Goal: Task Accomplishment & Management: Use online tool/utility

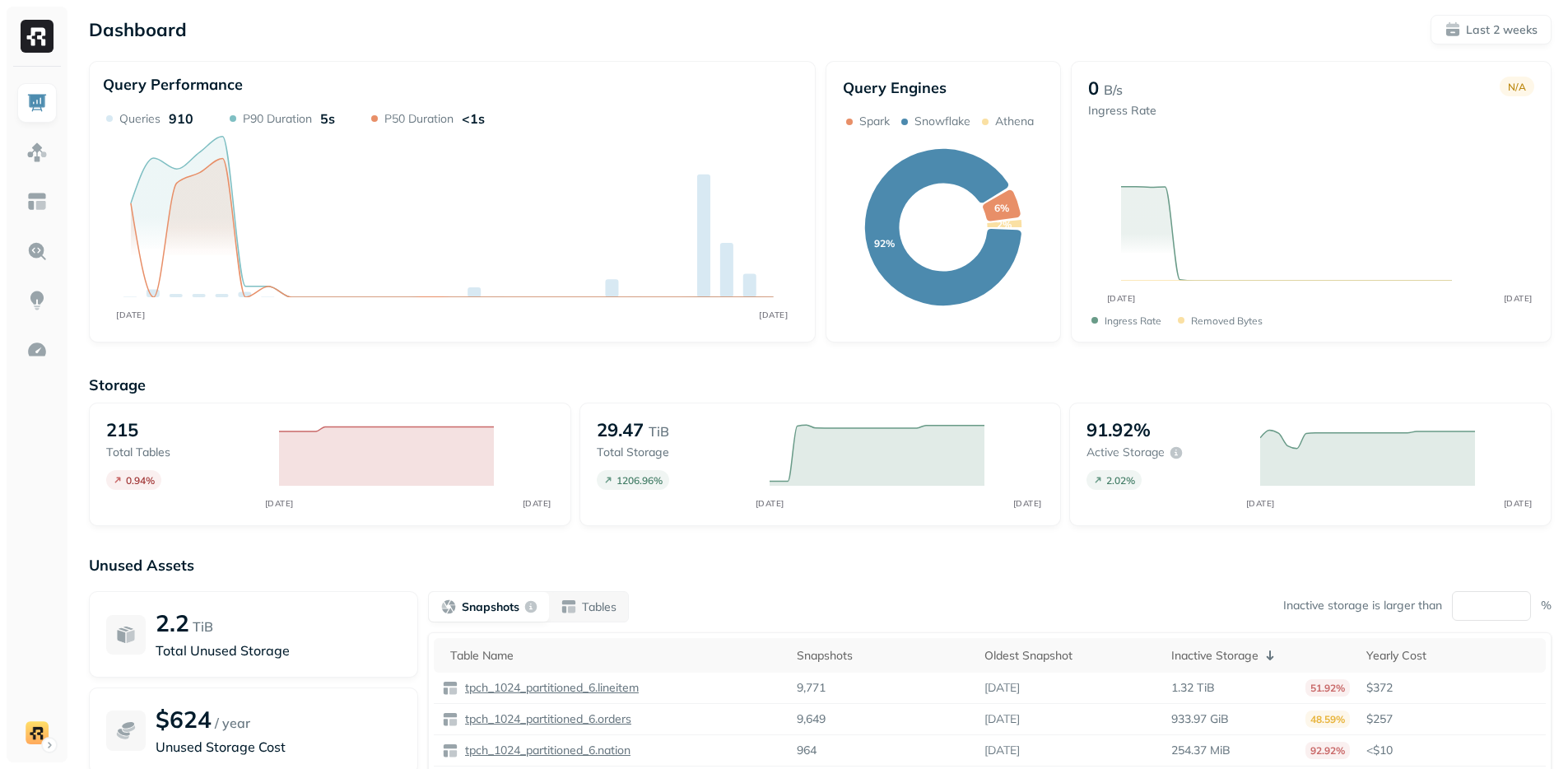
click at [668, 50] on div "Dashboard Last 2 weeks Query Performance SEP [DATE] Queries 910 P90 Duration 5s…" at bounding box center [820, 458] width 1496 height 917
drag, startPoint x: 1118, startPoint y: 369, endPoint x: 1074, endPoint y: 432, distance: 76.8
click at [1118, 369] on div "Storage 215 Total tables 0.94 % SEP [DATE] 29.47 TiB Total storage 1206.96 % SE…" at bounding box center [820, 630] width 1462 height 543
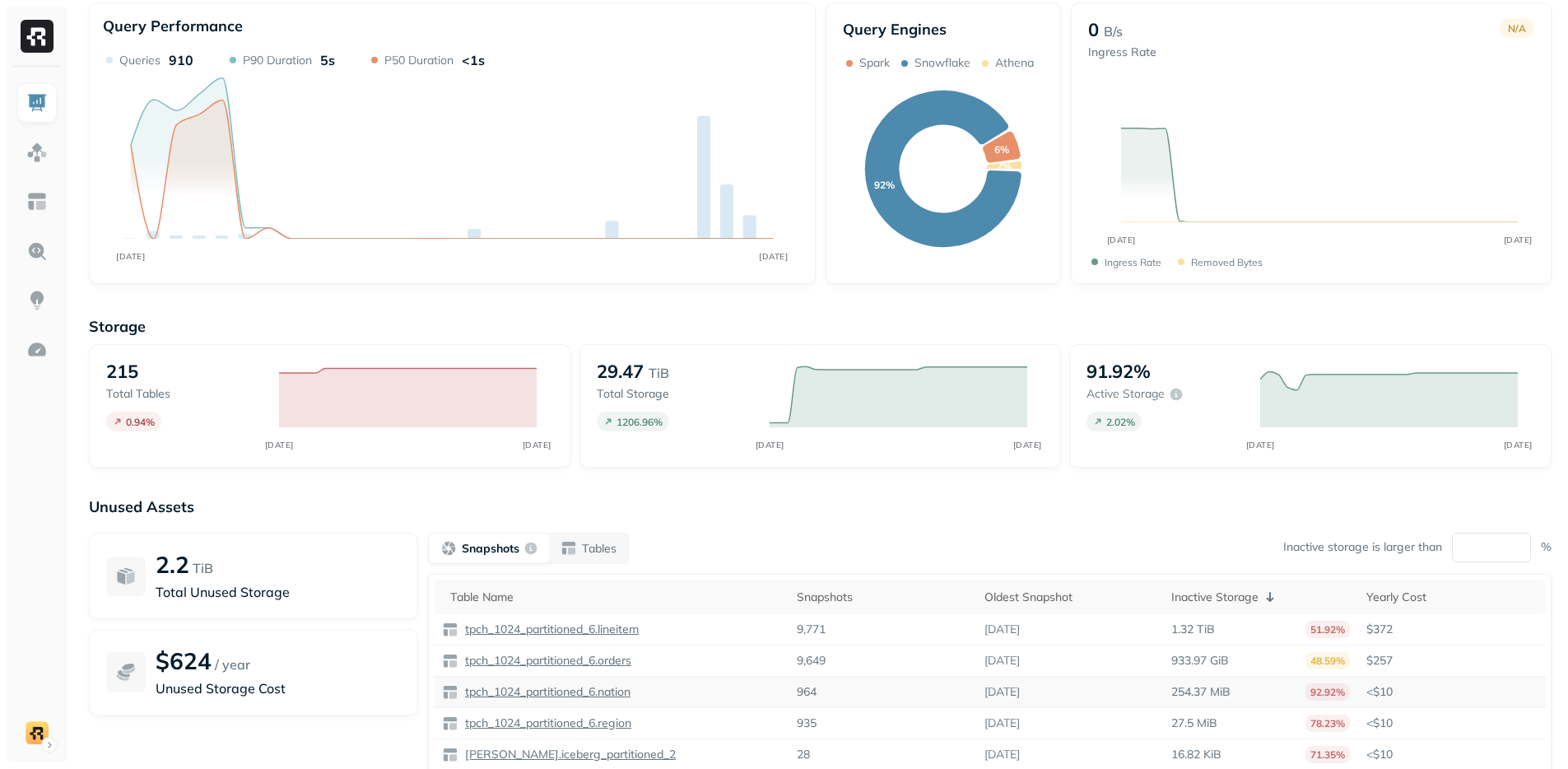
scroll to position [148, 0]
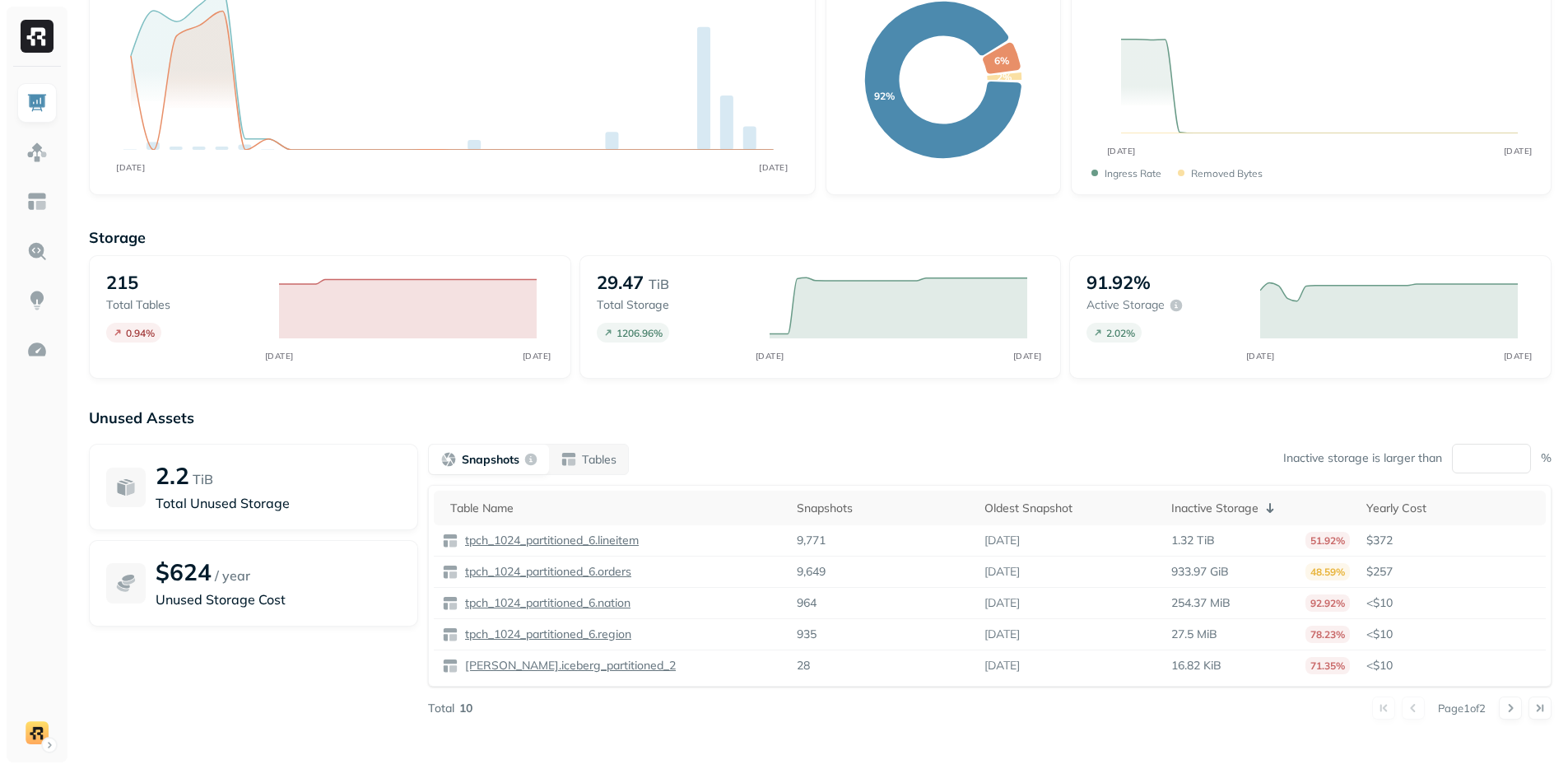
click at [309, 676] on div "2.2 TiB Total Unused Storage $624 / year Unused Storage Cost" at bounding box center [253, 581] width 329 height 276
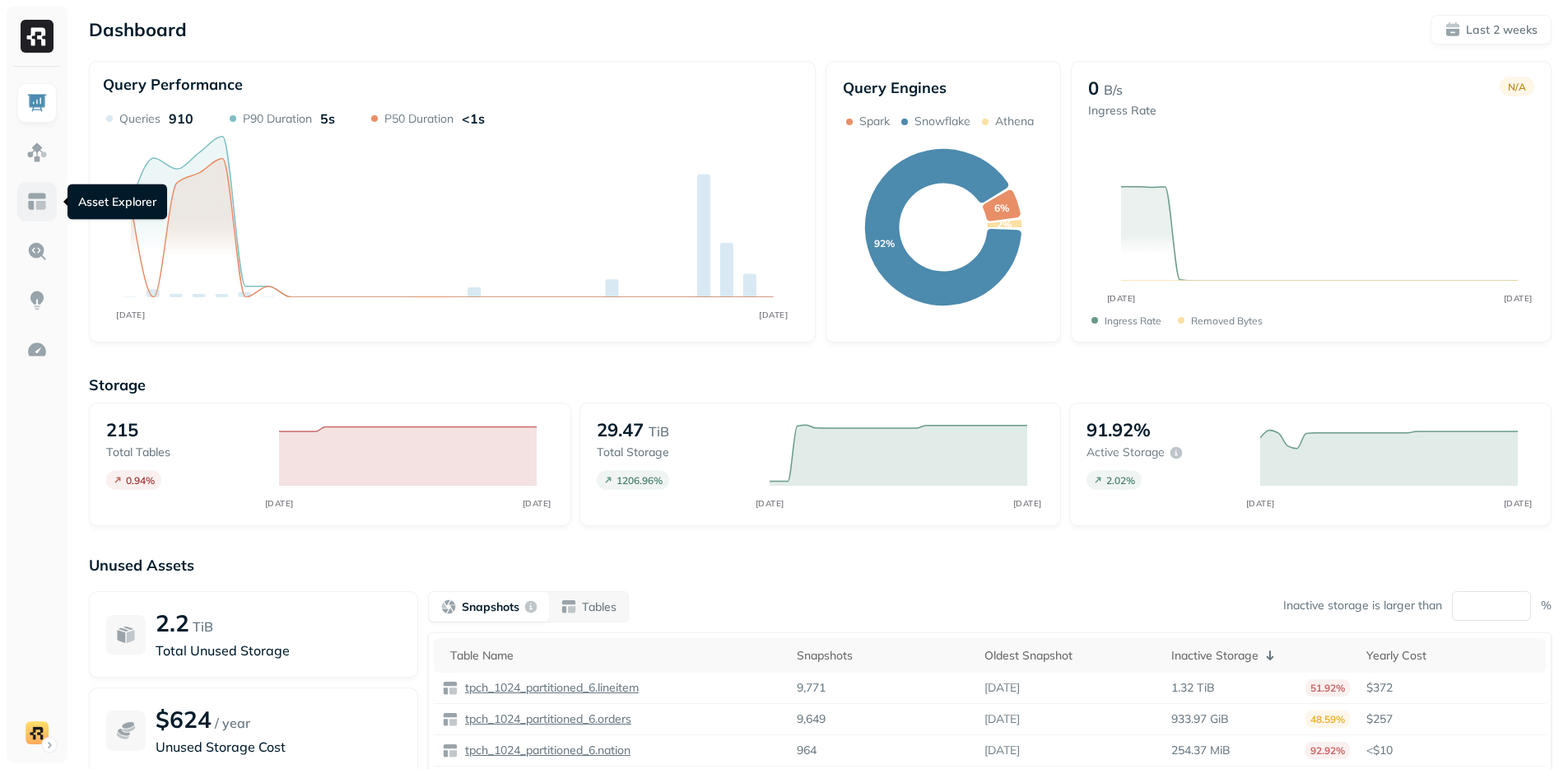
click at [48, 204] on link at bounding box center [37, 201] width 39 height 39
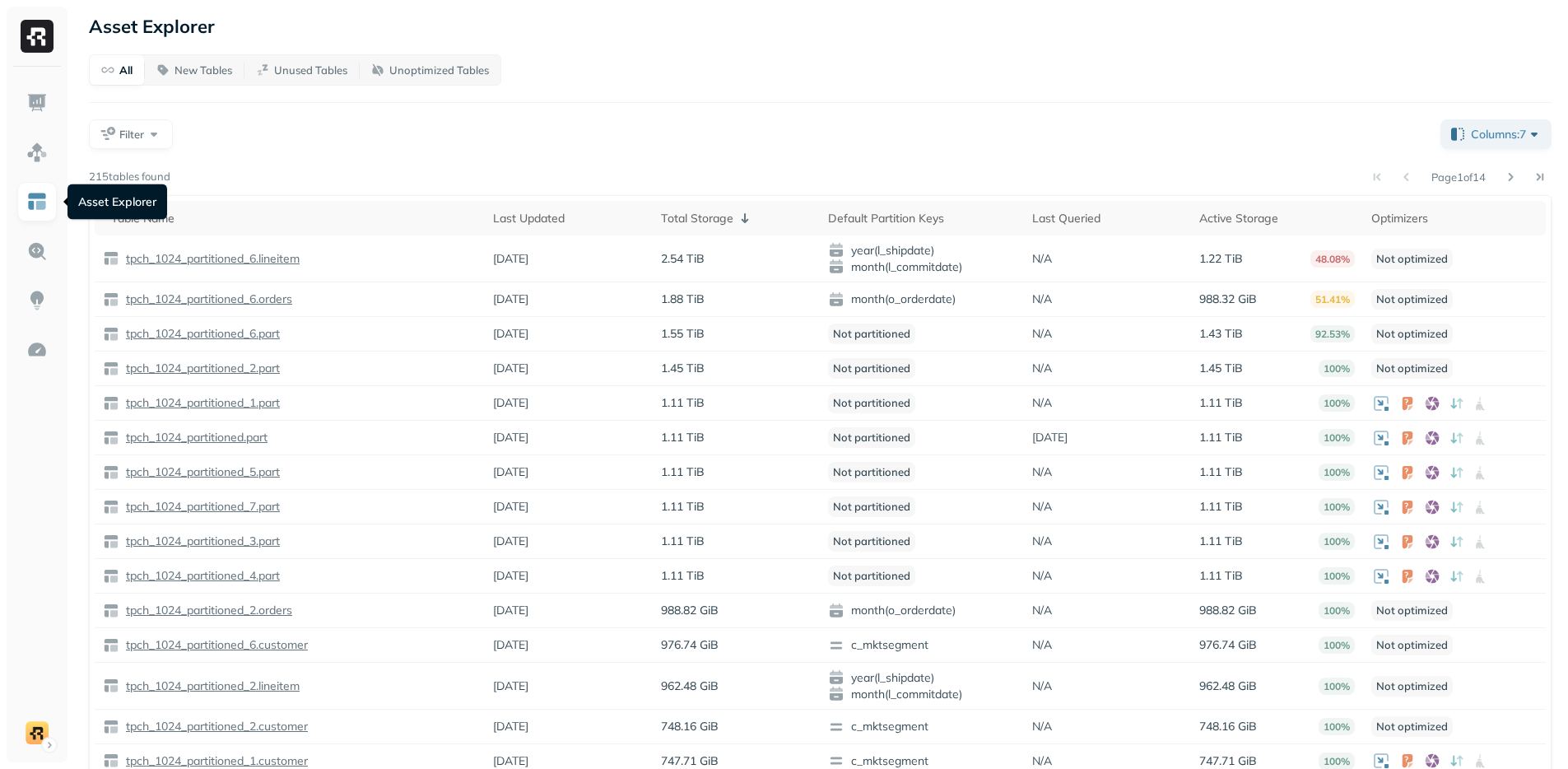
click at [731, 49] on div "Asset Explorer All New Tables Unused Tables Unoptimized Tables Filter Columns: …" at bounding box center [820, 415] width 1496 height 832
click at [660, 91] on div "All New Tables Unused Tables Unoptimized Tables Filter Columns: 7 Page 1 of 14 …" at bounding box center [820, 436] width 1462 height 763
click at [646, 102] on div at bounding box center [820, 102] width 1462 height 1
click at [688, 113] on div "All New Tables Unused Tables Unoptimized Tables Filter Columns: 7 Page 1 of 14 …" at bounding box center [820, 436] width 1462 height 763
click at [829, 150] on div "All New Tables Unused Tables Unoptimized Tables Filter Columns: 7 Page 1 of 14 …" at bounding box center [820, 436] width 1462 height 763
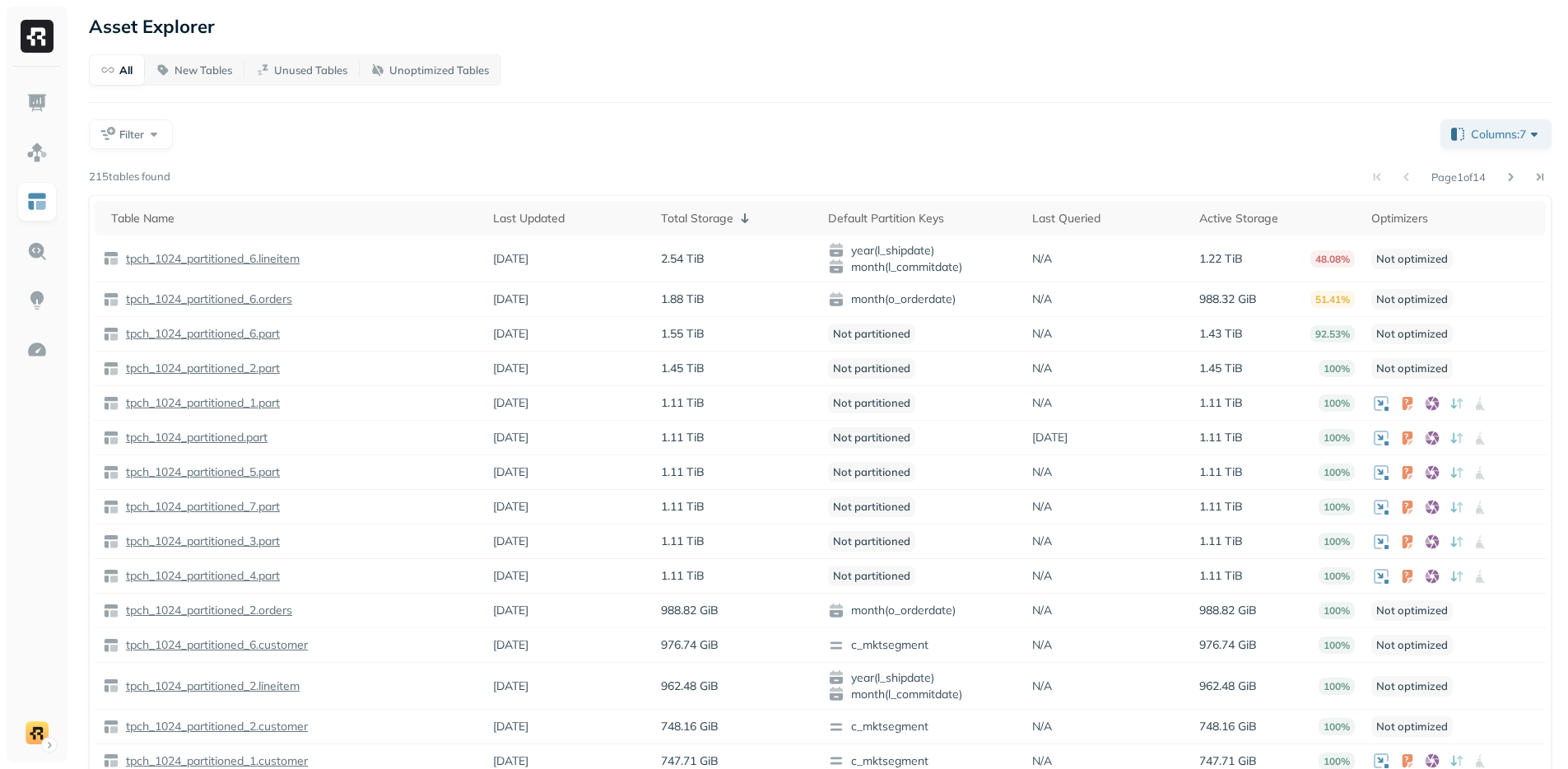
click at [798, 91] on div "All New Tables Unused Tables Unoptimized Tables Filter Columns: 7 Page 1 of 14 …" at bounding box center [820, 436] width 1462 height 763
click at [729, 93] on div "All New Tables Unused Tables Unoptimized Tables Filter Columns: 7 Page 1 of 14 …" at bounding box center [820, 436] width 1462 height 763
click at [719, 113] on div "All New Tables Unused Tables Unoptimized Tables Filter Columns: 7 Page 1 of 14 …" at bounding box center [820, 436] width 1462 height 763
click at [715, 111] on div "All New Tables Unused Tables Unoptimized Tables Filter Columns: 7 Page 1 of 14 …" at bounding box center [820, 436] width 1462 height 763
click at [593, 175] on div "Page 1 of 14" at bounding box center [860, 177] width 1381 height 23
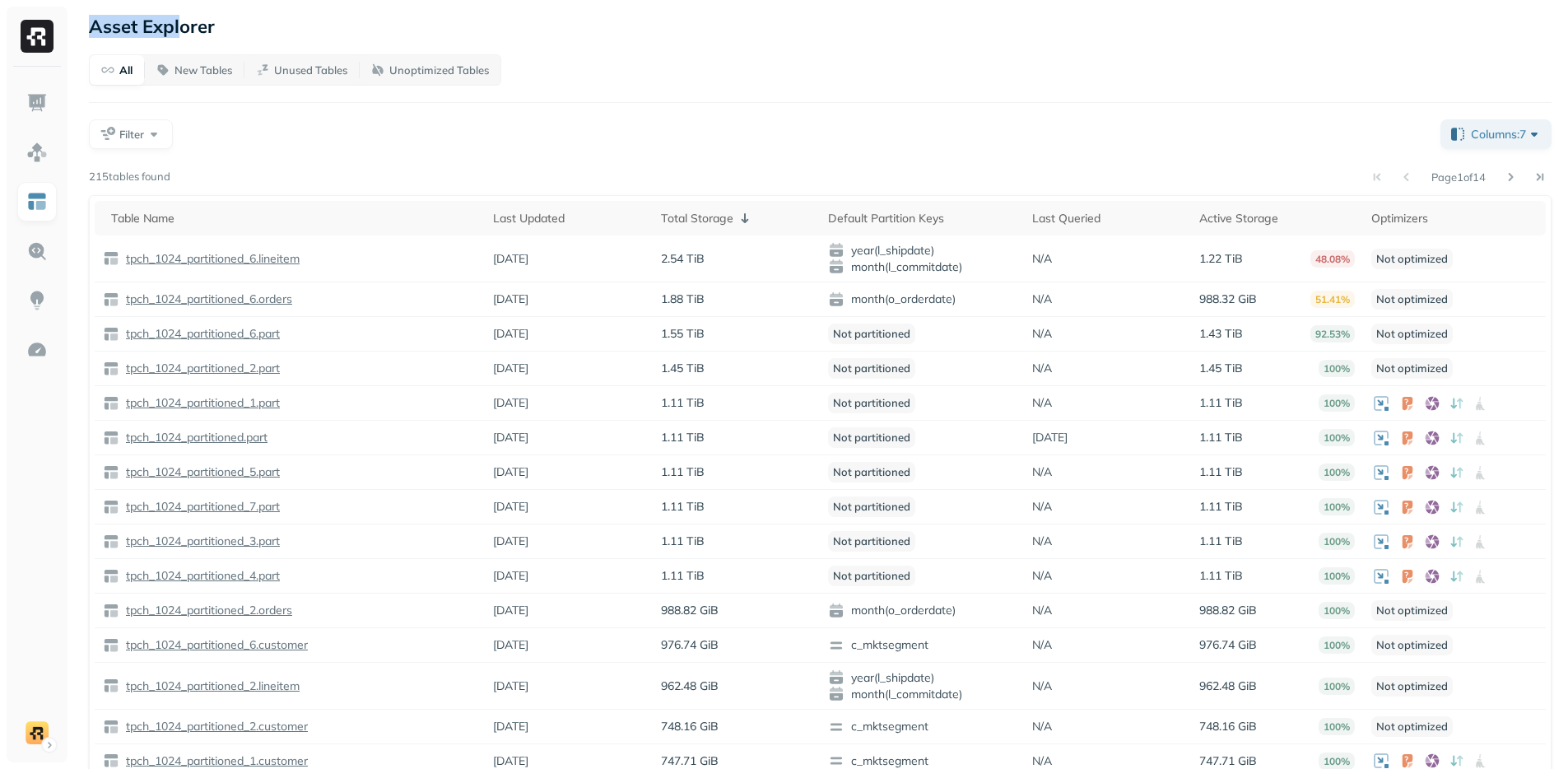
drag, startPoint x: 92, startPoint y: 23, endPoint x: 177, endPoint y: 31, distance: 85.4
click at [177, 31] on p "Asset Explorer" at bounding box center [152, 26] width 126 height 23
click at [310, 139] on div "Filter" at bounding box center [758, 134] width 1339 height 30
click at [731, 138] on div "Filter" at bounding box center [758, 134] width 1339 height 30
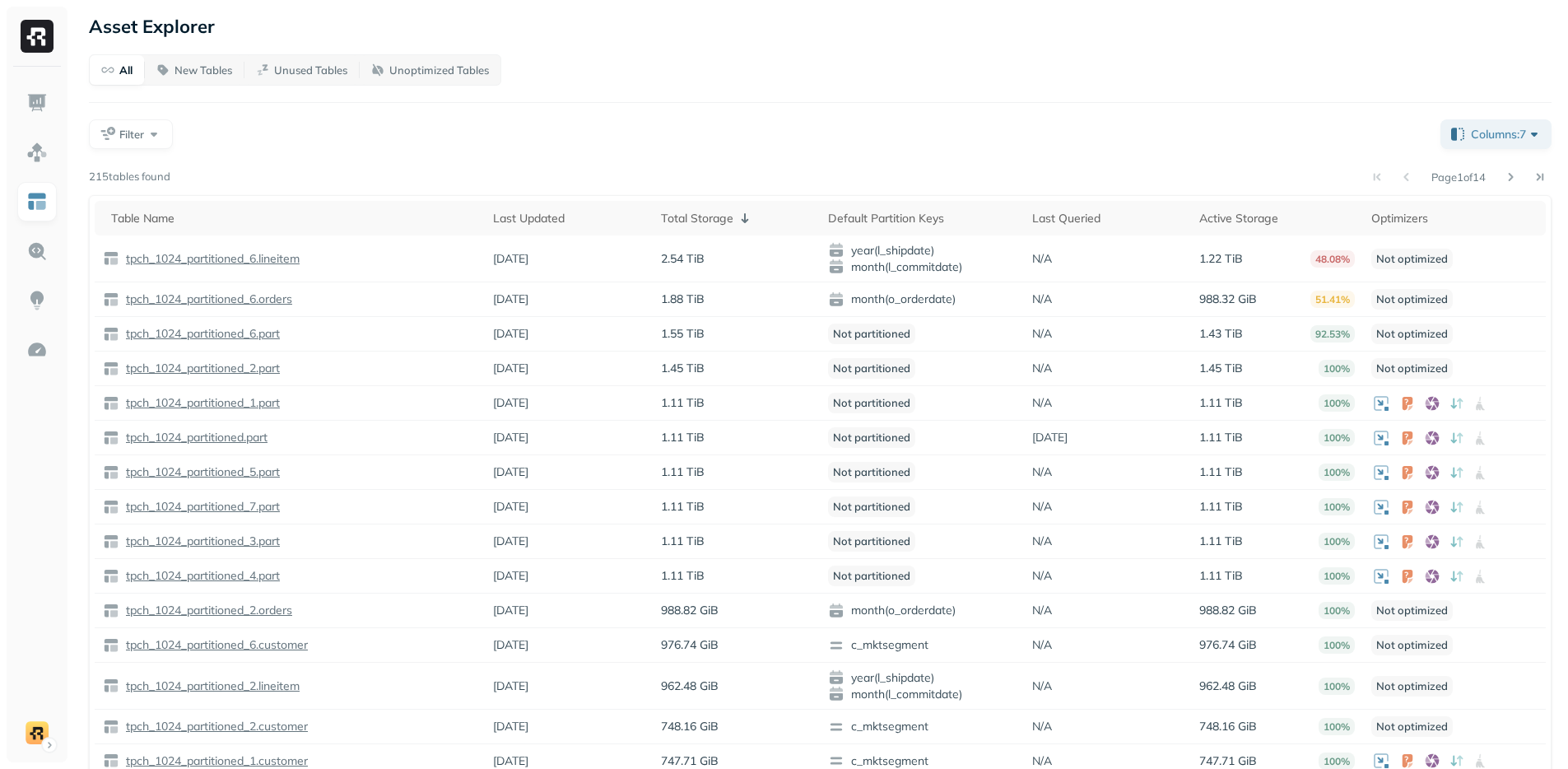
click at [403, 148] on div "Filter" at bounding box center [758, 134] width 1339 height 30
click at [187, 70] on p "New Tables" at bounding box center [203, 71] width 58 height 16
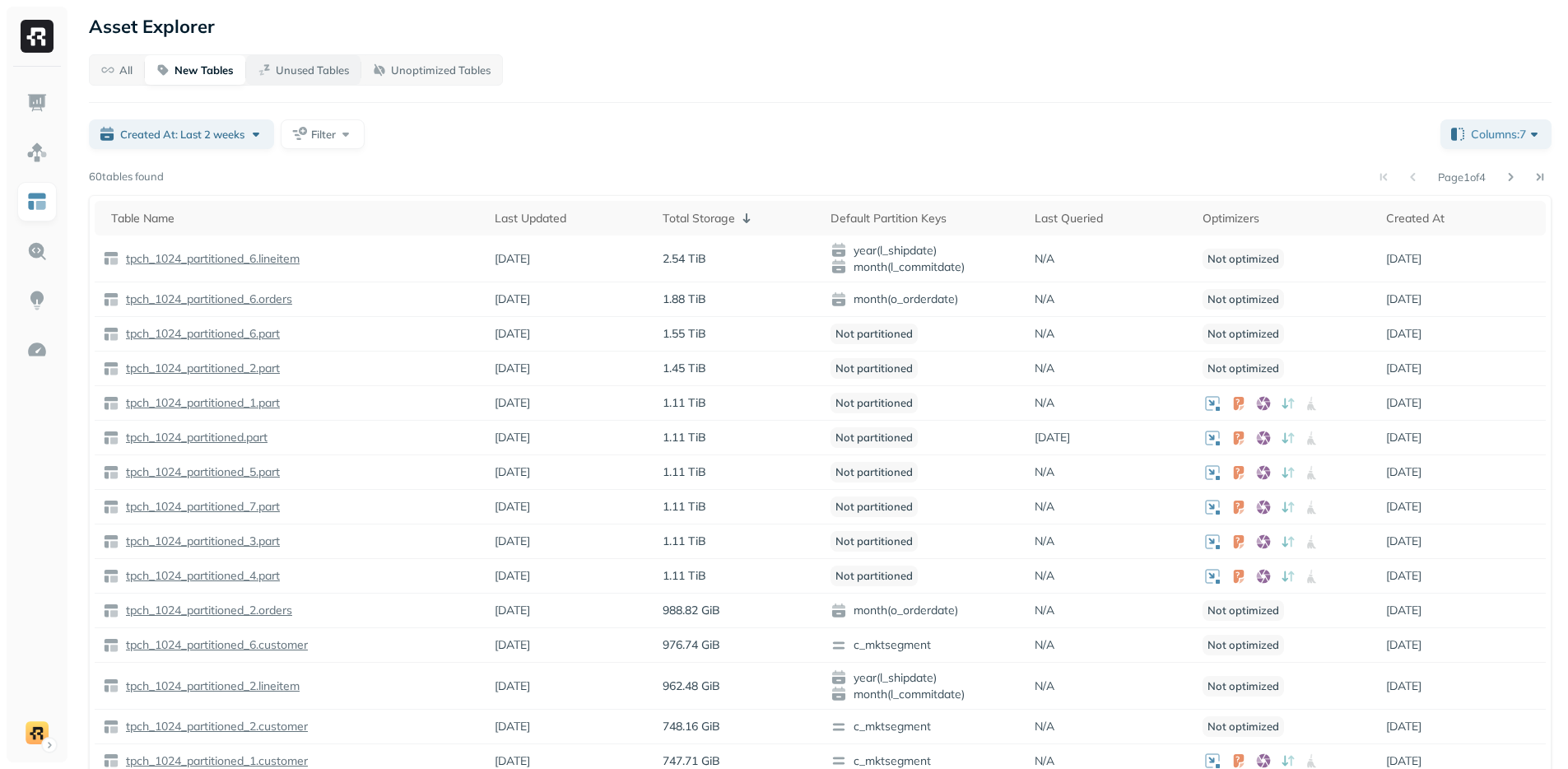
click at [302, 79] on button "Unused Tables" at bounding box center [303, 70] width 114 height 30
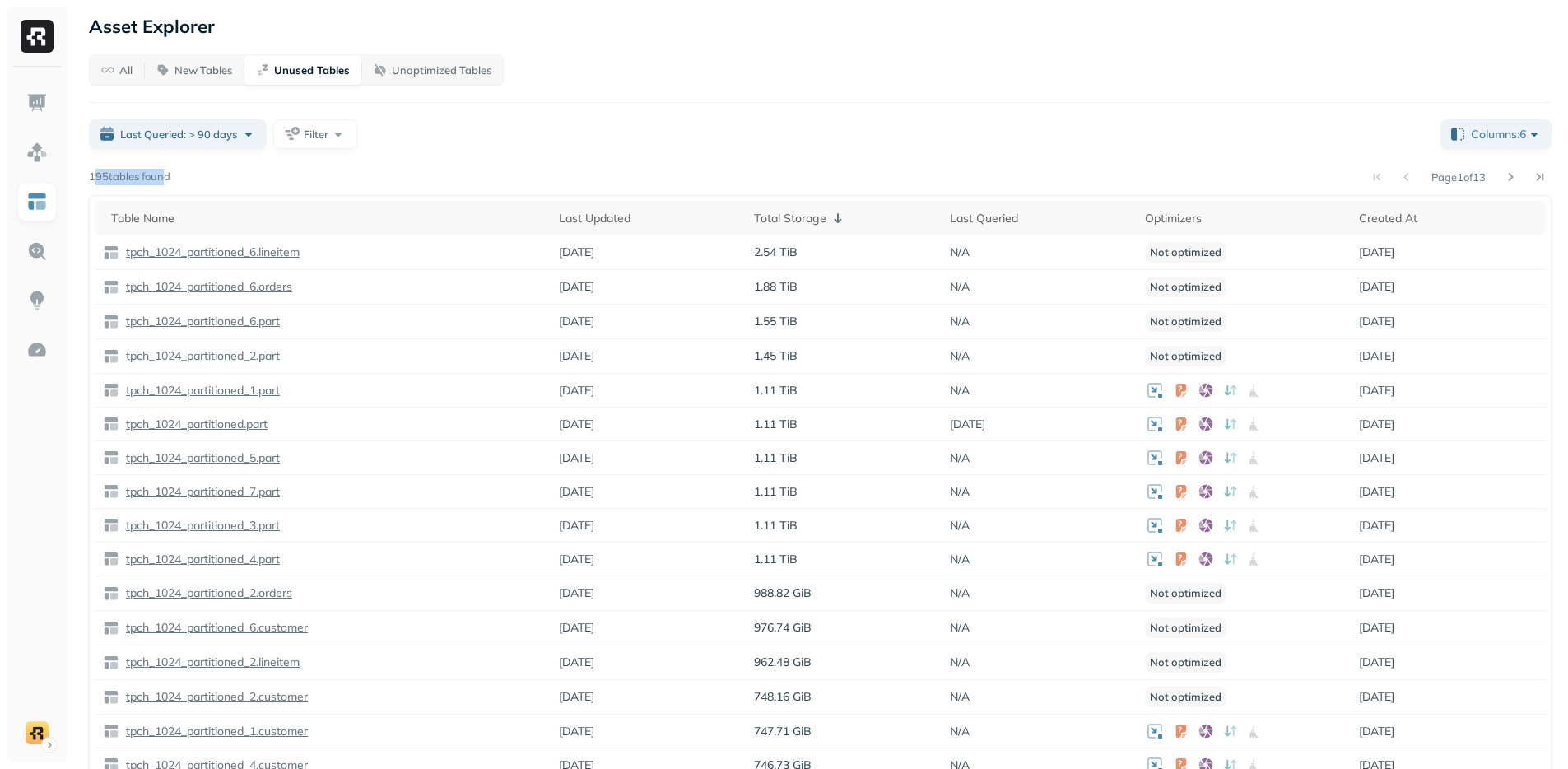
drag, startPoint x: 92, startPoint y: 175, endPoint x: 162, endPoint y: 172, distance: 70.1
click at [162, 172] on p "195 tables found" at bounding box center [129, 176] width 81 height 17
click at [954, 250] on p "N/A" at bounding box center [960, 252] width 20 height 16
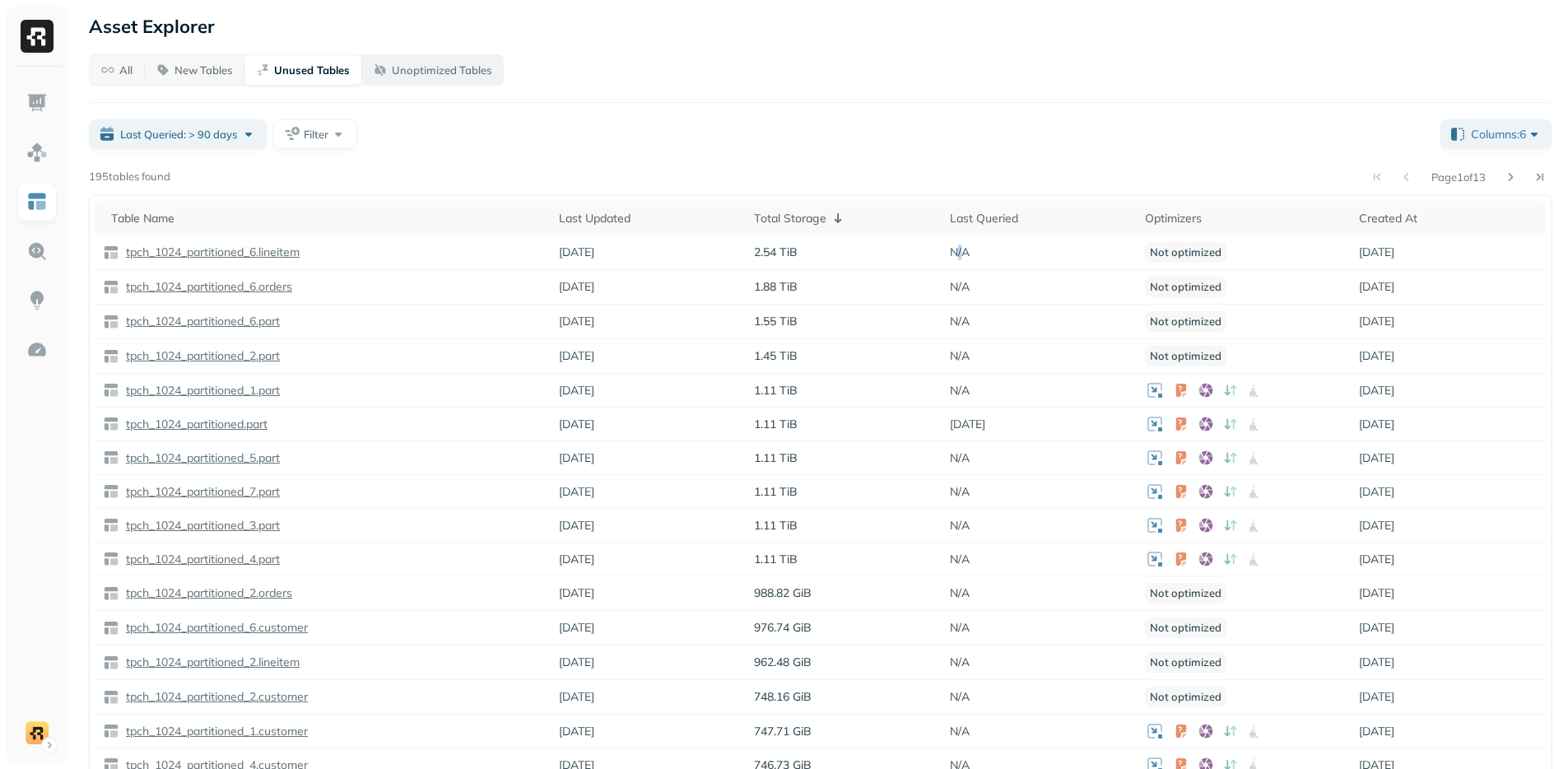
click at [392, 79] on button "Unoptimized Tables" at bounding box center [432, 70] width 140 height 30
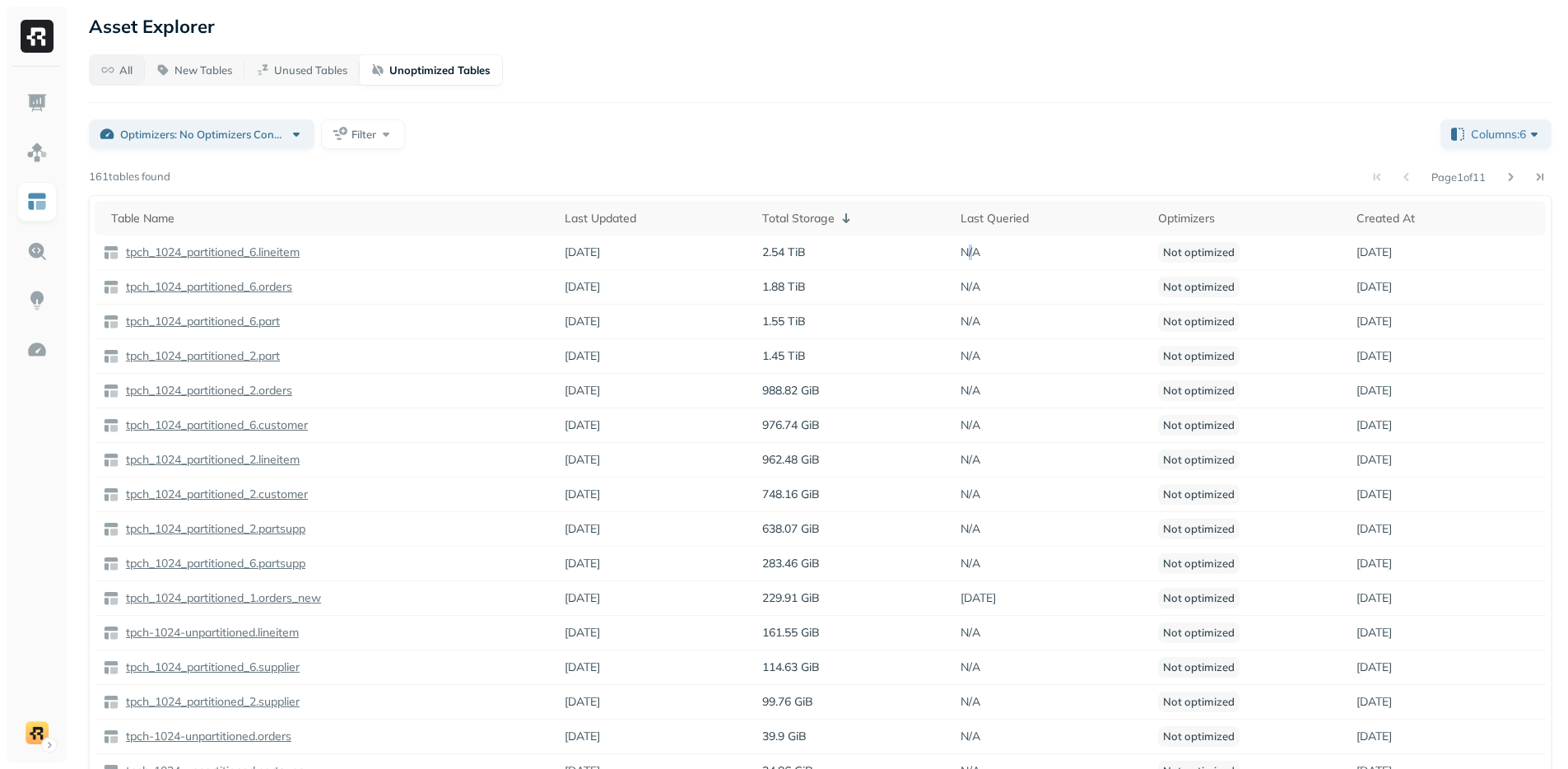
click at [129, 70] on p "All" at bounding box center [126, 71] width 13 height 16
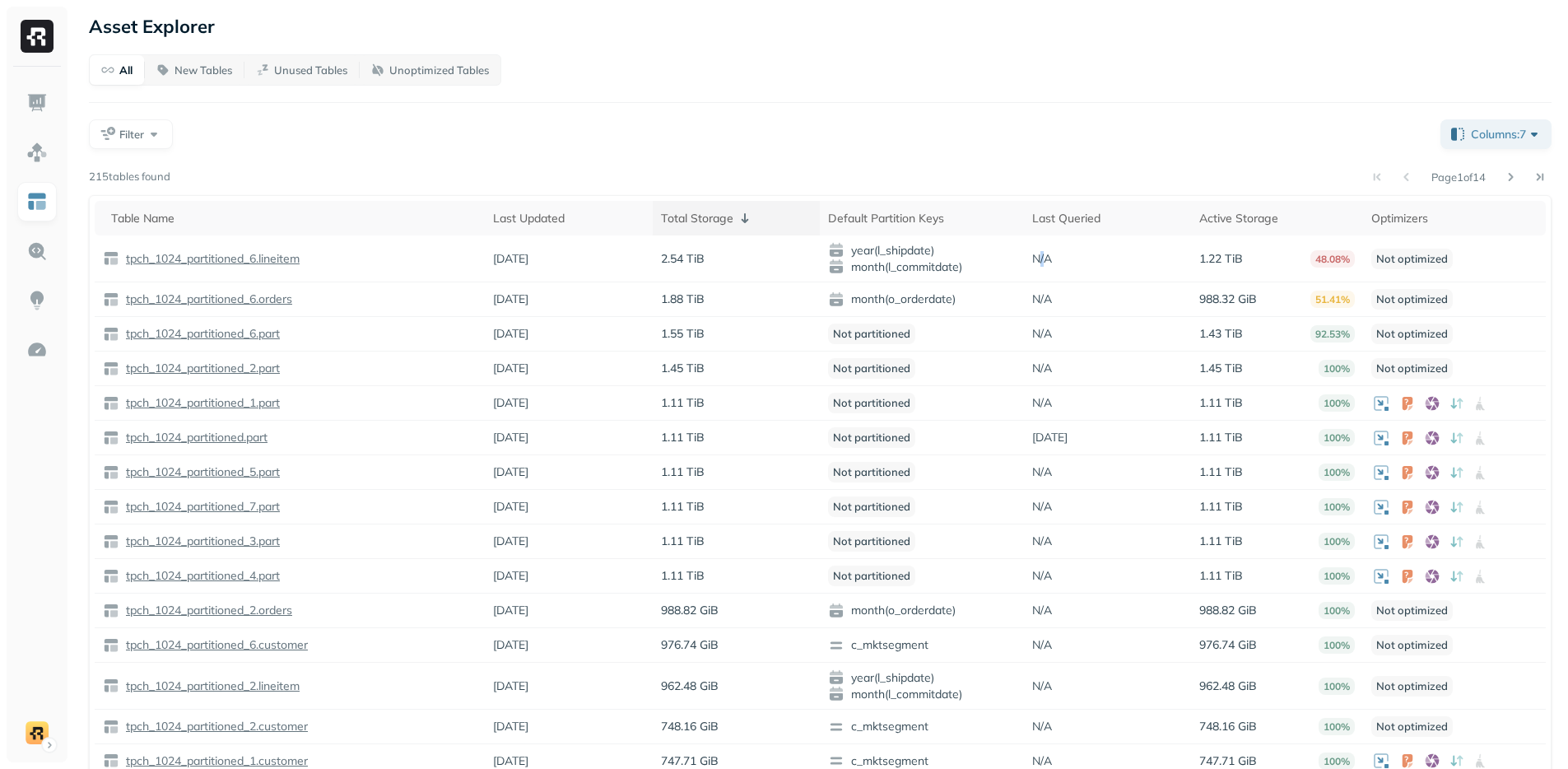
click at [704, 223] on div "Total Storage" at bounding box center [736, 218] width 151 height 20
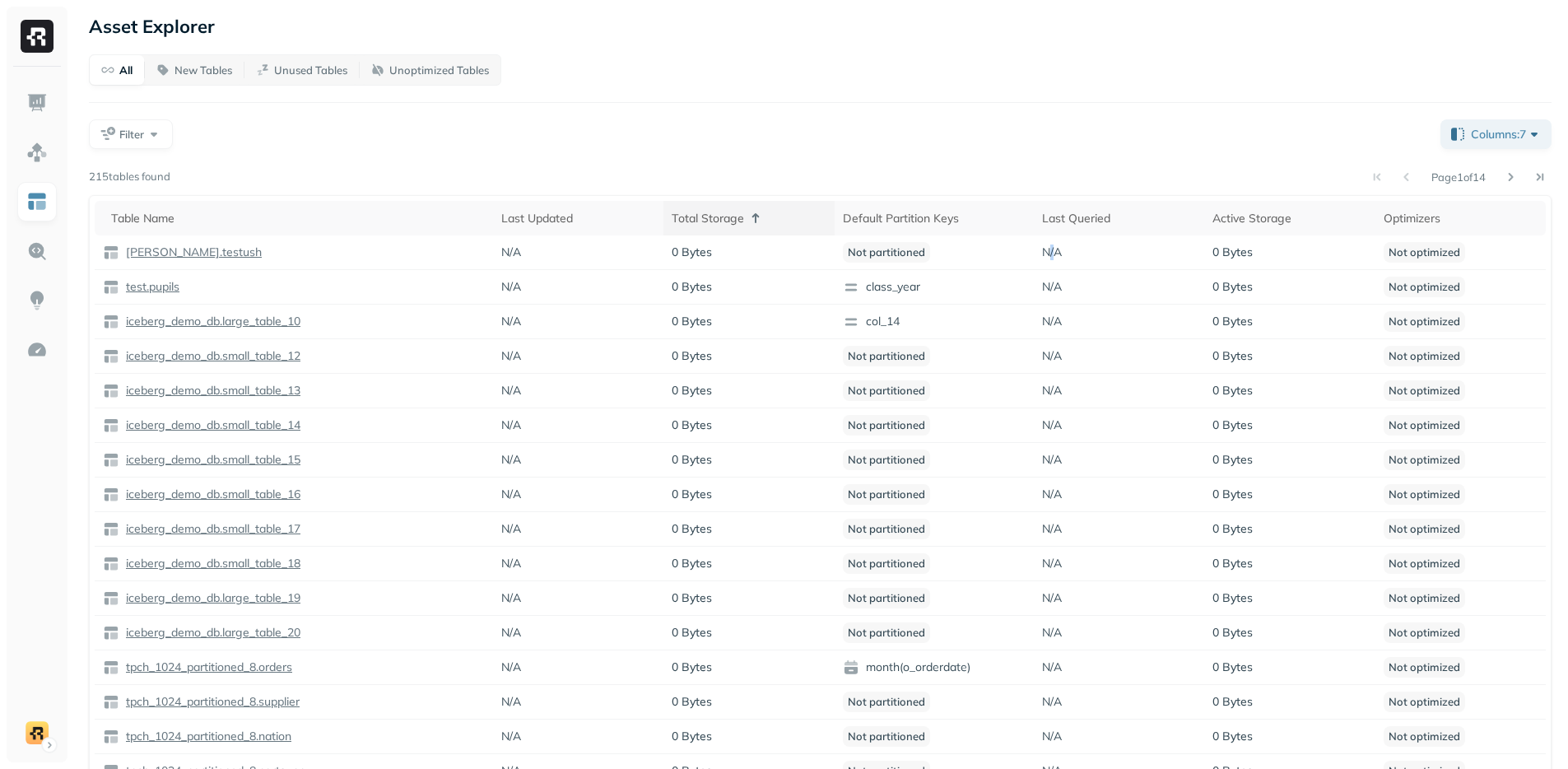
click at [714, 224] on div "Total Storage" at bounding box center [749, 218] width 154 height 20
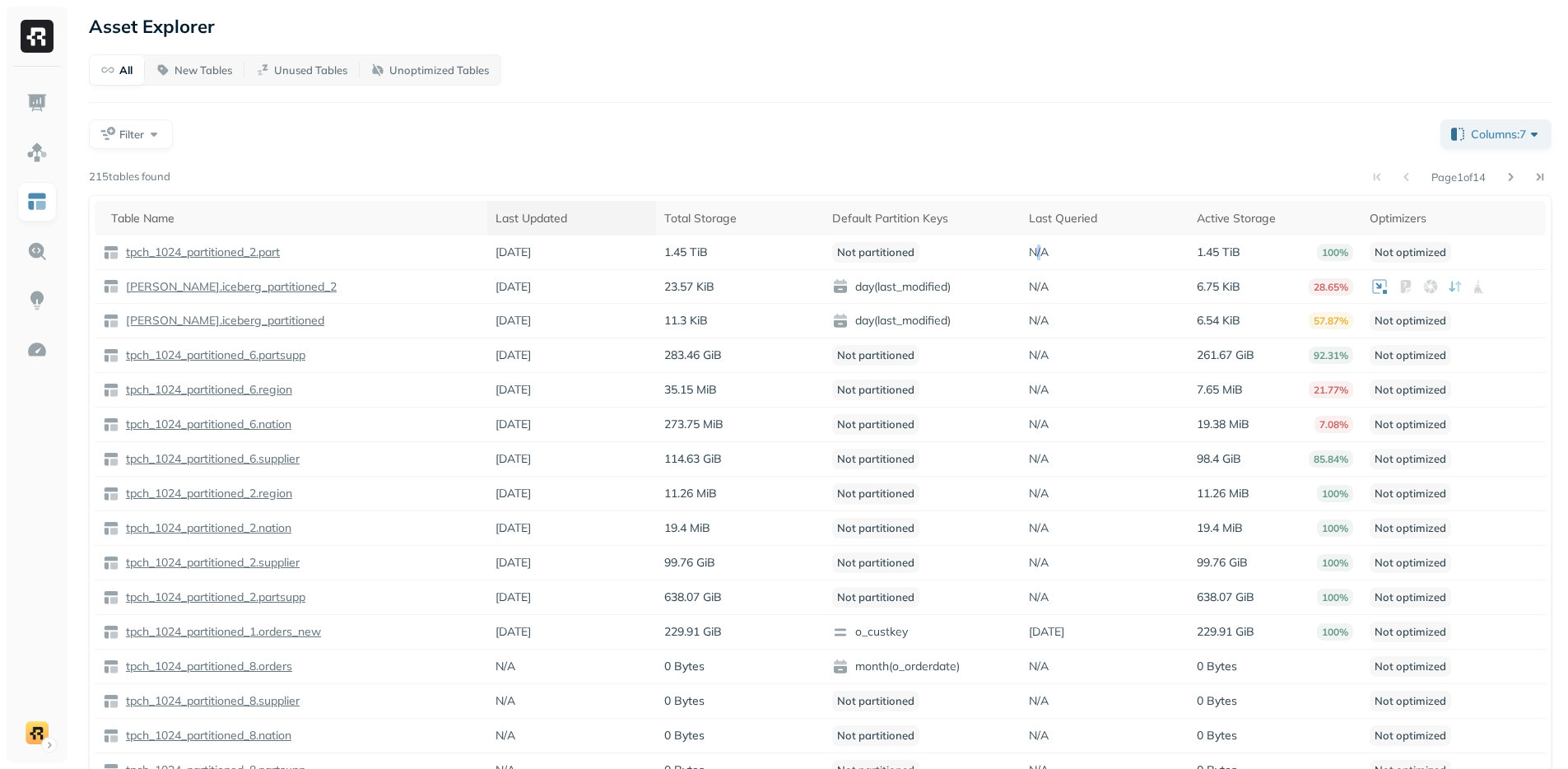
click at [529, 214] on div "Last Updated" at bounding box center [572, 218] width 153 height 16
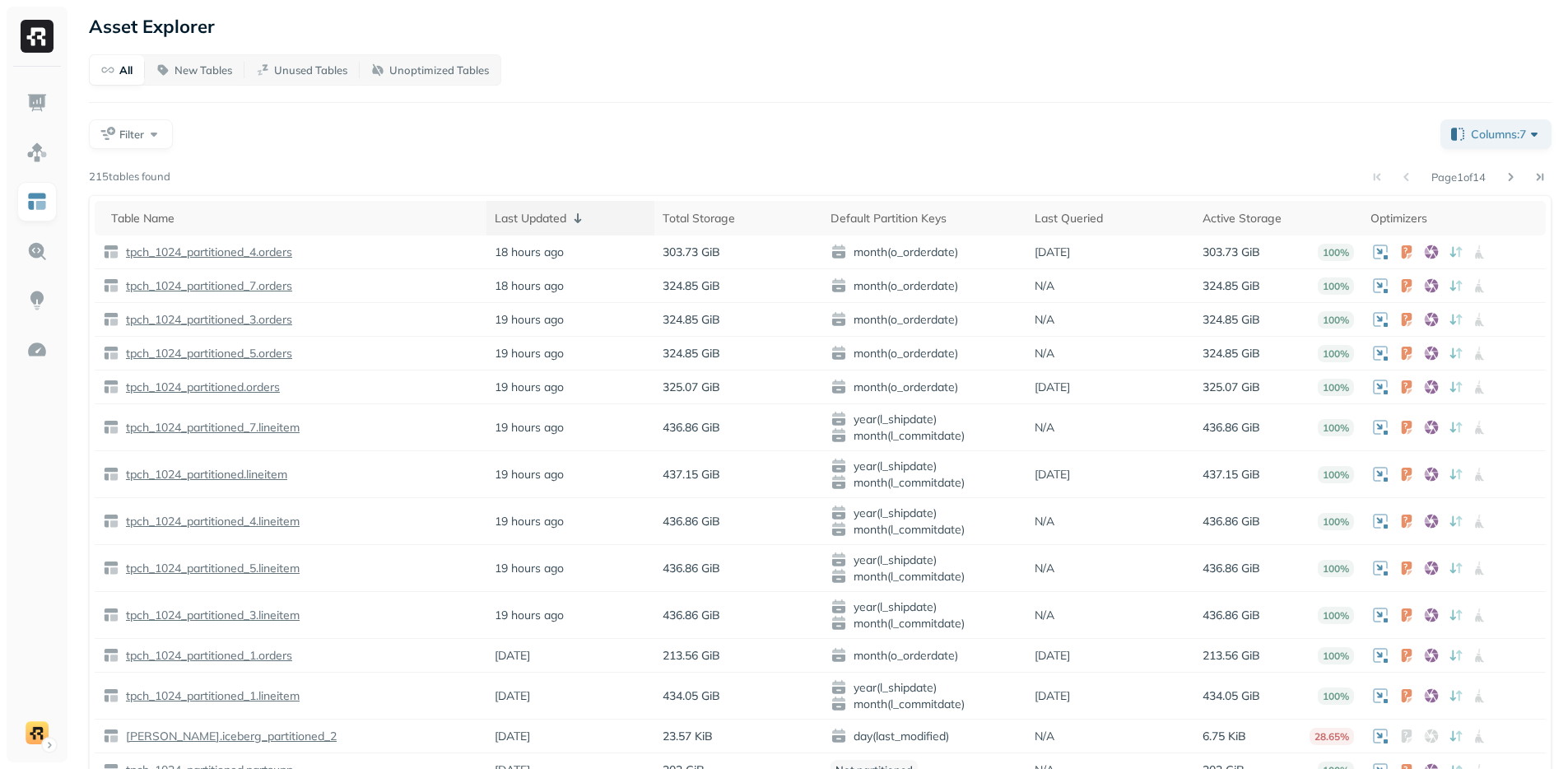
click at [529, 213] on div "Last Updated" at bounding box center [571, 218] width 152 height 20
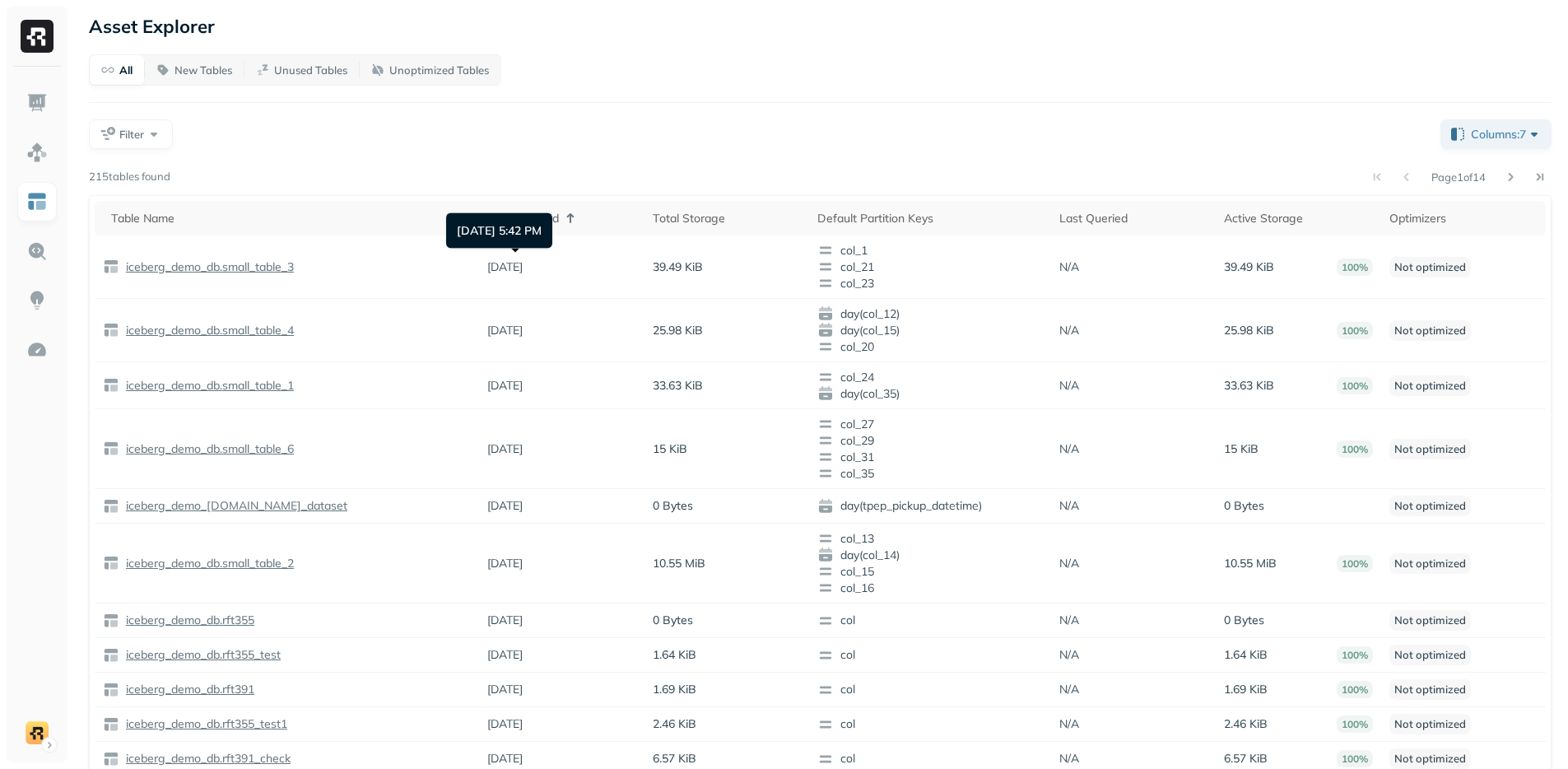
click at [473, 162] on div "All New Tables Unused Tables Unoptimized Tables Filter Columns: 7 Page 1 of 14 …" at bounding box center [820, 504] width 1462 height 900
click at [520, 208] on th "Last Updated" at bounding box center [561, 218] width 165 height 35
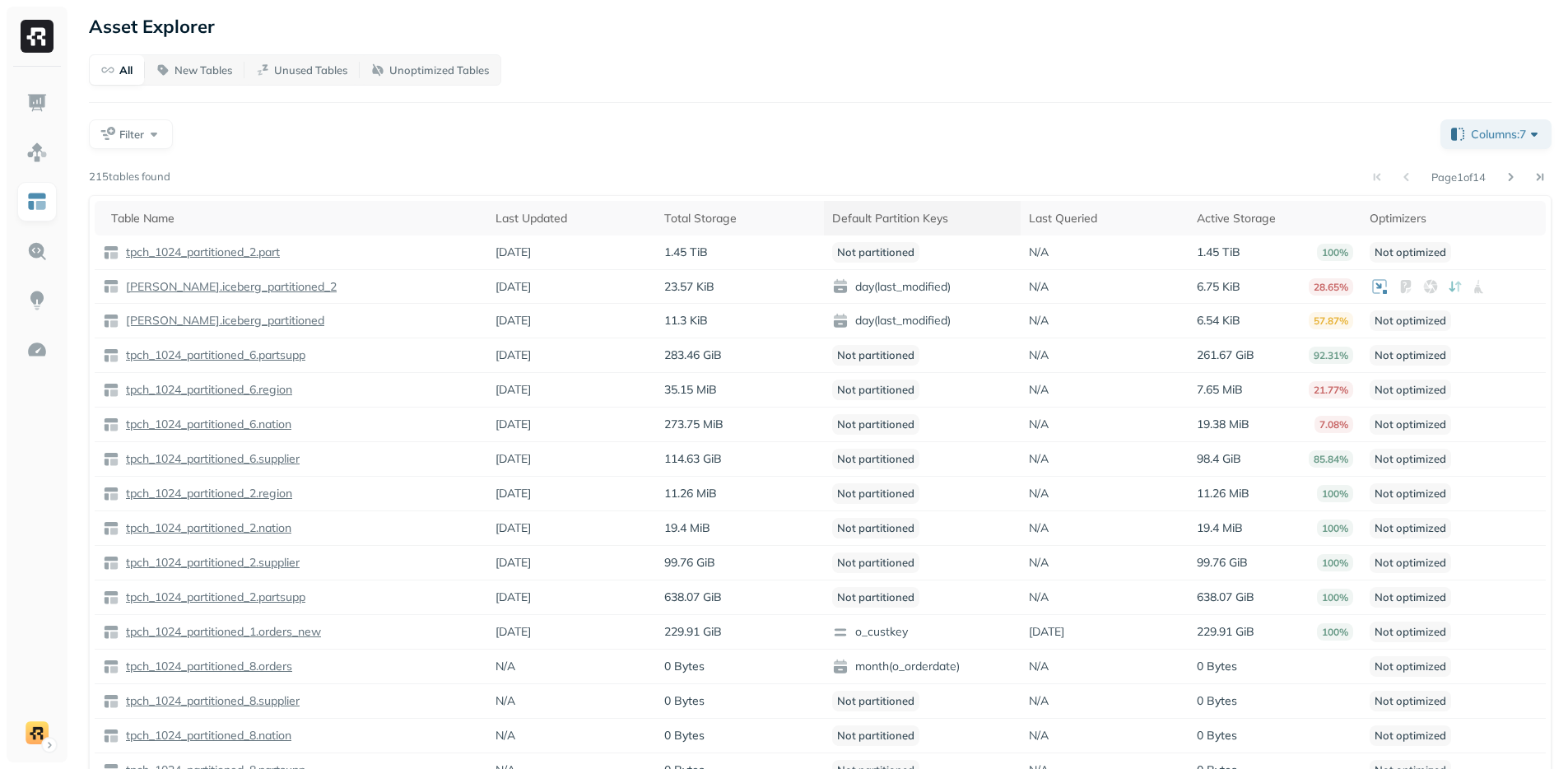
click at [905, 221] on div "Default Partition Keys" at bounding box center [922, 218] width 181 height 16
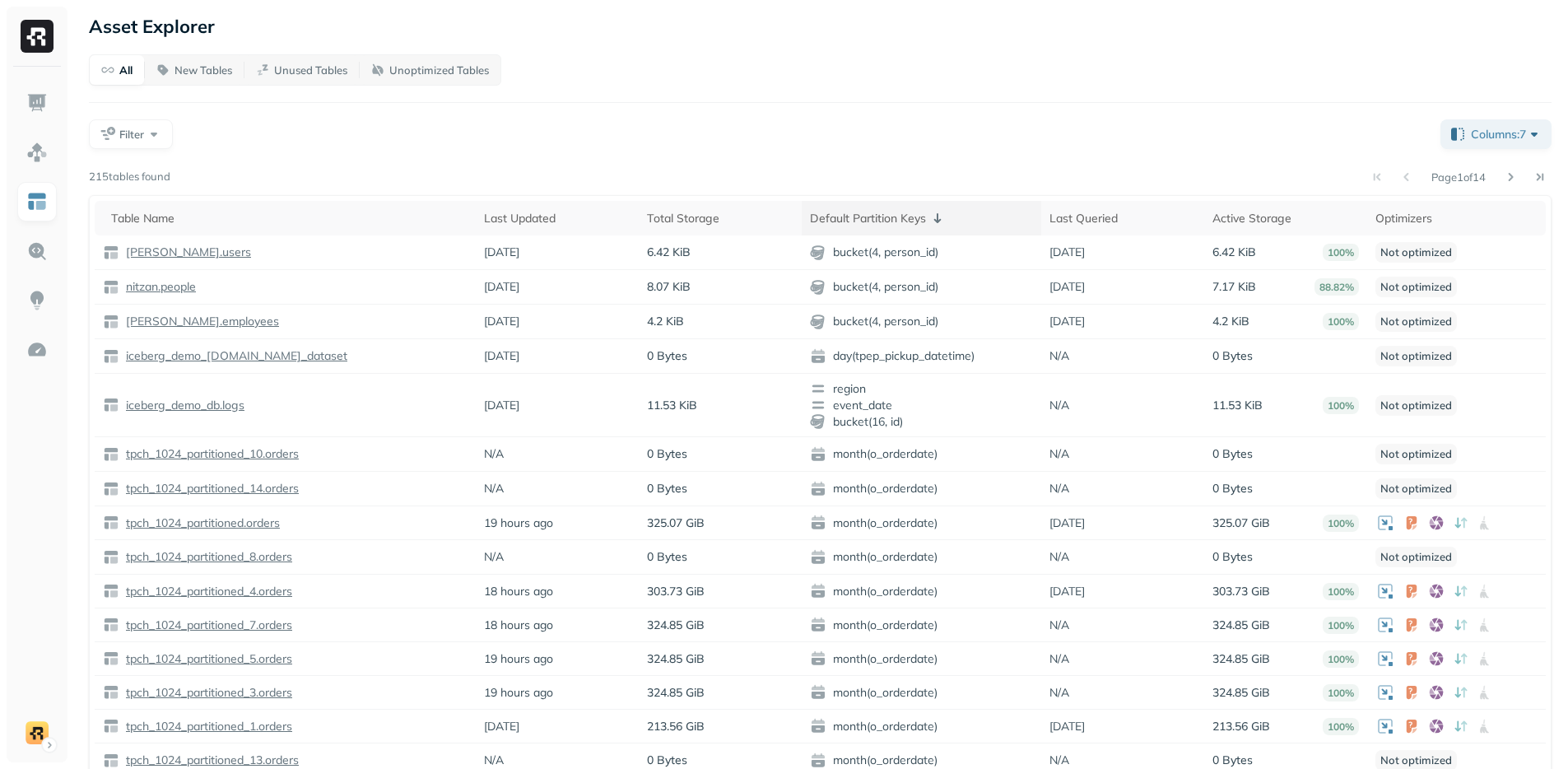
click at [888, 219] on div "Default Partition Keys" at bounding box center [921, 218] width 223 height 20
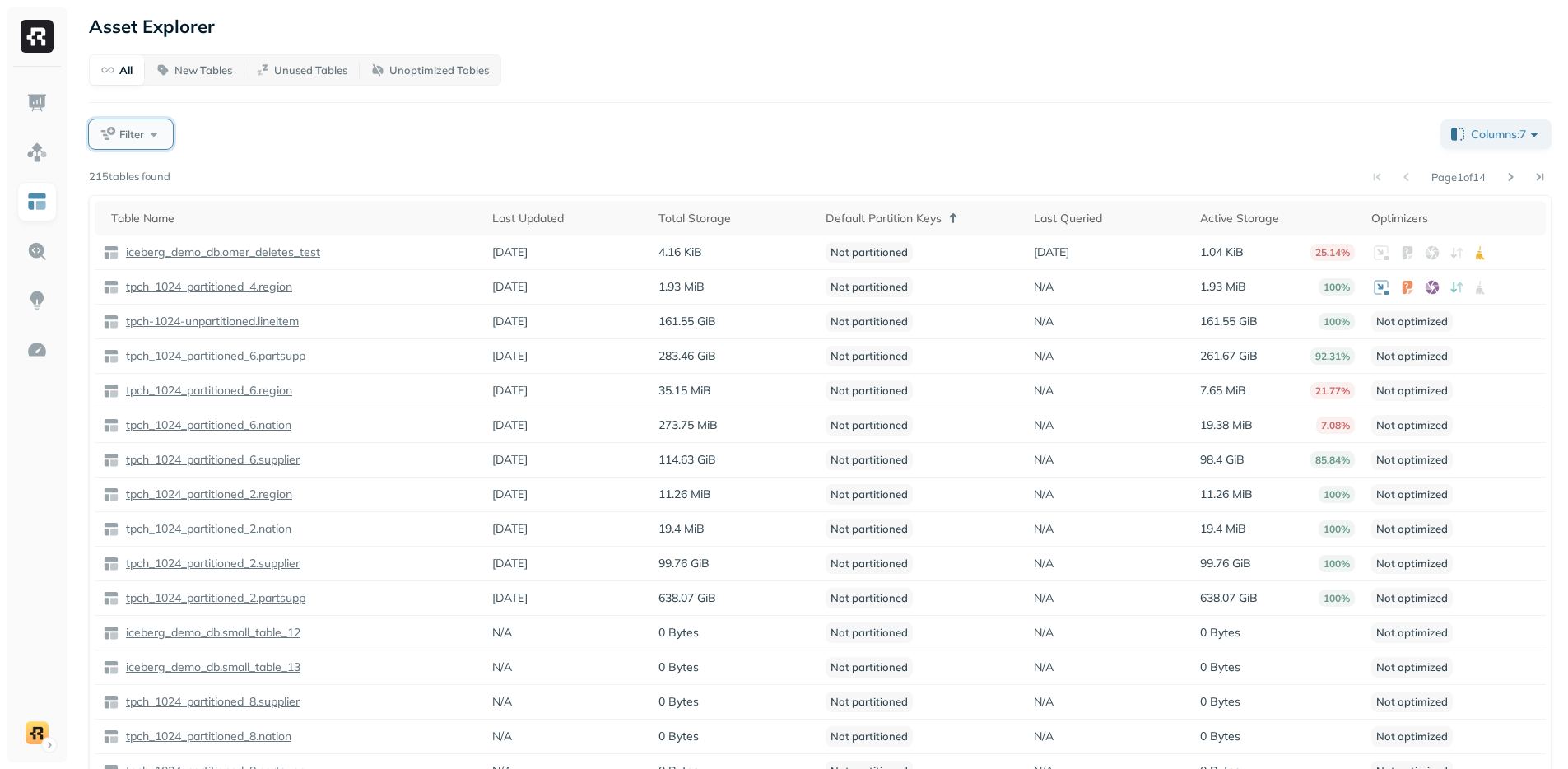
click at [140, 136] on span "Filter" at bounding box center [132, 134] width 24 height 16
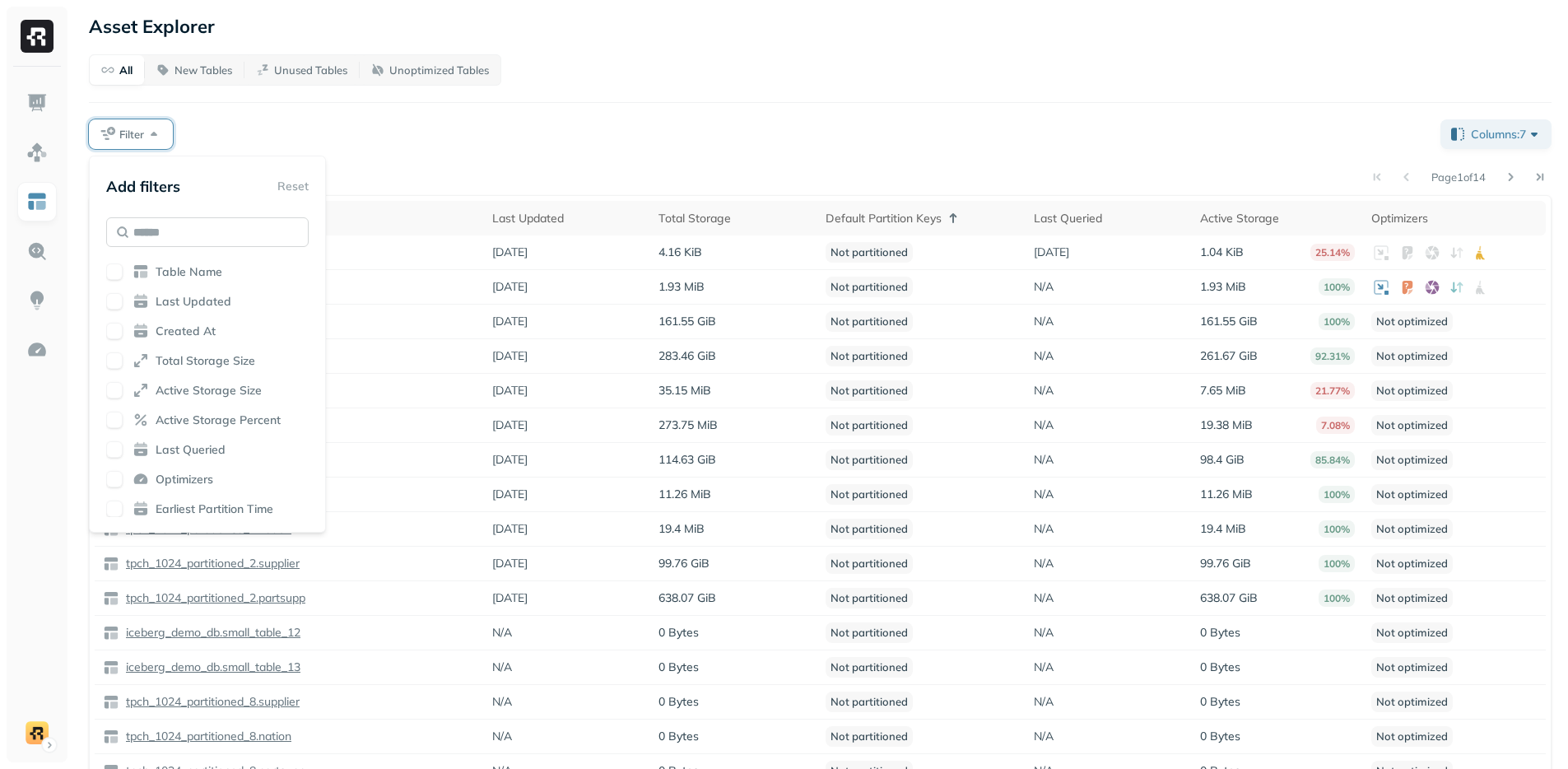
click at [177, 230] on input "text" at bounding box center [208, 232] width 202 height 30
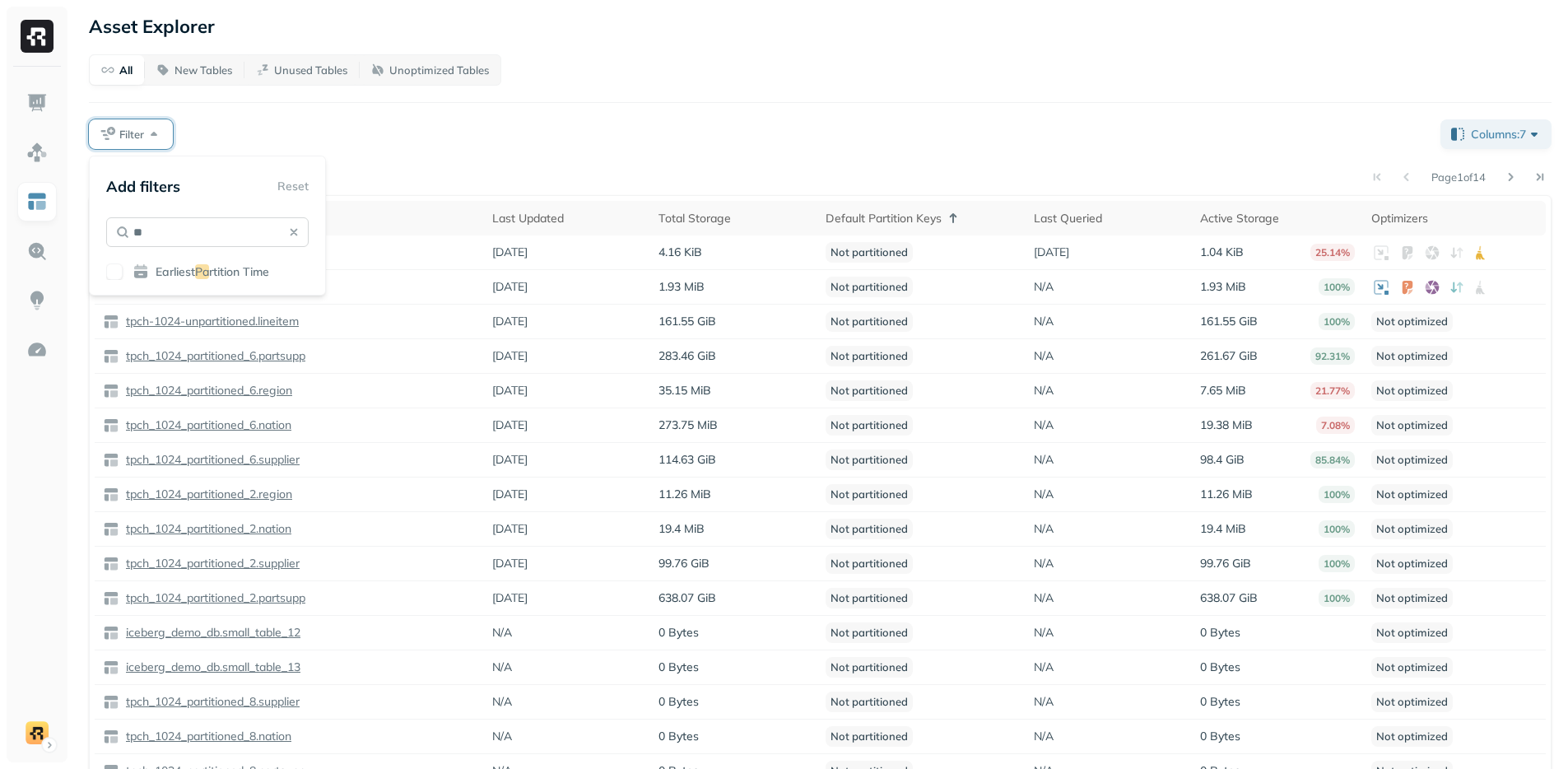
type input "*"
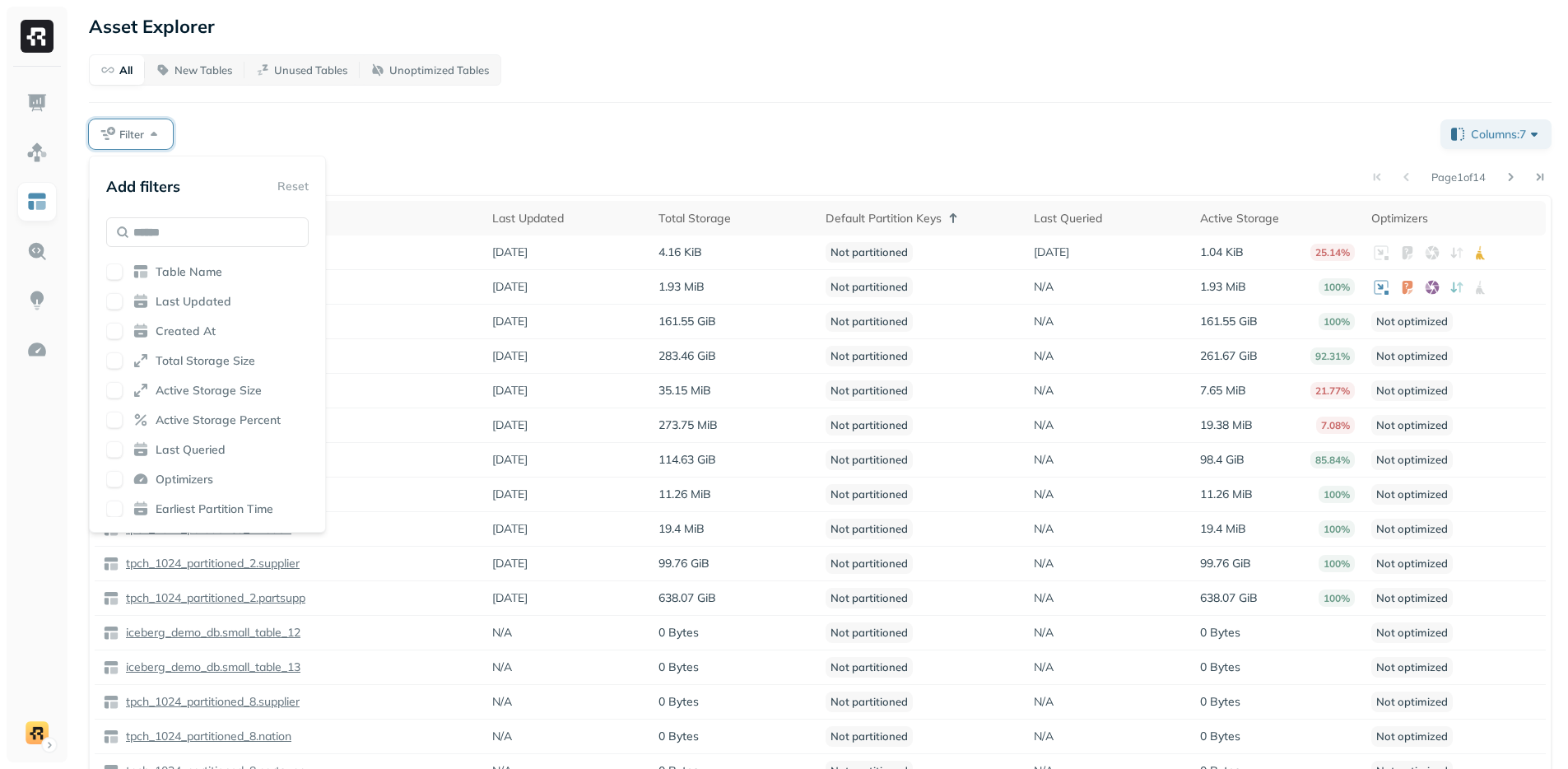
click at [578, 176] on div "Page 1 of 14" at bounding box center [860, 177] width 1381 height 23
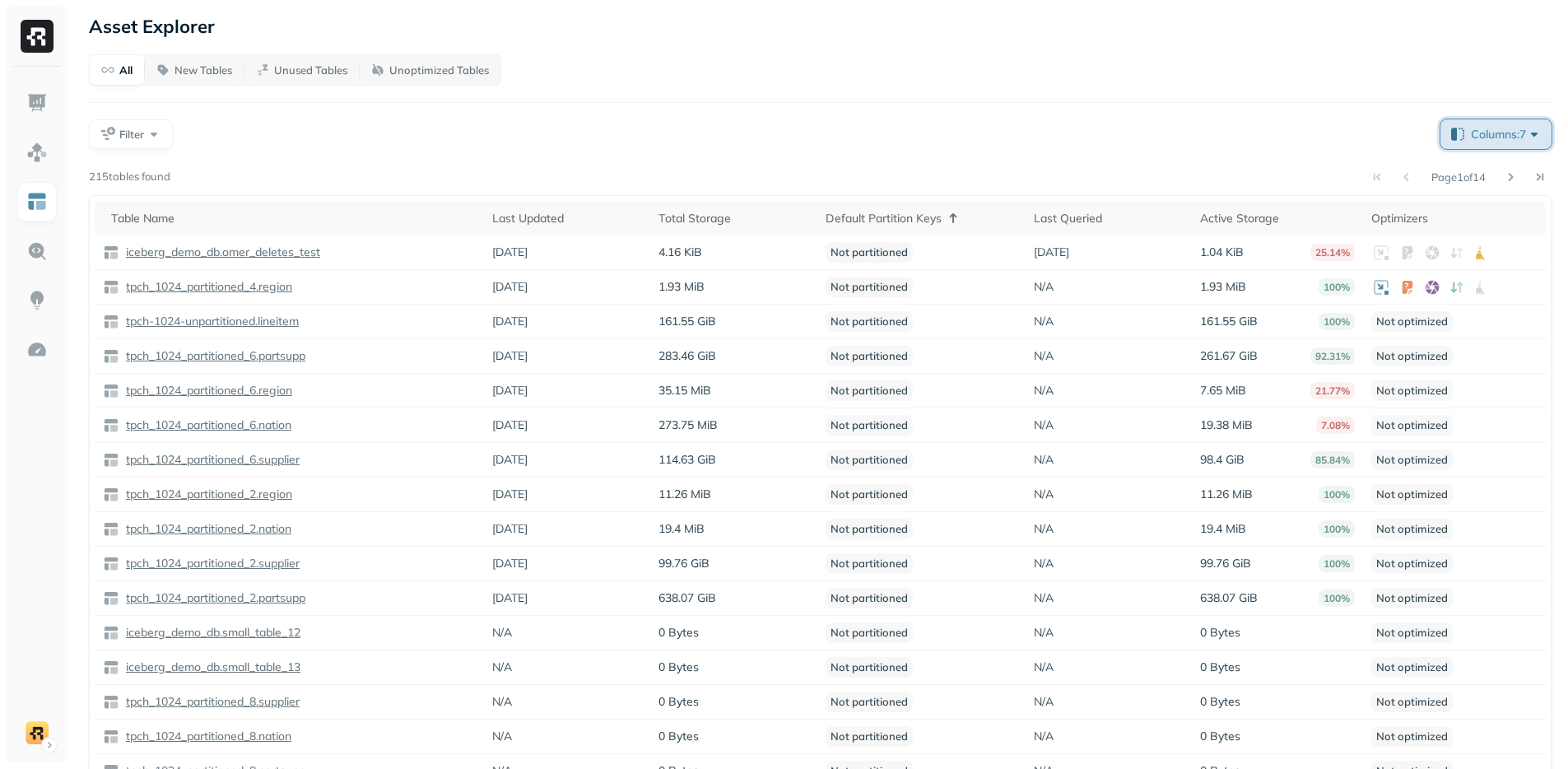
click at [1472, 141] on span "Columns: 7" at bounding box center [1507, 134] width 72 height 17
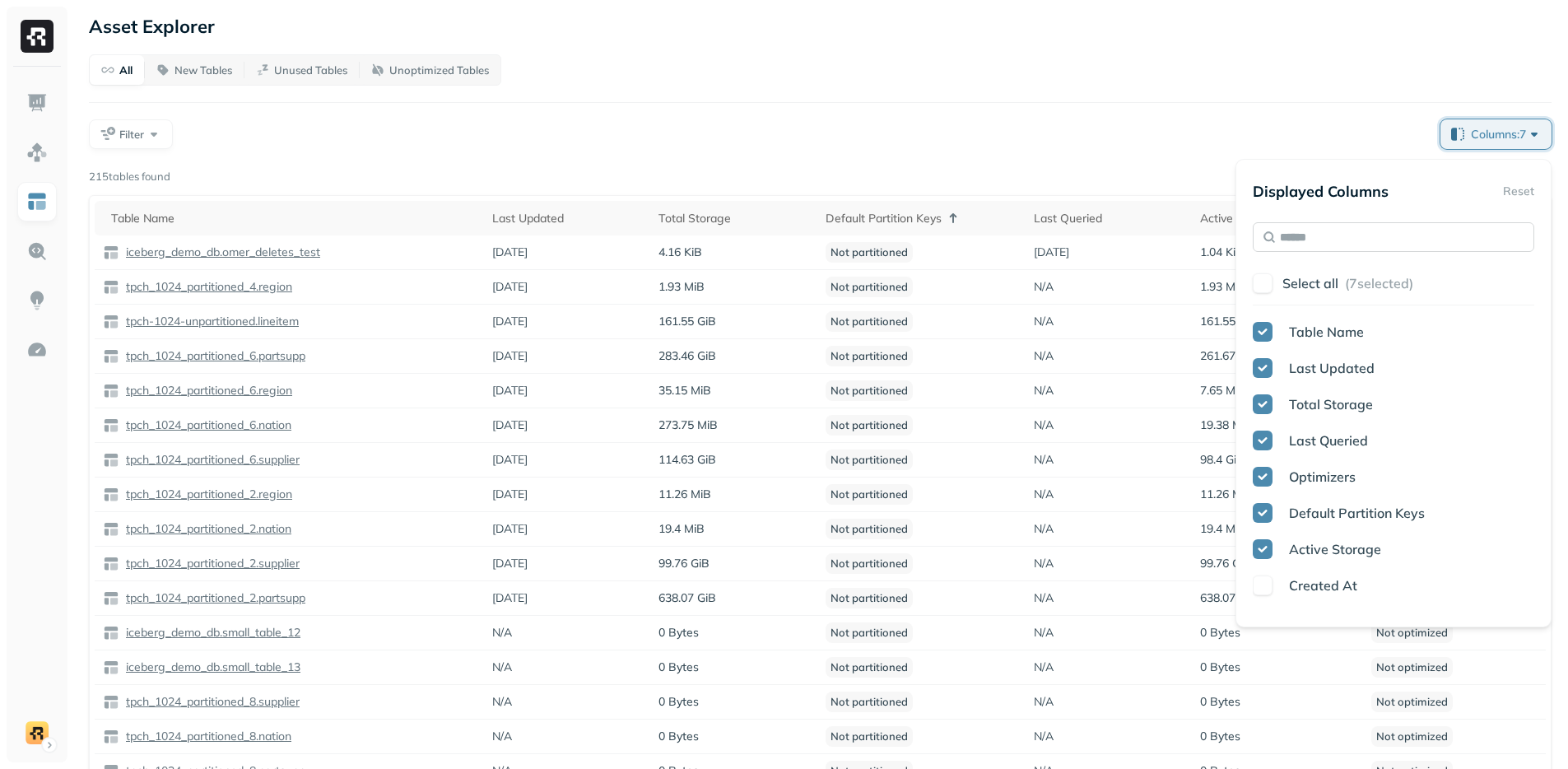
click at [1325, 237] on input "text" at bounding box center [1393, 237] width 282 height 30
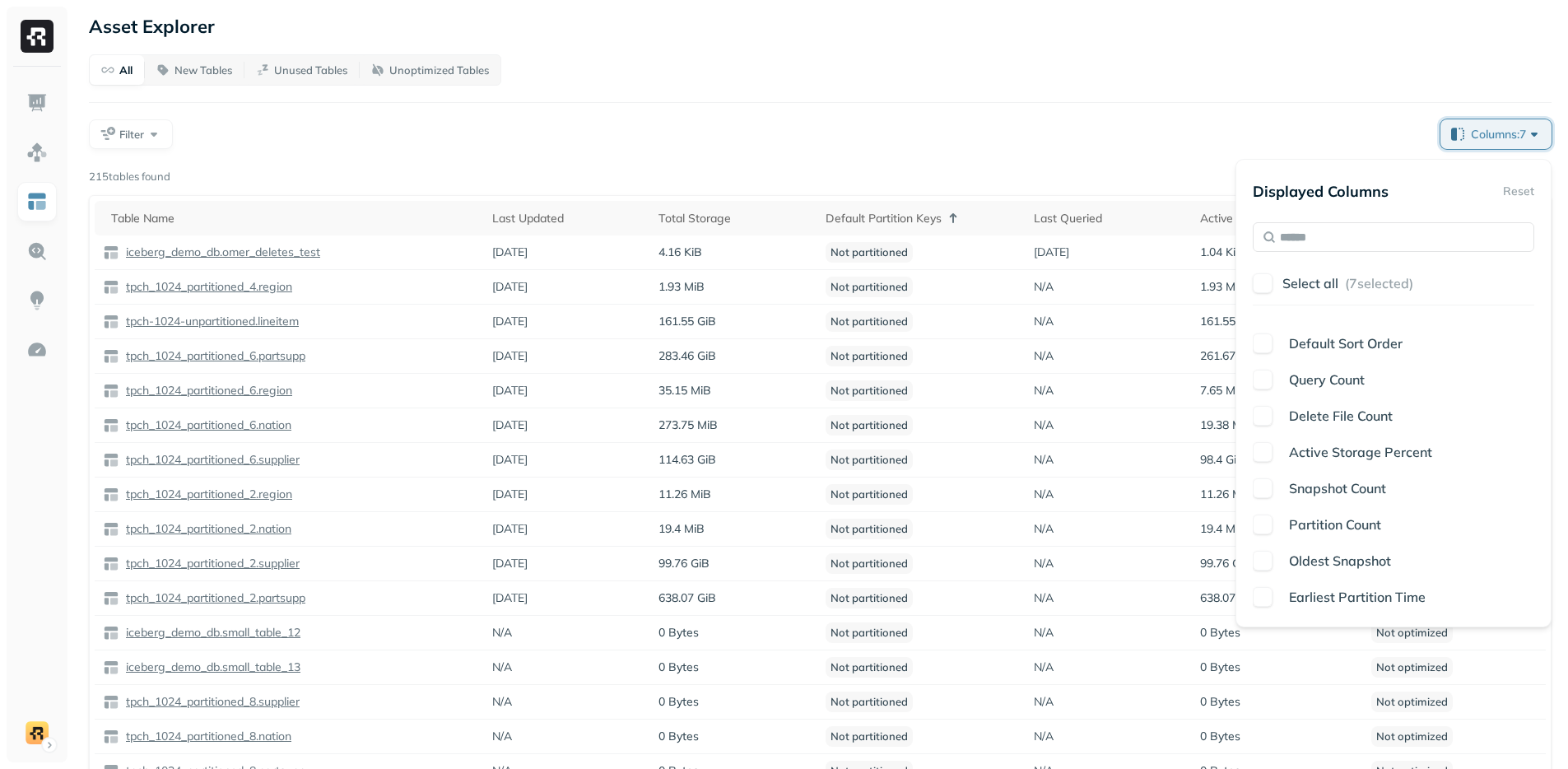
scroll to position [30, 0]
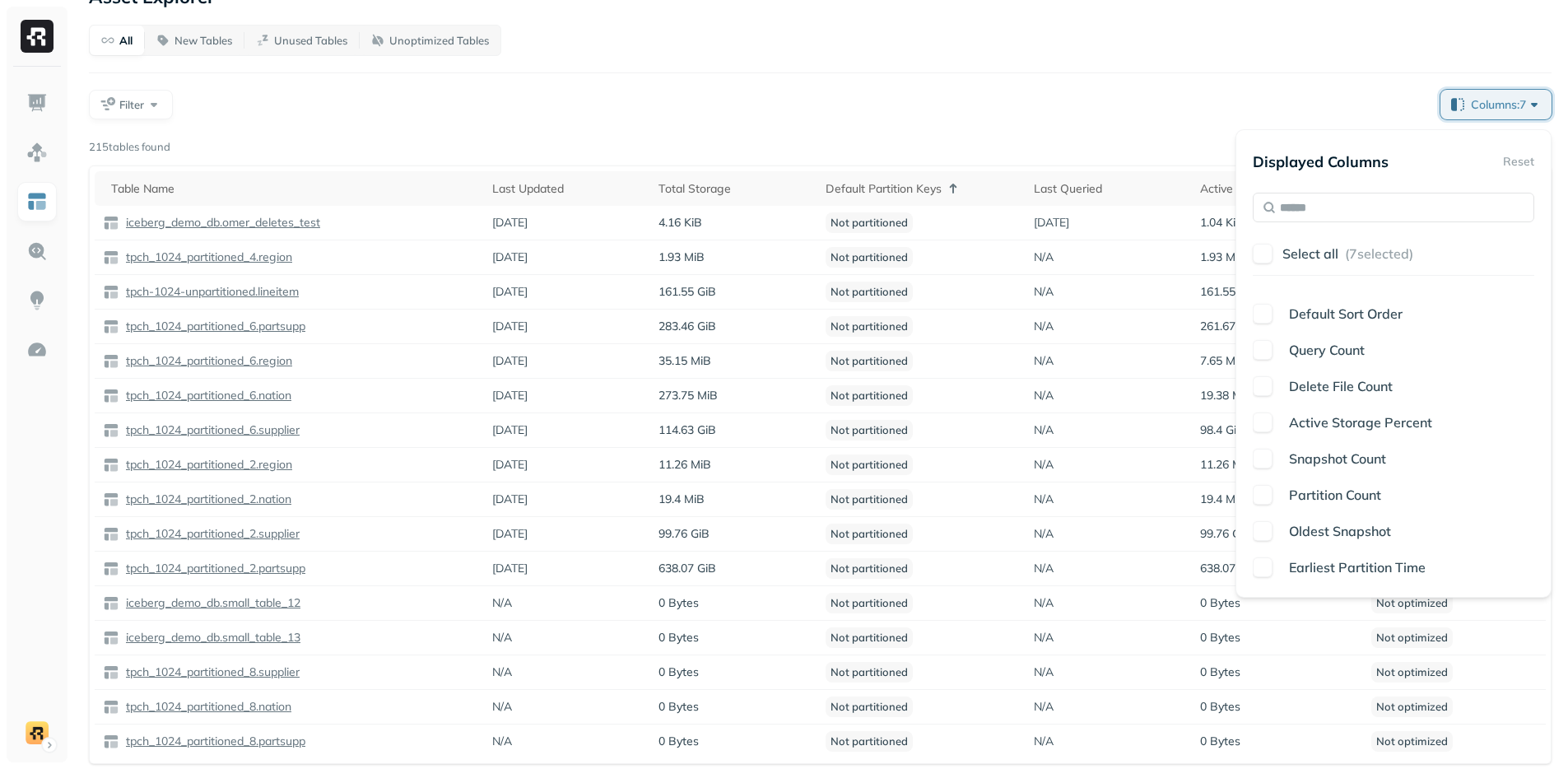
click at [1271, 564] on button "button" at bounding box center [1263, 567] width 20 height 20
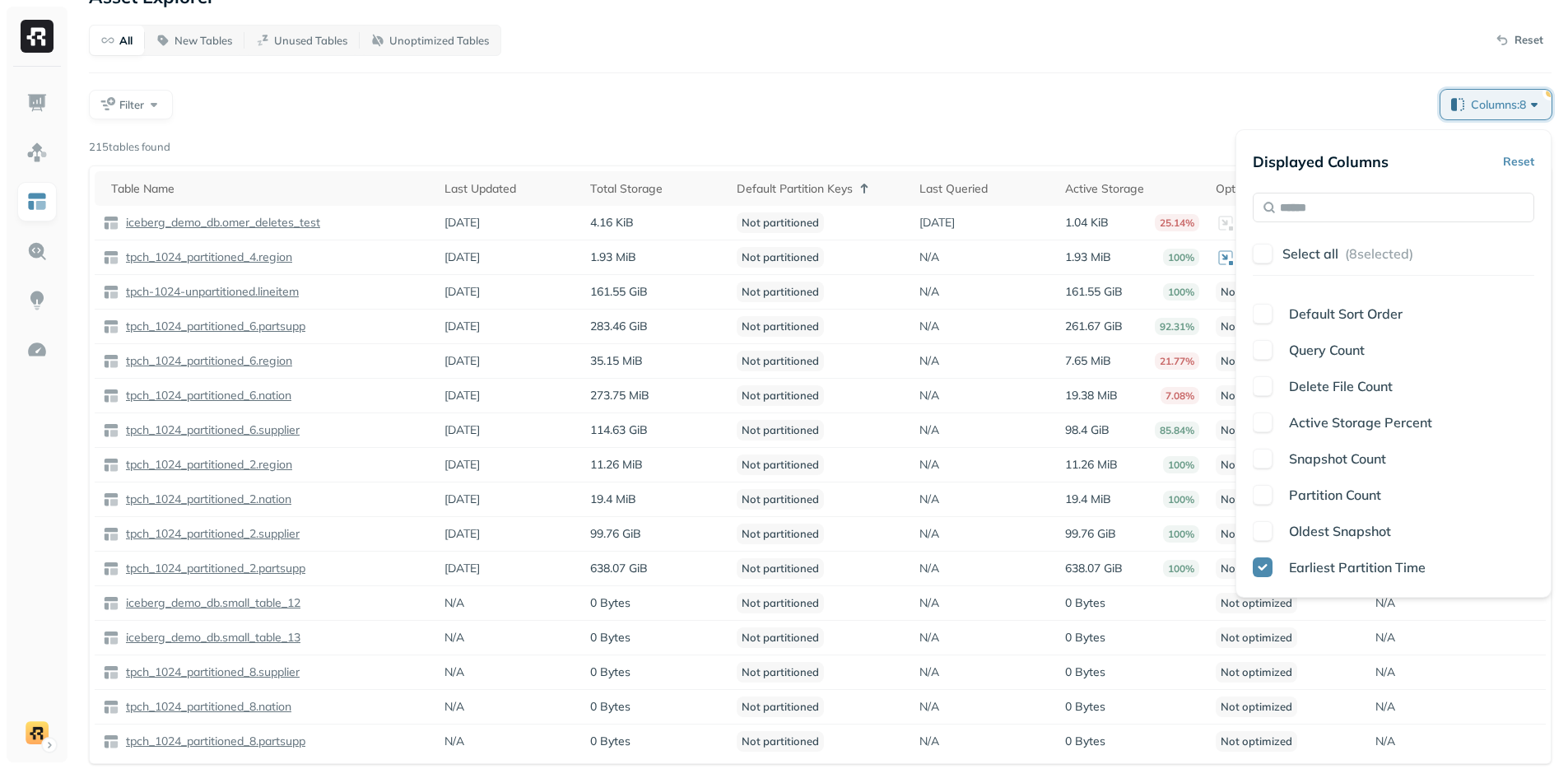
click at [1183, 101] on div "Filter" at bounding box center [758, 105] width 1339 height 30
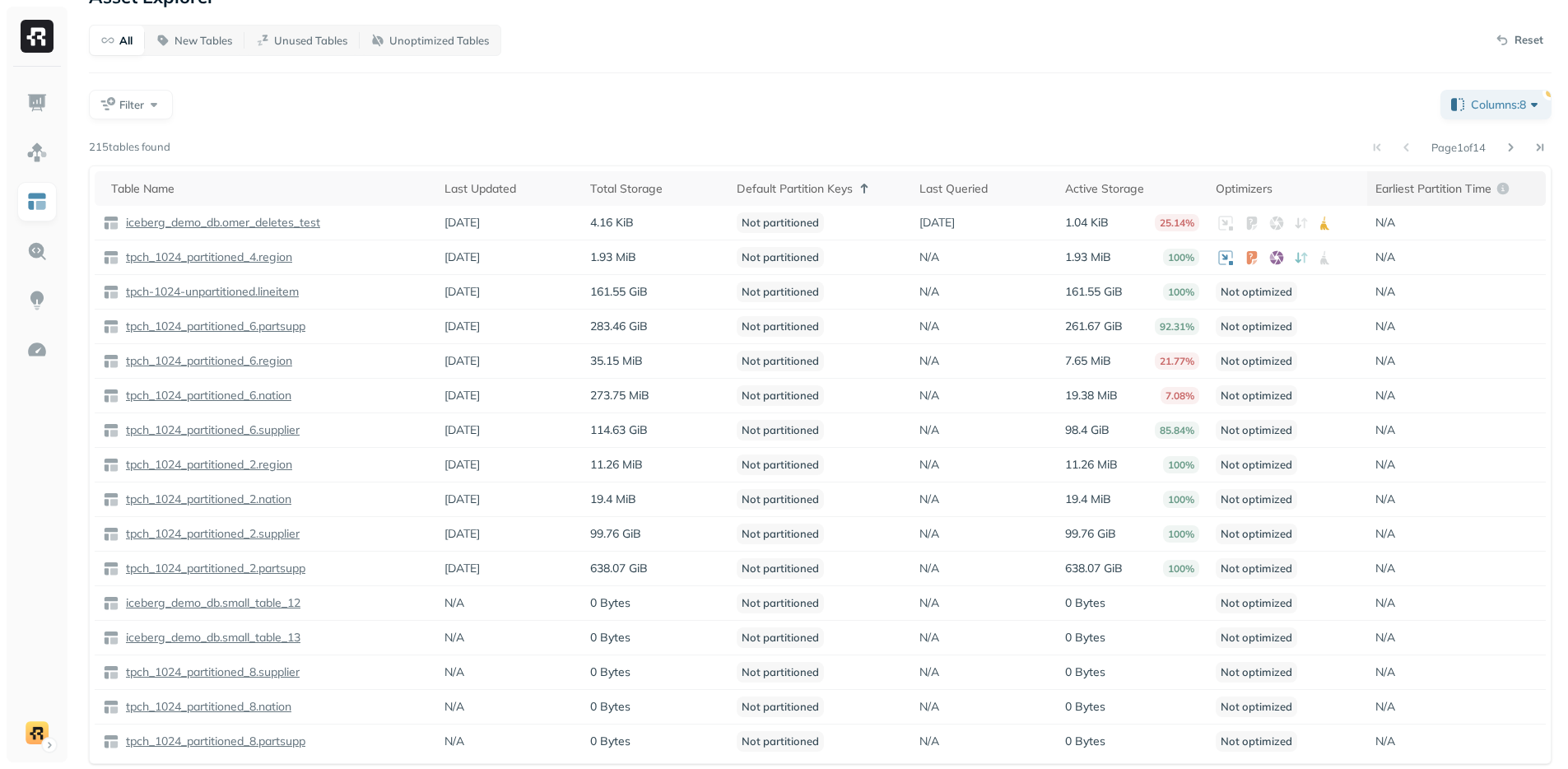
click at [1469, 180] on th "Earliest Partition Time" at bounding box center [1456, 189] width 179 height 35
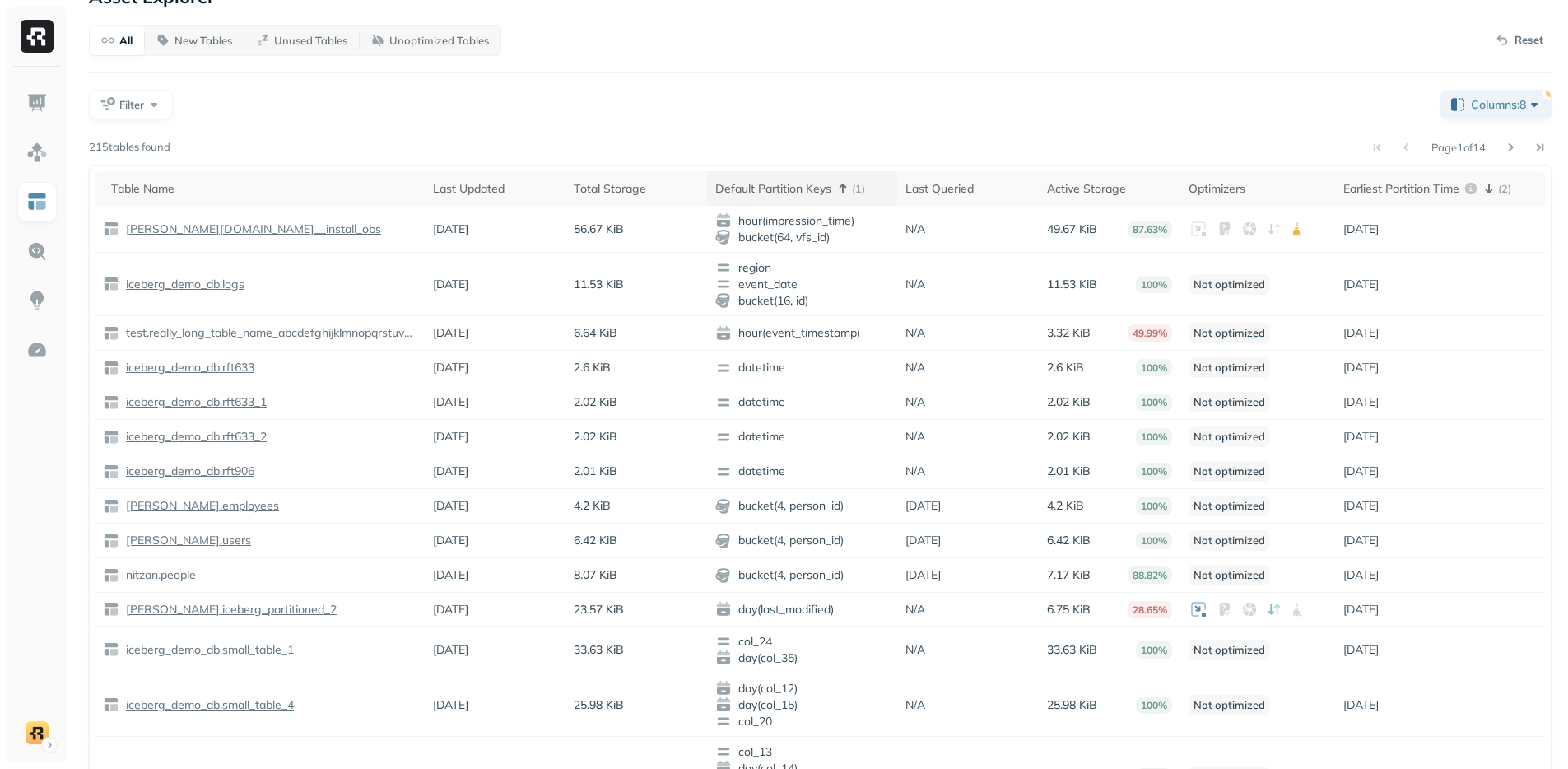
click at [768, 196] on div "Default Partition Keys ( 1 )" at bounding box center [802, 189] width 174 height 20
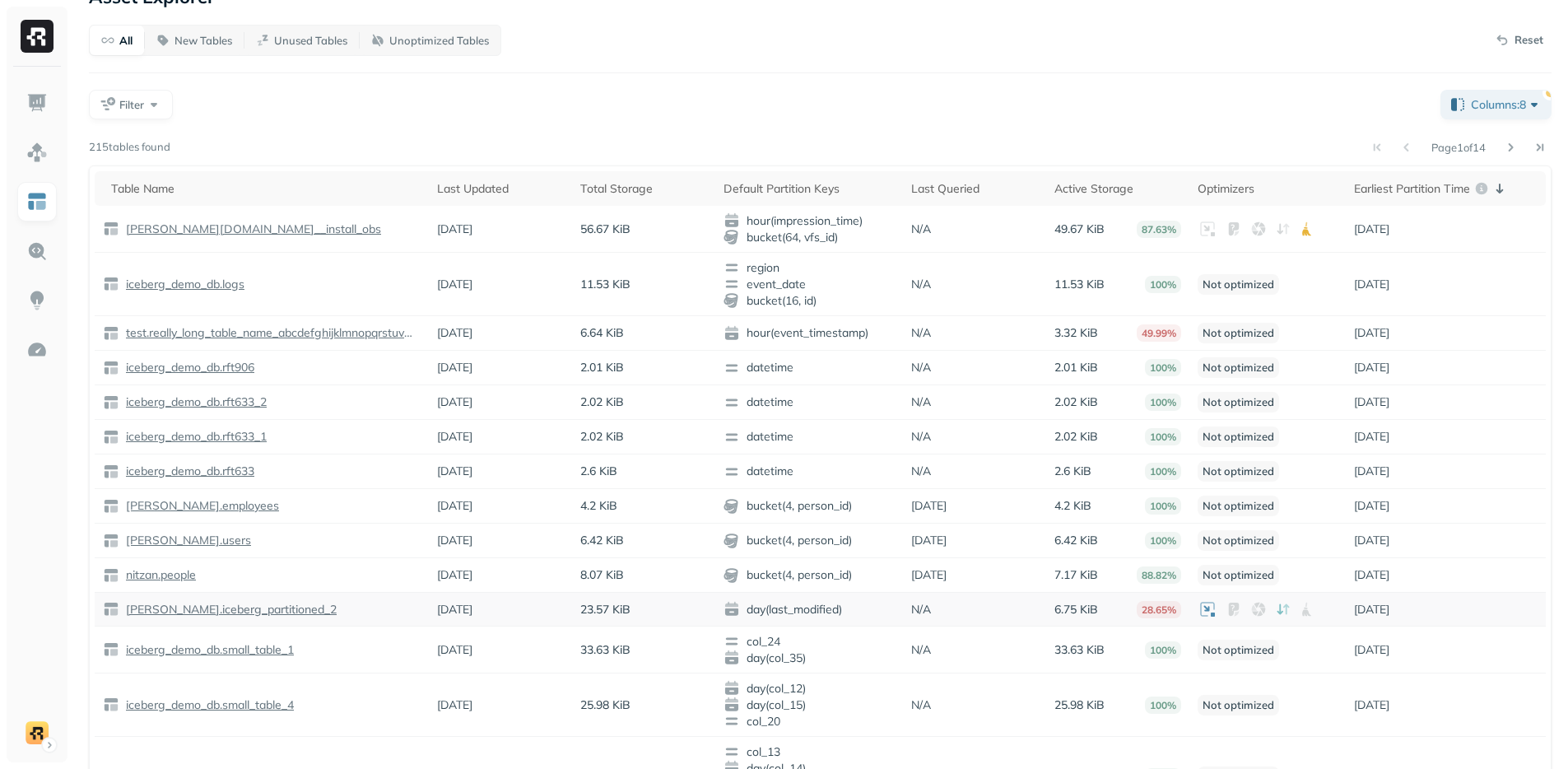
drag, startPoint x: 1351, startPoint y: 611, endPoint x: 1443, endPoint y: 615, distance: 92.1
click at [1443, 615] on td "5 years ago" at bounding box center [1445, 609] width 200 height 34
click at [1443, 614] on td "5 years ago" at bounding box center [1445, 609] width 200 height 34
click at [210, 128] on div "All New Tables Unused Tables Unoptimized Tables Reset Filter Columns: 8 Page 1 …" at bounding box center [820, 457] width 1462 height 866
click at [176, 230] on p "lee.ml__install_obs" at bounding box center [252, 230] width 258 height 16
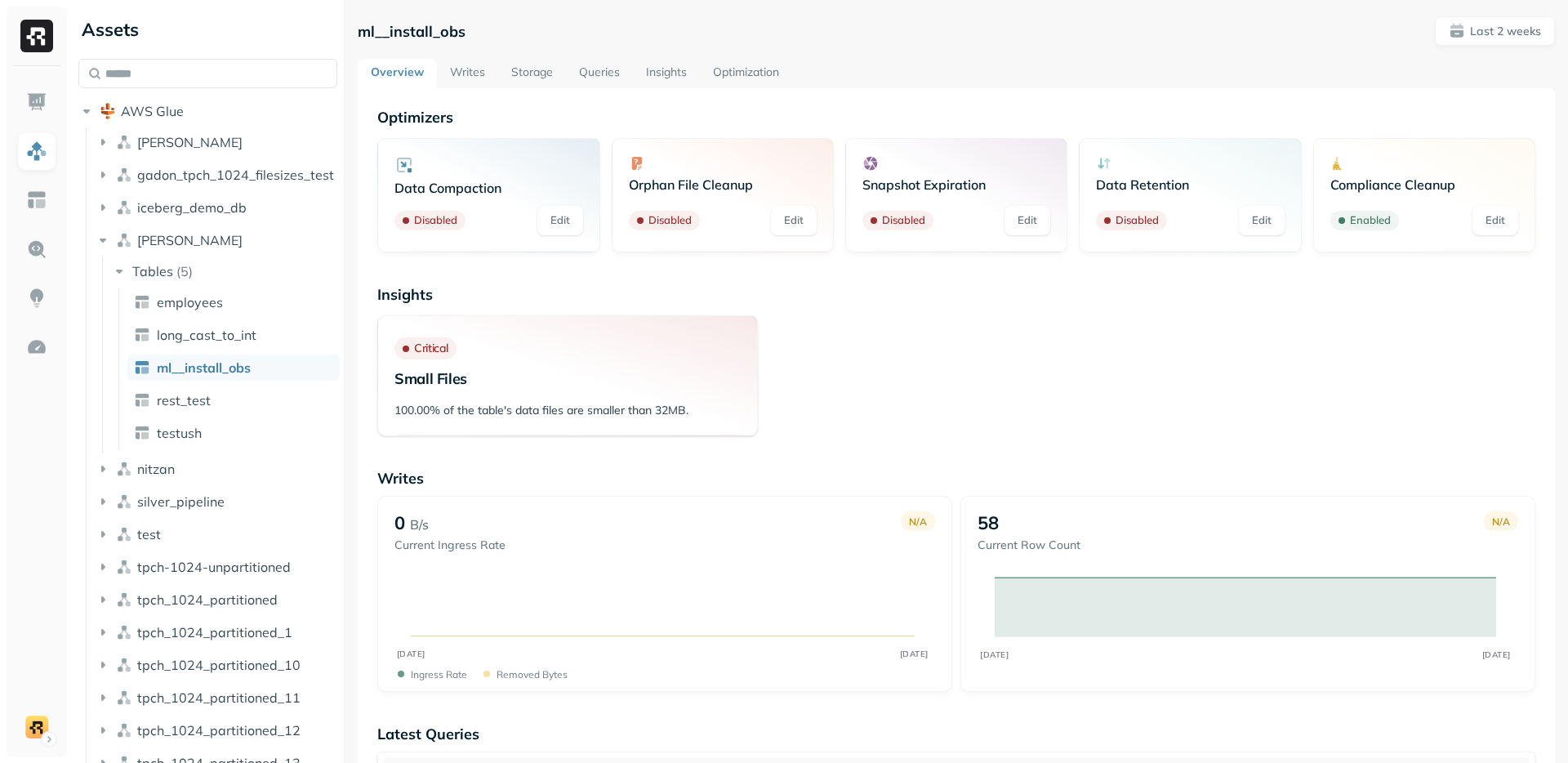
click at [540, 81] on link "Storage" at bounding box center [532, 74] width 68 height 29
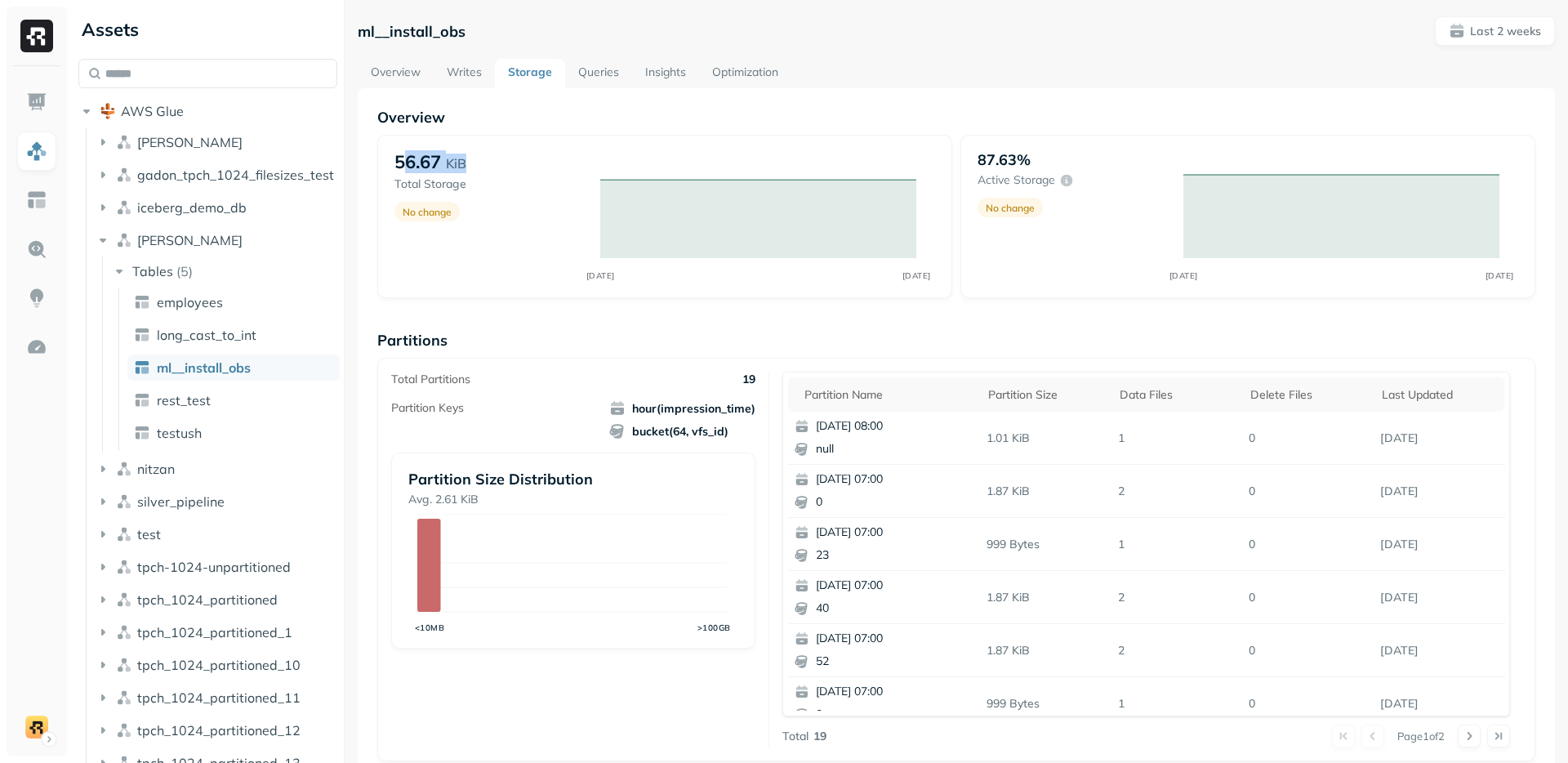
drag, startPoint x: 455, startPoint y: 164, endPoint x: 468, endPoint y: 164, distance: 13.0
click at [468, 164] on div "56.67 KiB" at bounding box center [489, 162] width 190 height 23
click at [30, 193] on img at bounding box center [36, 200] width 22 height 22
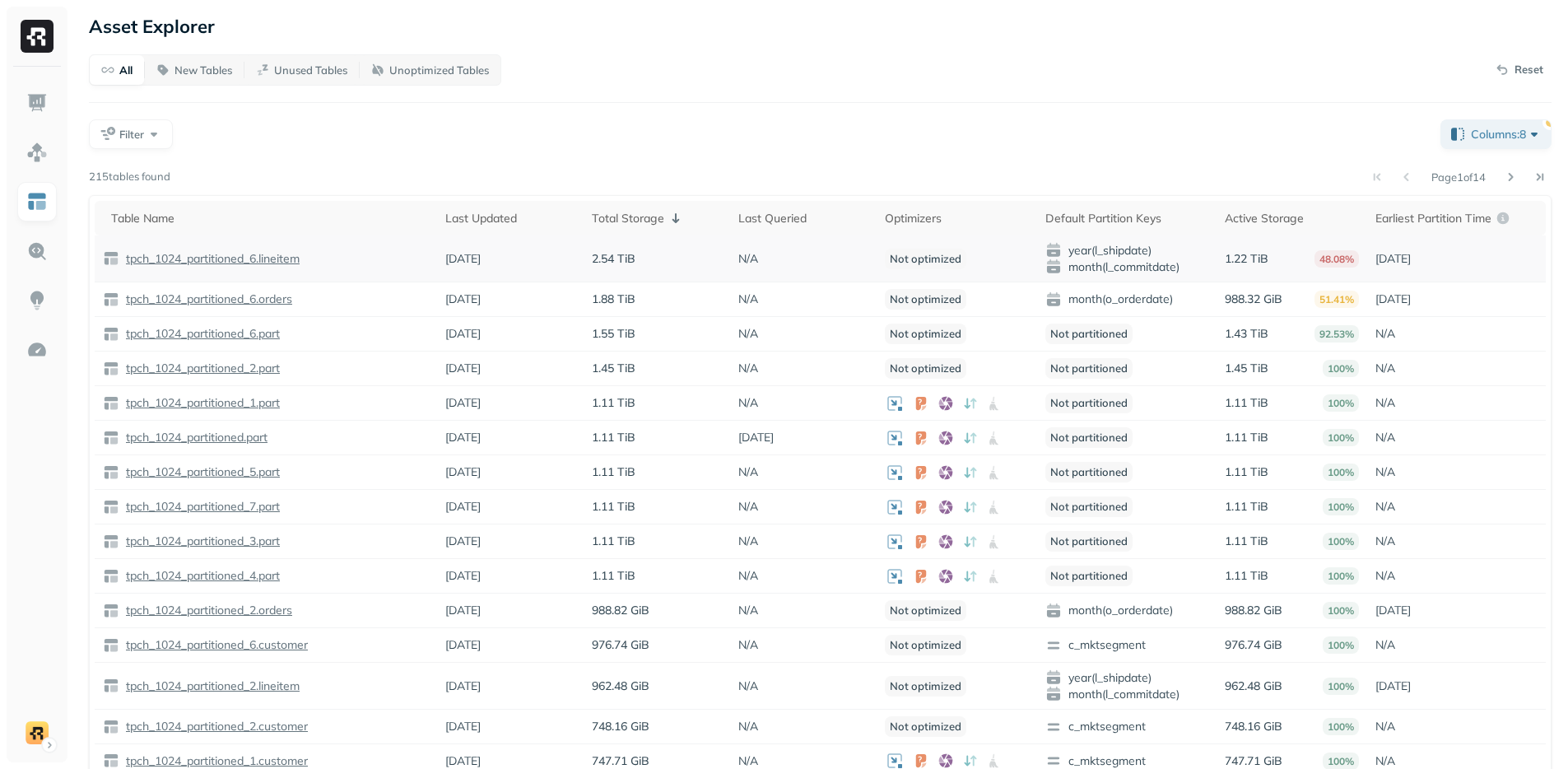
click at [263, 254] on p "tpch_1024_partitioned_6.lineitem" at bounding box center [211, 259] width 177 height 16
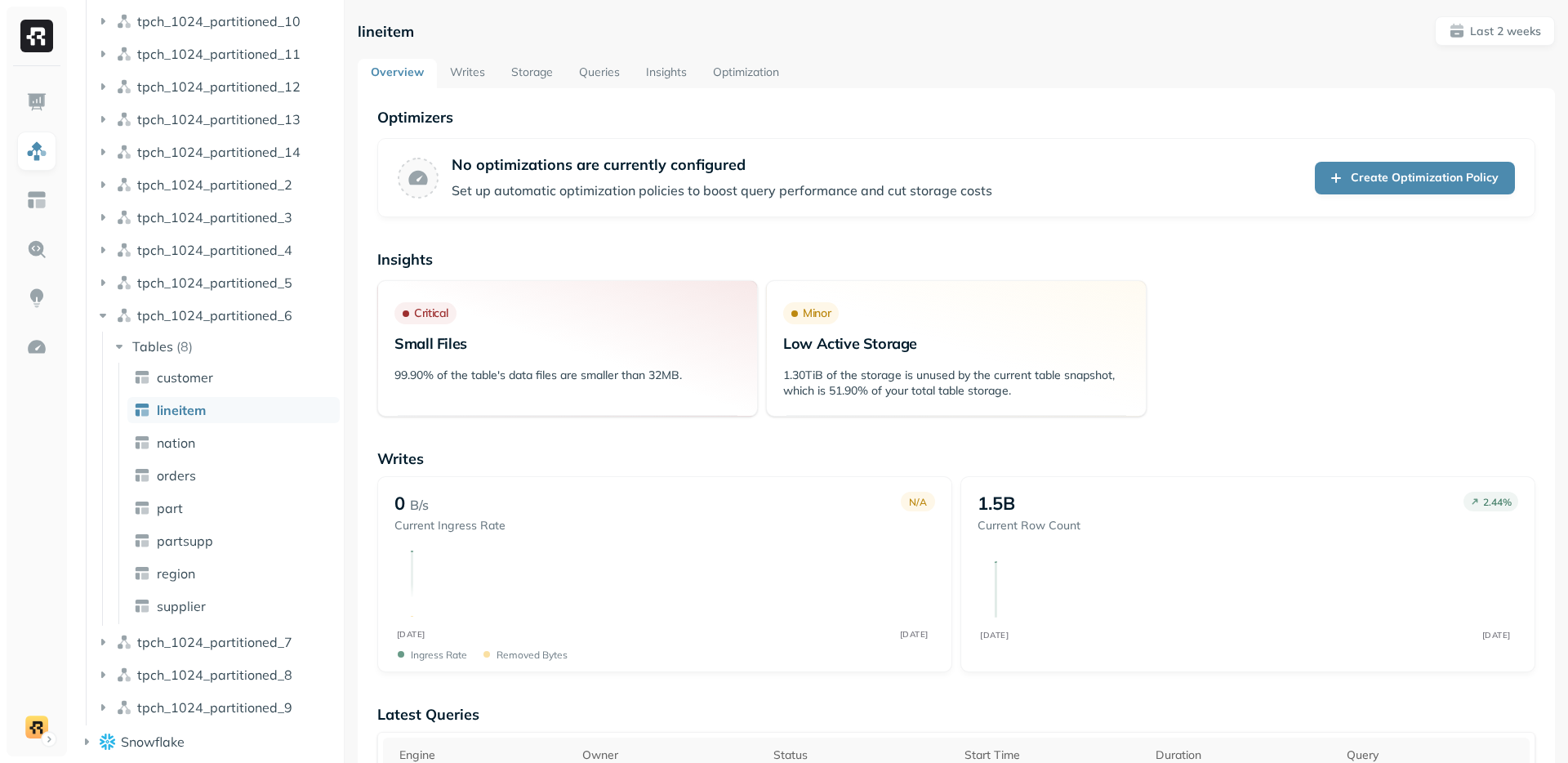
scroll to position [449, 0]
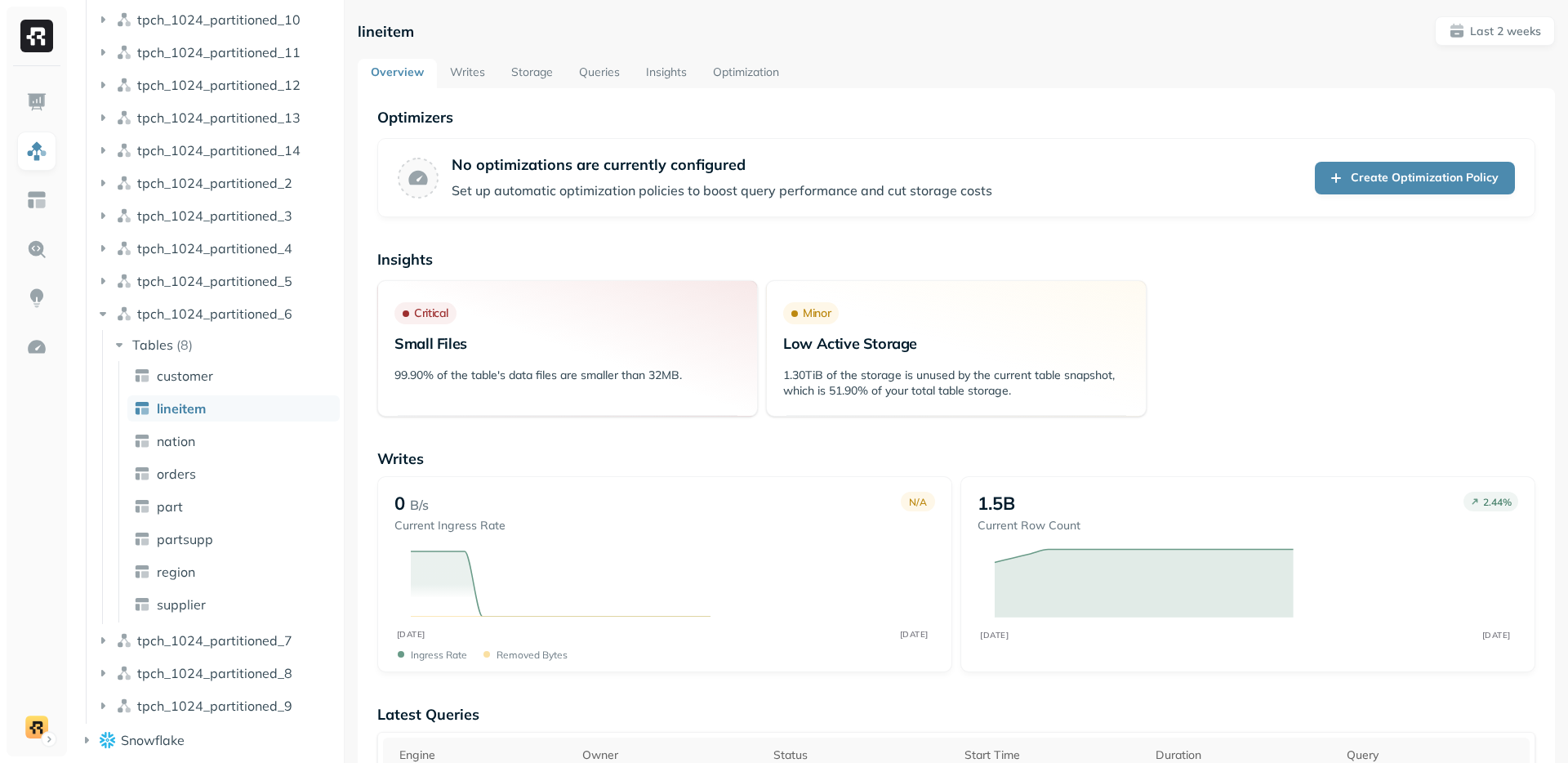
click at [539, 76] on link "Storage" at bounding box center [532, 74] width 68 height 29
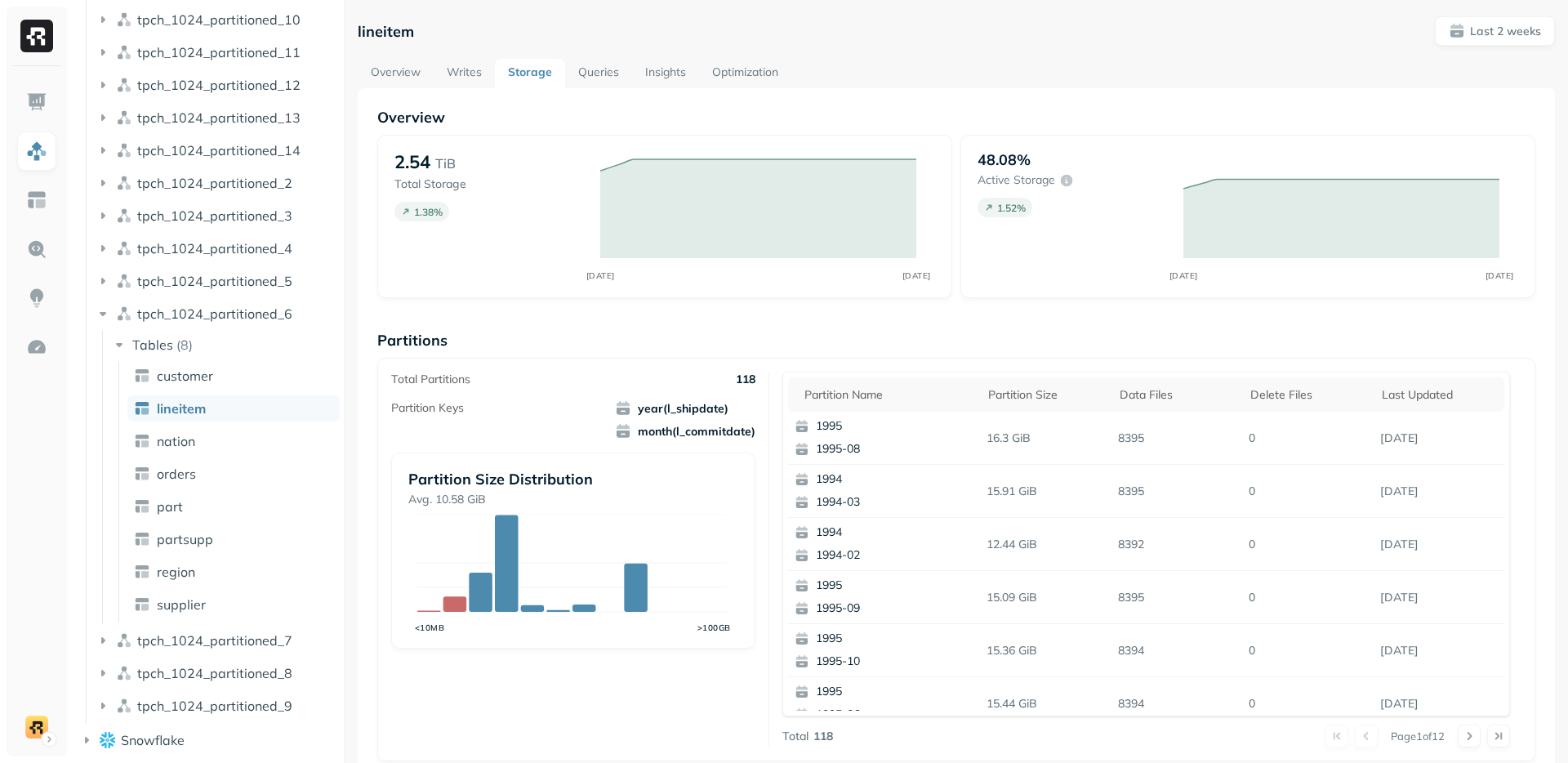
click at [393, 77] on link "Overview" at bounding box center [396, 74] width 76 height 29
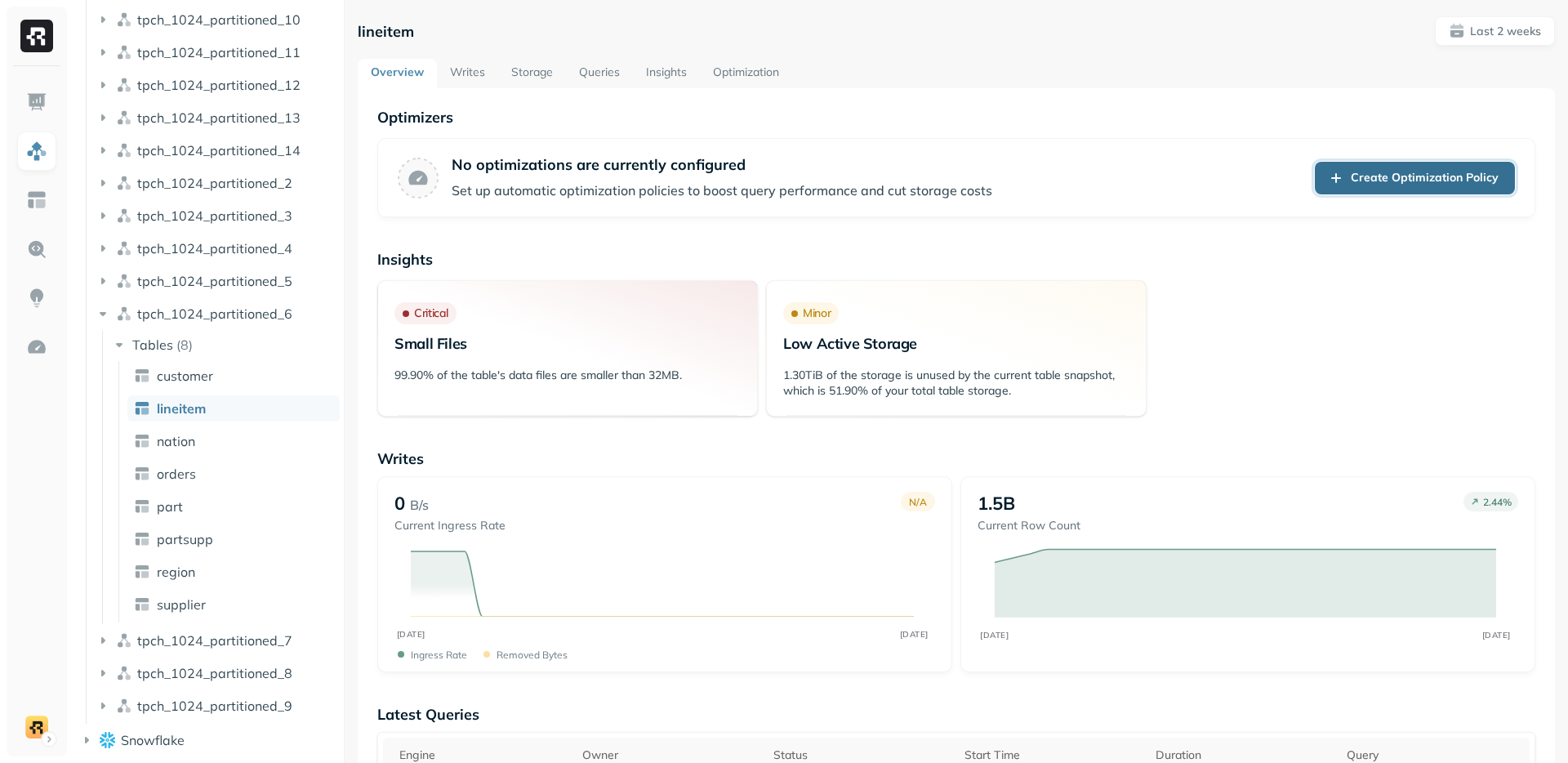
click at [1357, 180] on link "Create Optimization Policy" at bounding box center [1415, 178] width 200 height 33
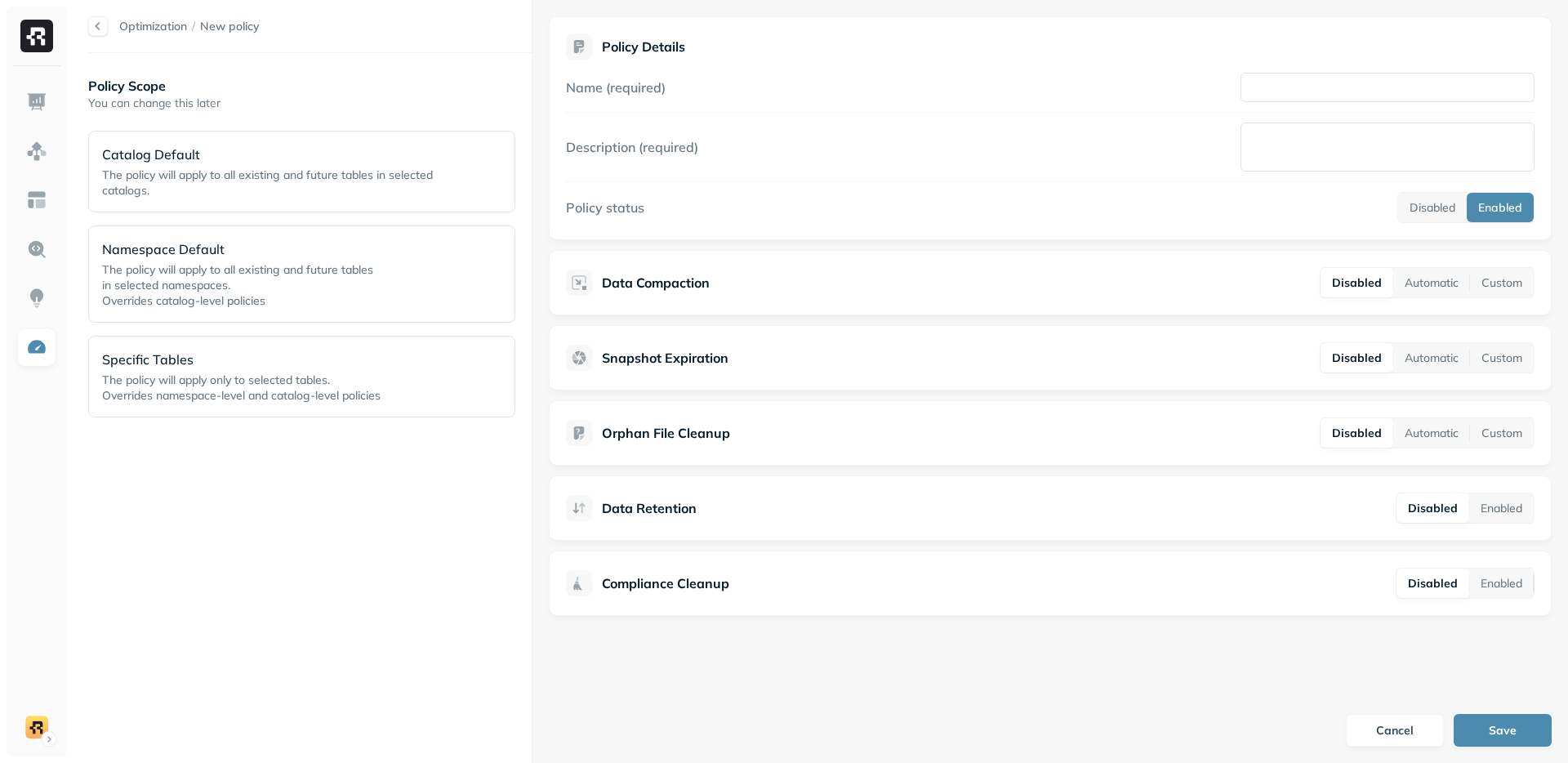
click at [215, 553] on div "Policy Scope You can change this later Catalog Default The policy will apply to…" at bounding box center [310, 408] width 443 height 677
click at [251, 398] on span "Overrides namespace-level and catalog-level policies" at bounding box center [242, 395] width 279 height 15
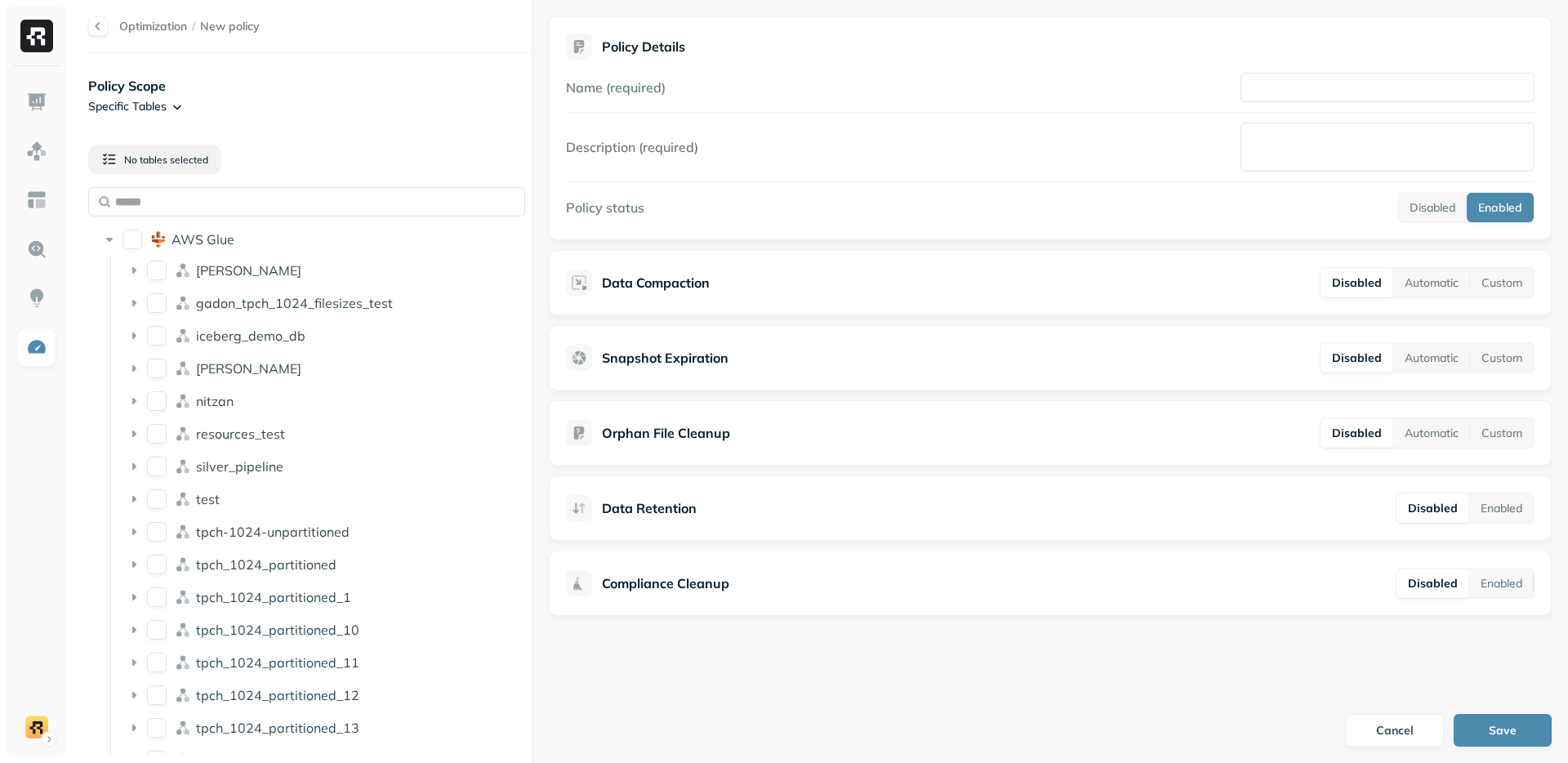
click at [192, 93] on p "Policy Scope" at bounding box center [310, 86] width 443 height 20
click at [165, 108] on html "Optimization / New policy Policy Scope Specific Tables No tables selected AWS G…" at bounding box center [784, 381] width 1568 height 763
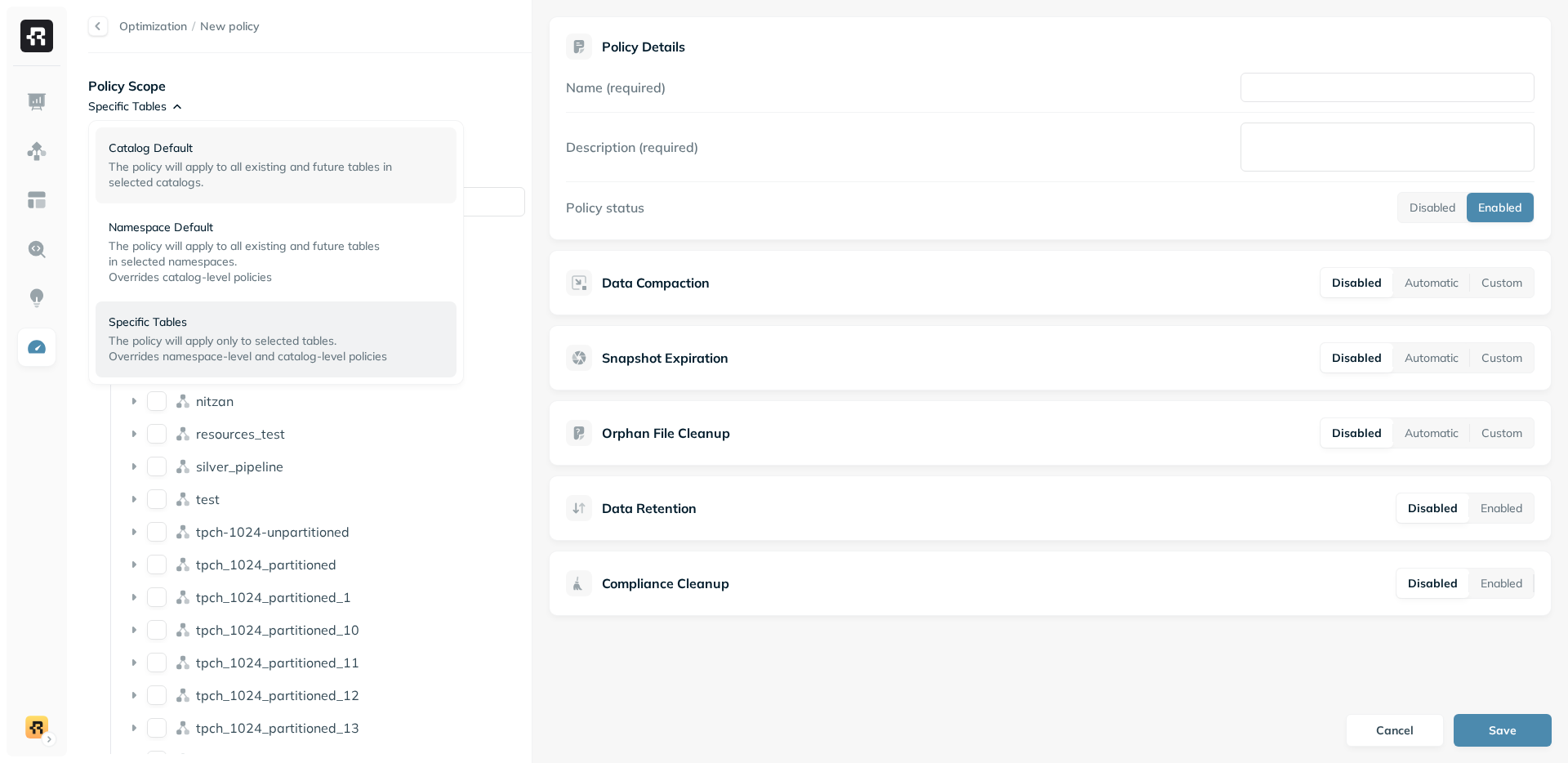
click at [174, 191] on div "Catalog Default The policy will apply to all existing and future tables in sele…" at bounding box center [275, 165] width 361 height 76
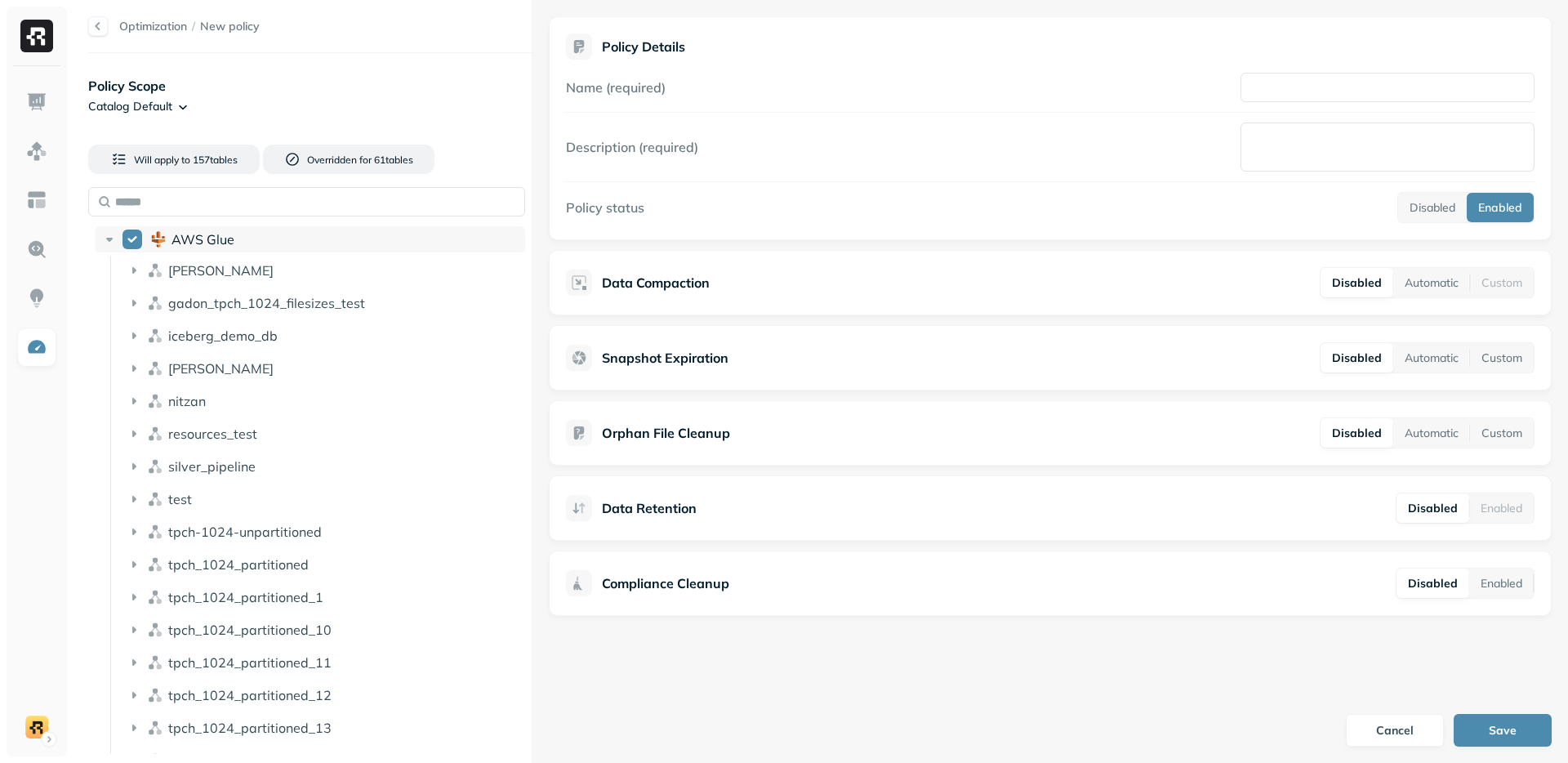
click at [108, 240] on icon at bounding box center [109, 239] width 16 height 16
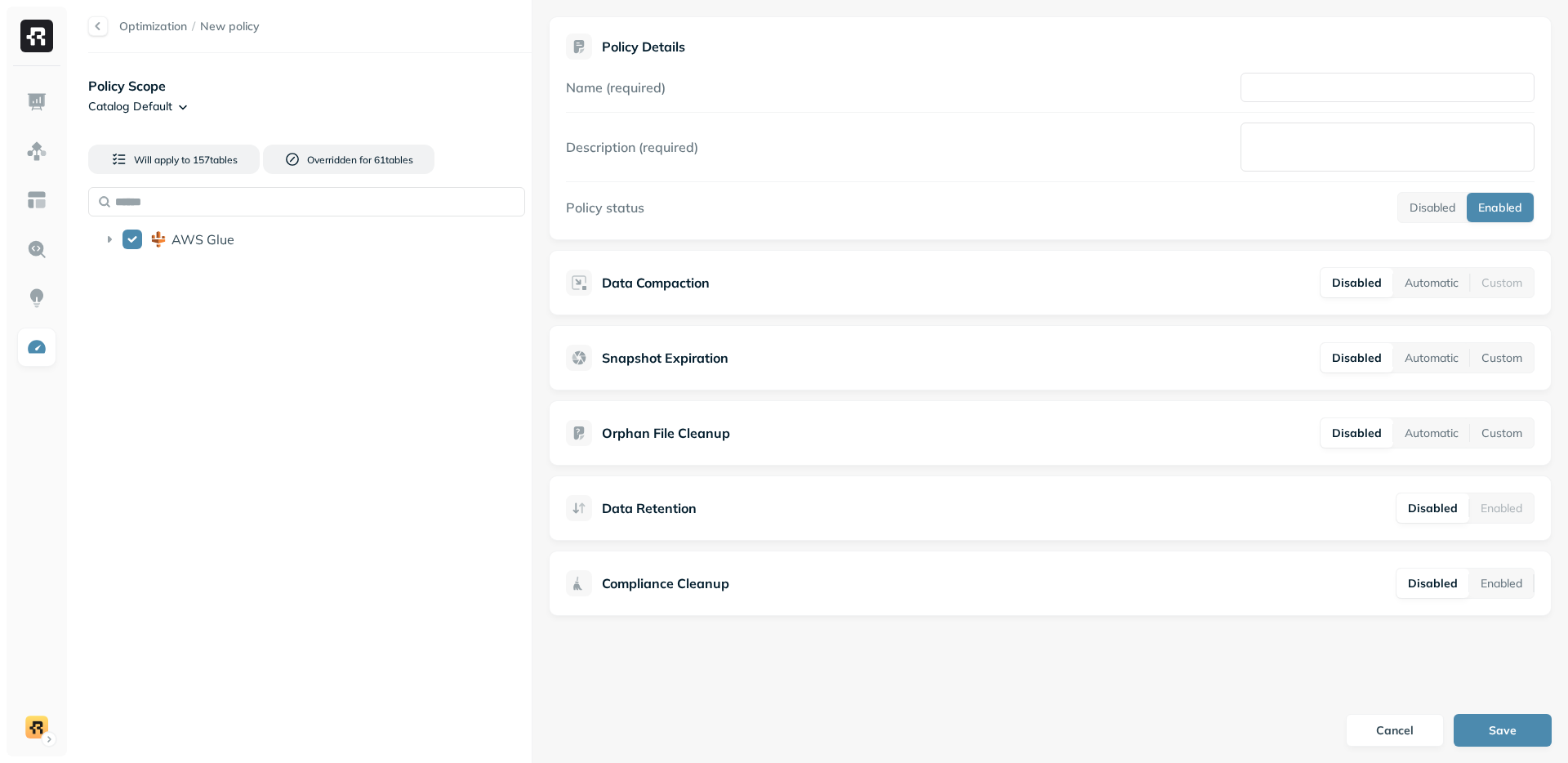
click at [215, 376] on div "Policy Scope Catalog Default Will apply to 157 table s Overridden for 61 table …" at bounding box center [310, 408] width 443 height 677
click at [1435, 286] on button "Automatic" at bounding box center [1431, 282] width 77 height 29
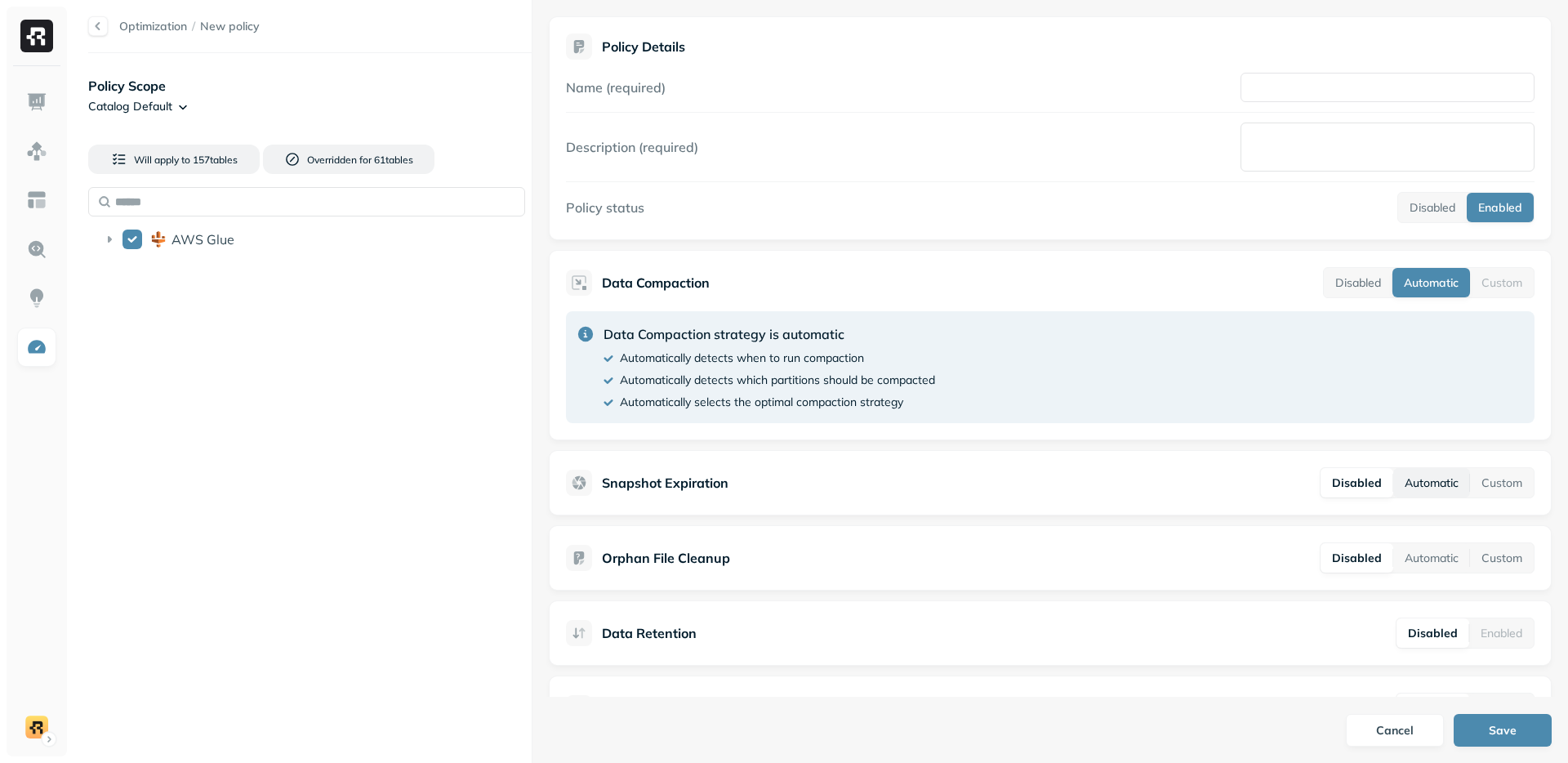
click at [1419, 494] on button "Automatic" at bounding box center [1431, 483] width 77 height 29
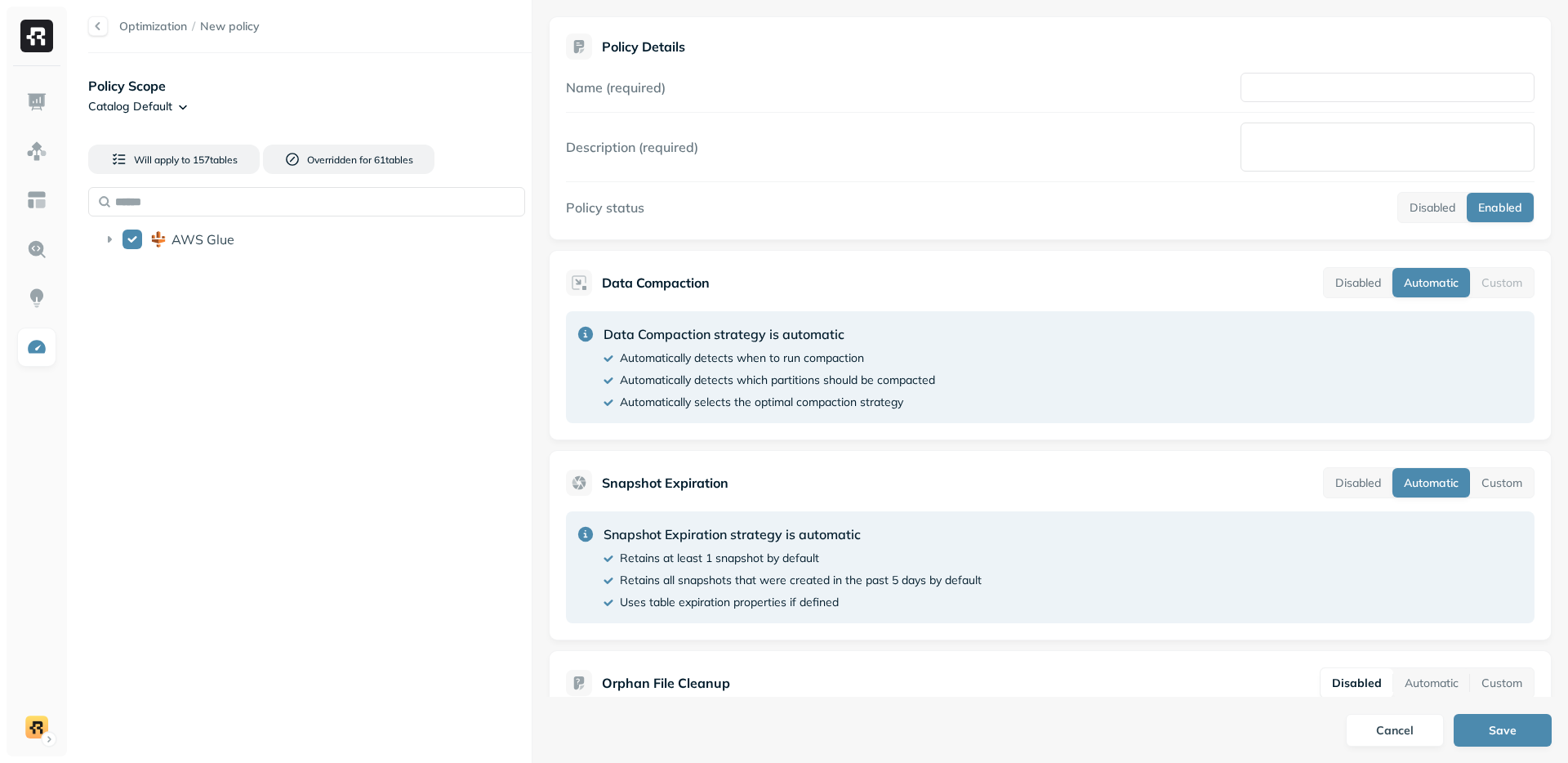
scroll to position [21, 0]
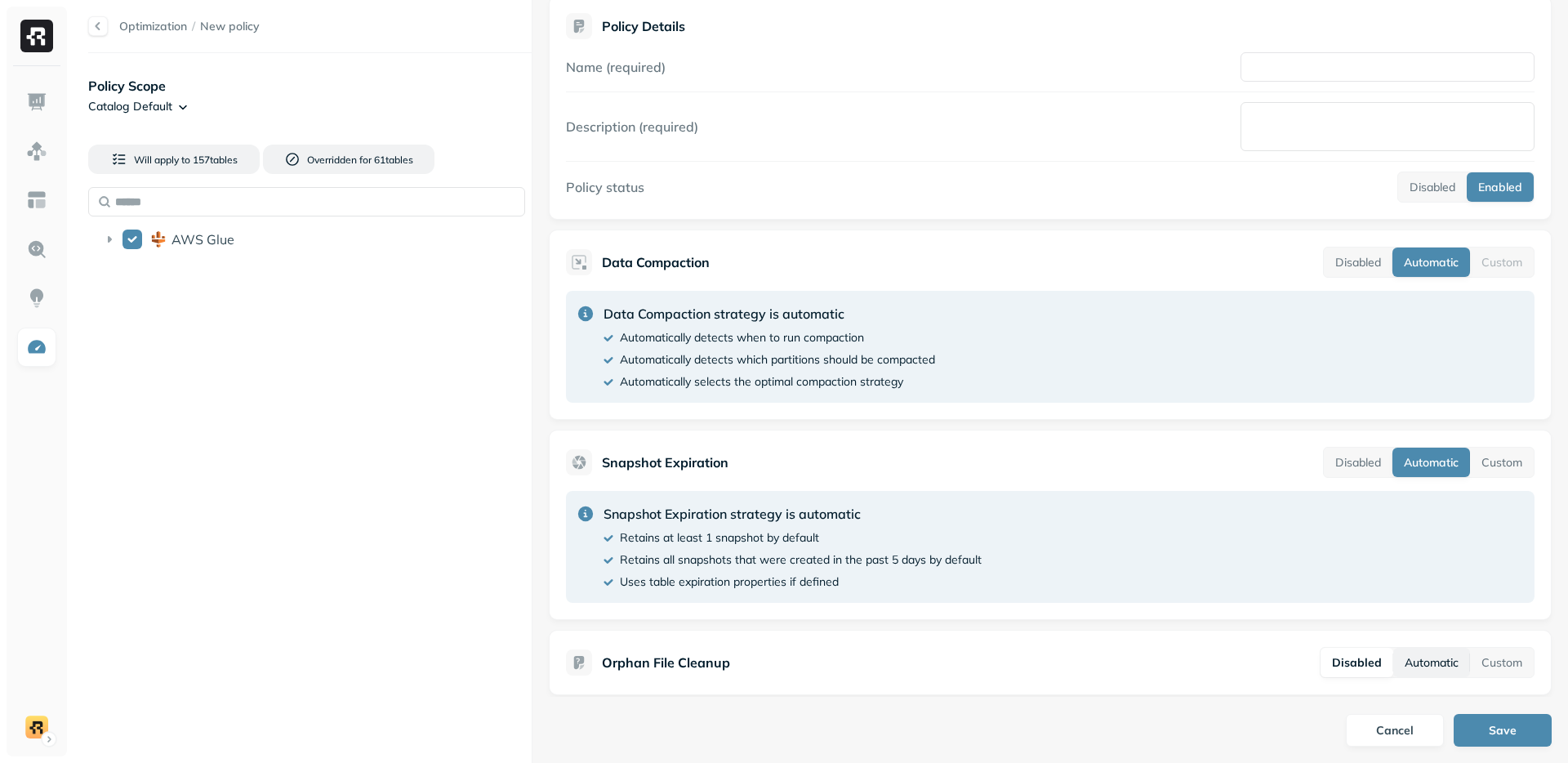
click at [1413, 664] on button "Automatic" at bounding box center [1431, 663] width 77 height 29
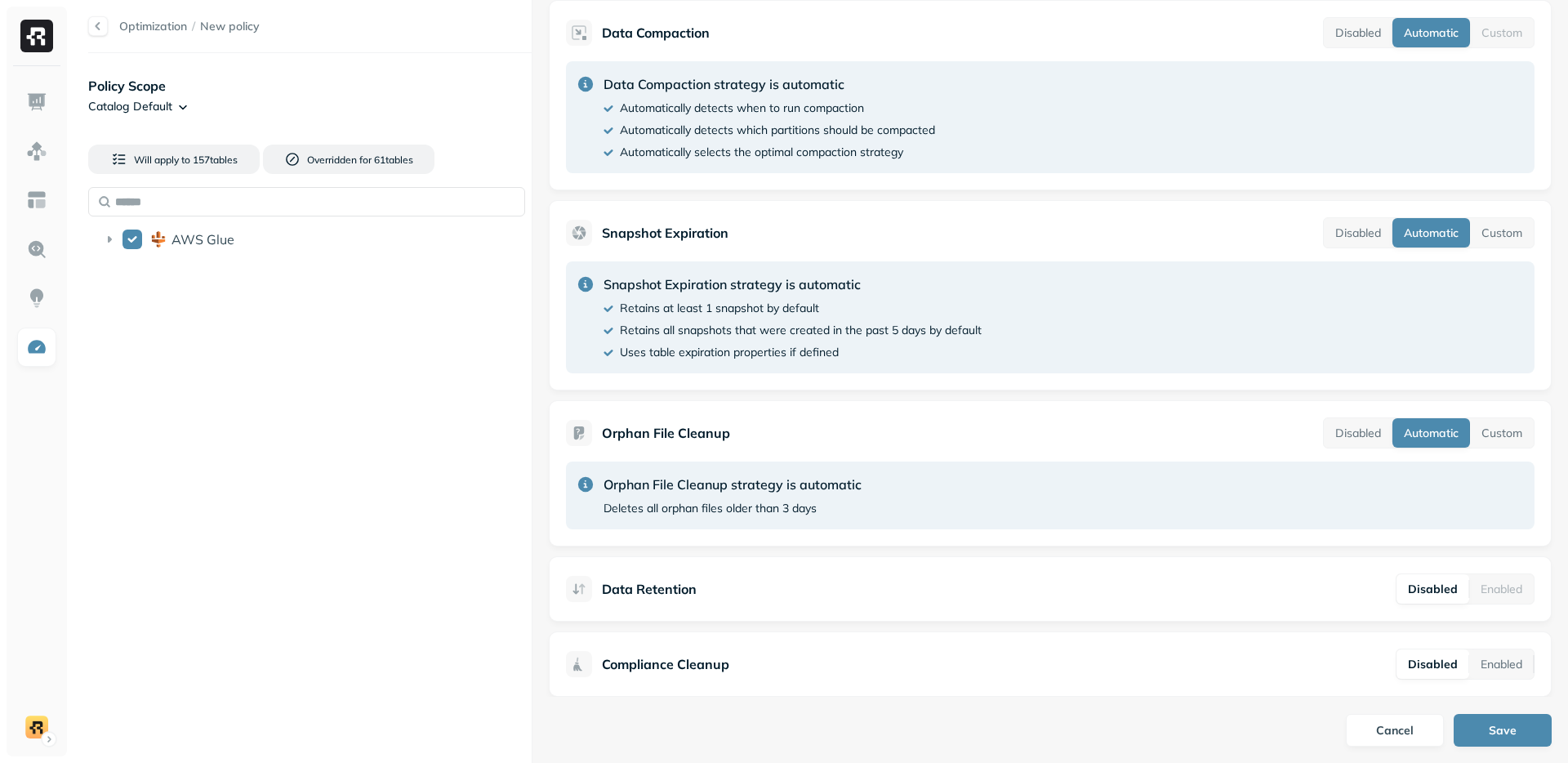
scroll to position [183, 0]
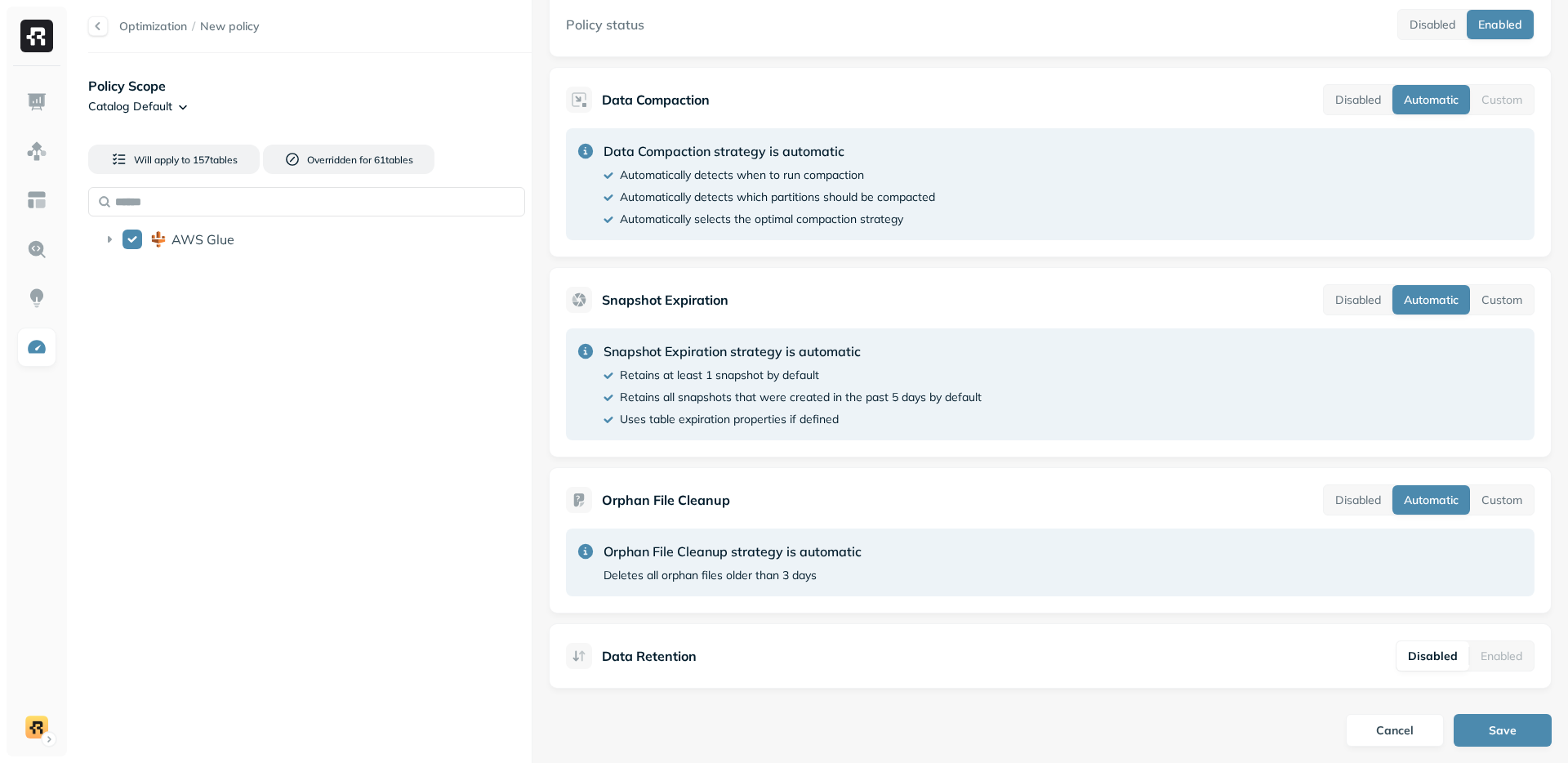
click at [178, 107] on html "Optimization / New policy Policy Scope Catalog Default Will apply to 157 table …" at bounding box center [784, 381] width 1568 height 763
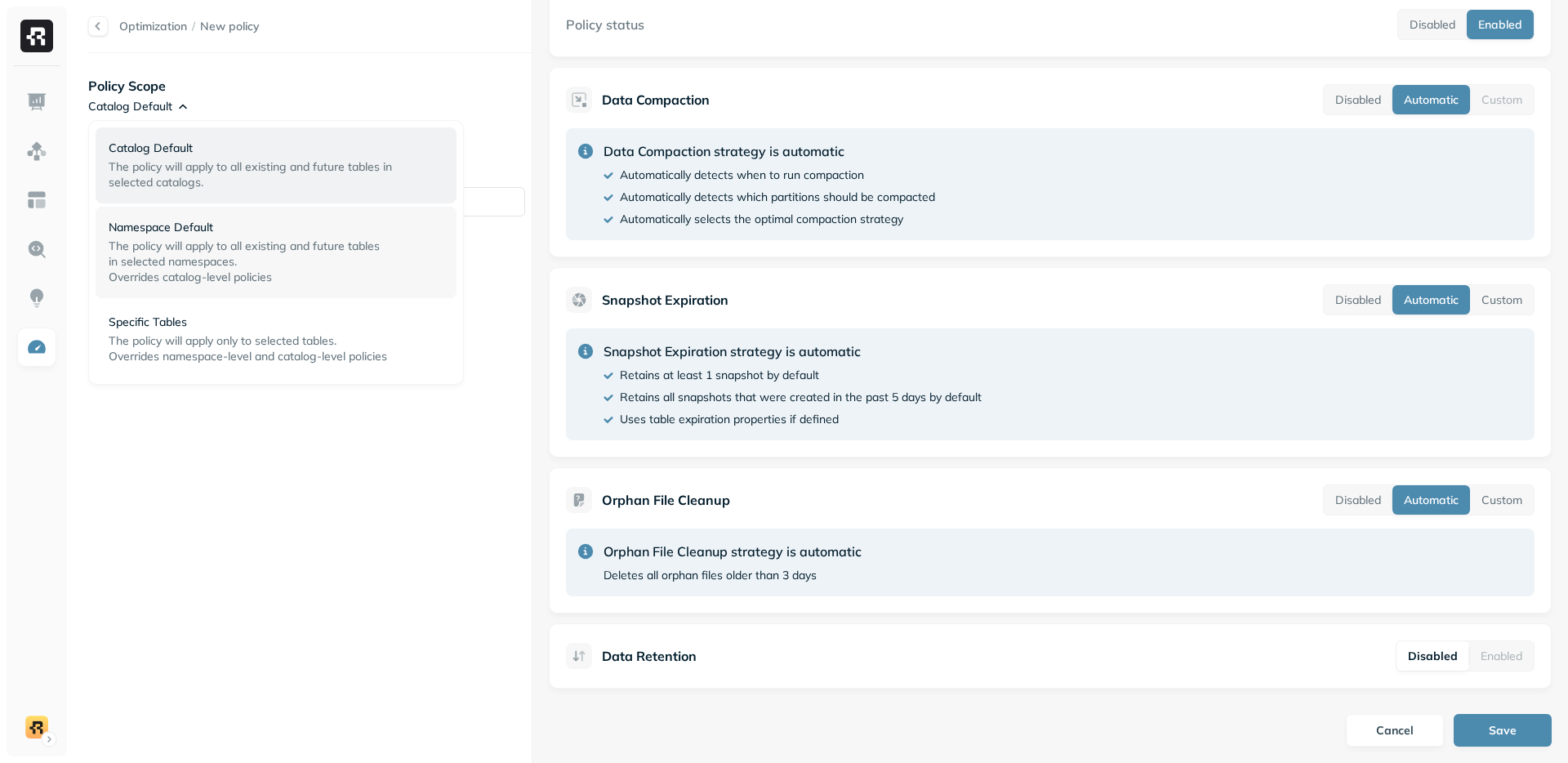
click at [195, 282] on span "Overrides catalog-level policies" at bounding box center [190, 276] width 164 height 15
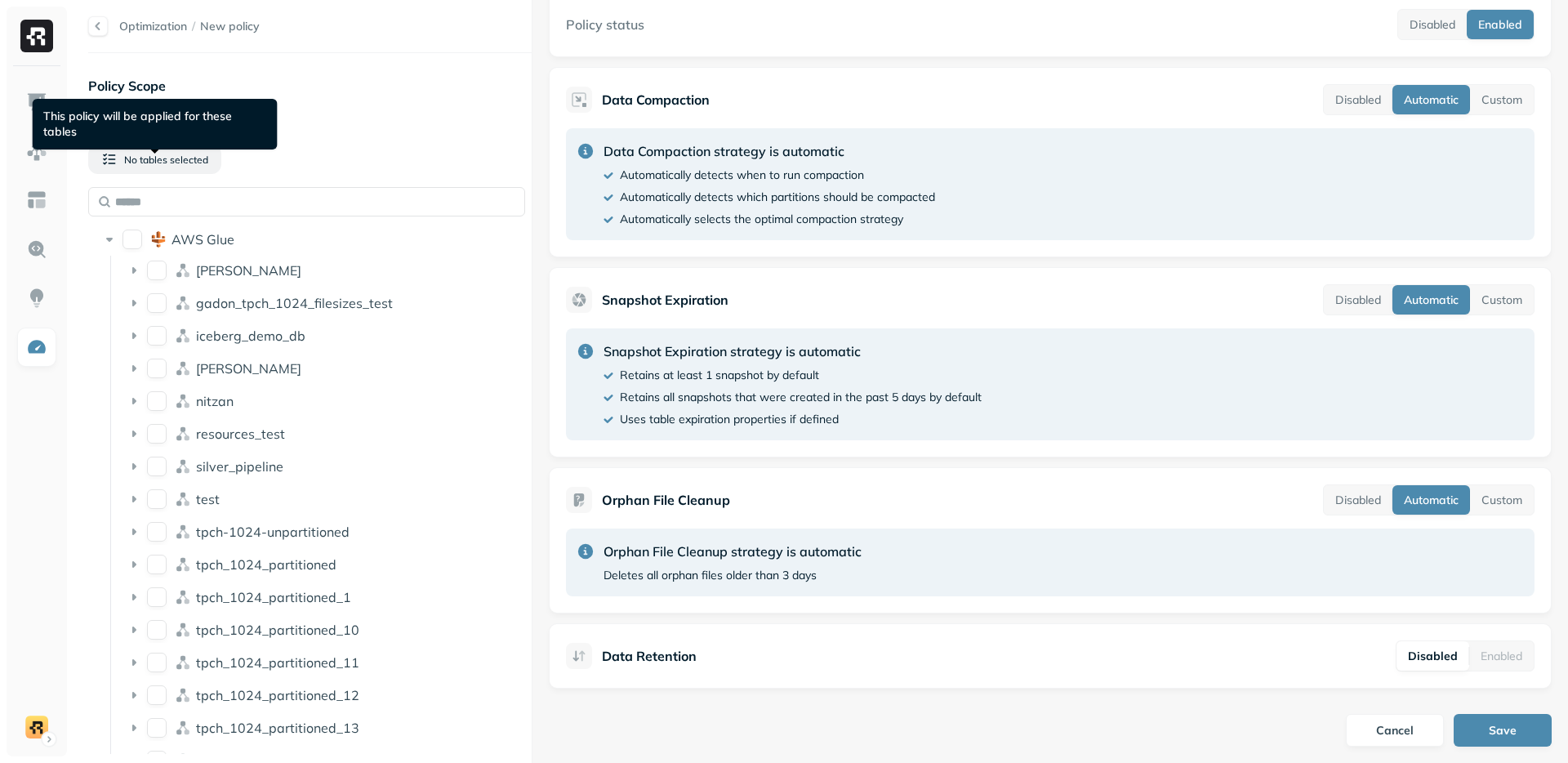
click at [203, 107] on div "This policy will be applied for these tables This policy will be applied for th…" at bounding box center [155, 124] width 245 height 50
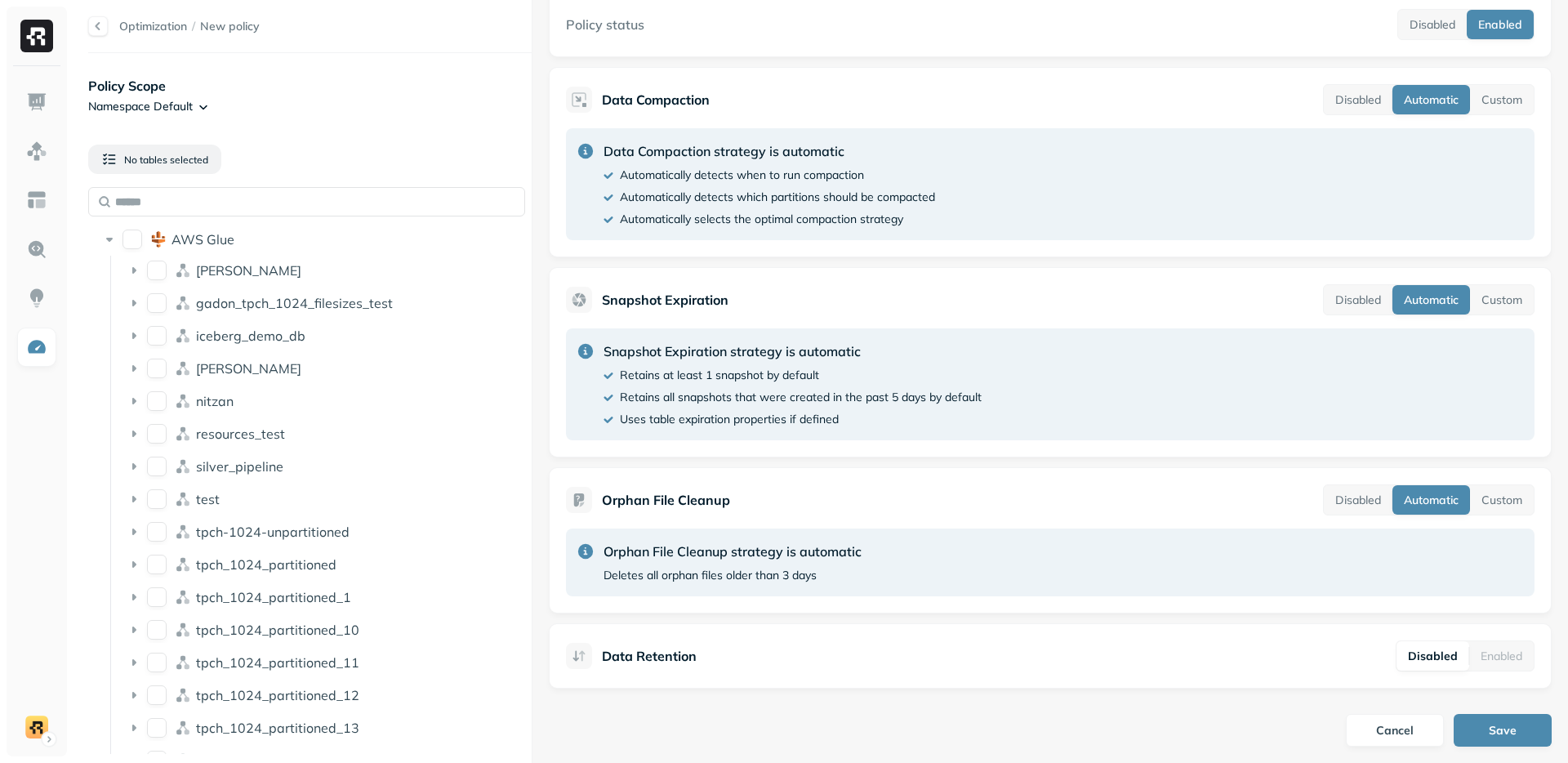
click at [196, 103] on html "Optimization / New policy Policy Scope Namespace Default No tables selected AWS…" at bounding box center [784, 381] width 1568 height 763
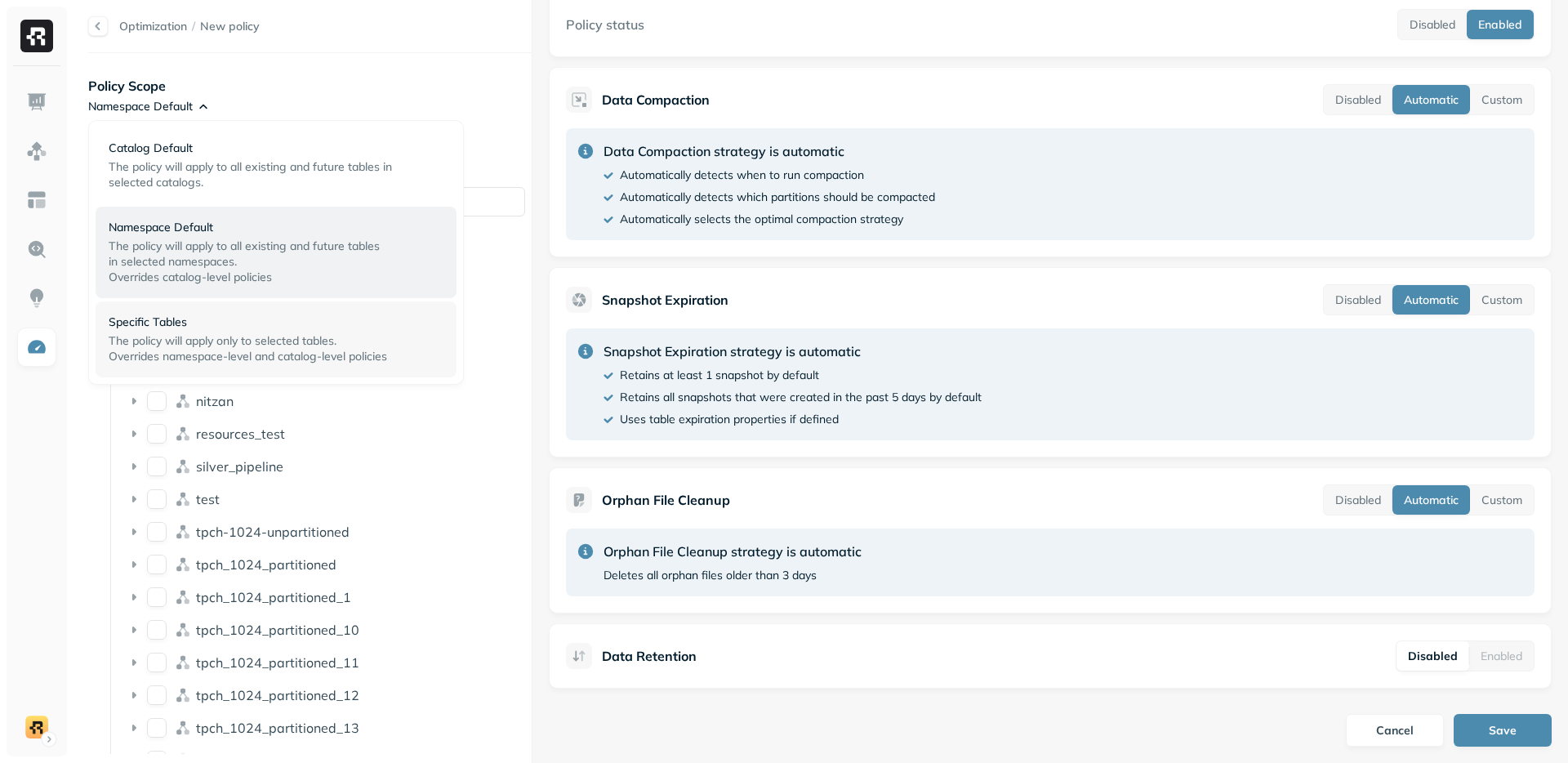
click at [176, 327] on p "Specific Tables" at bounding box center [269, 322] width 322 height 16
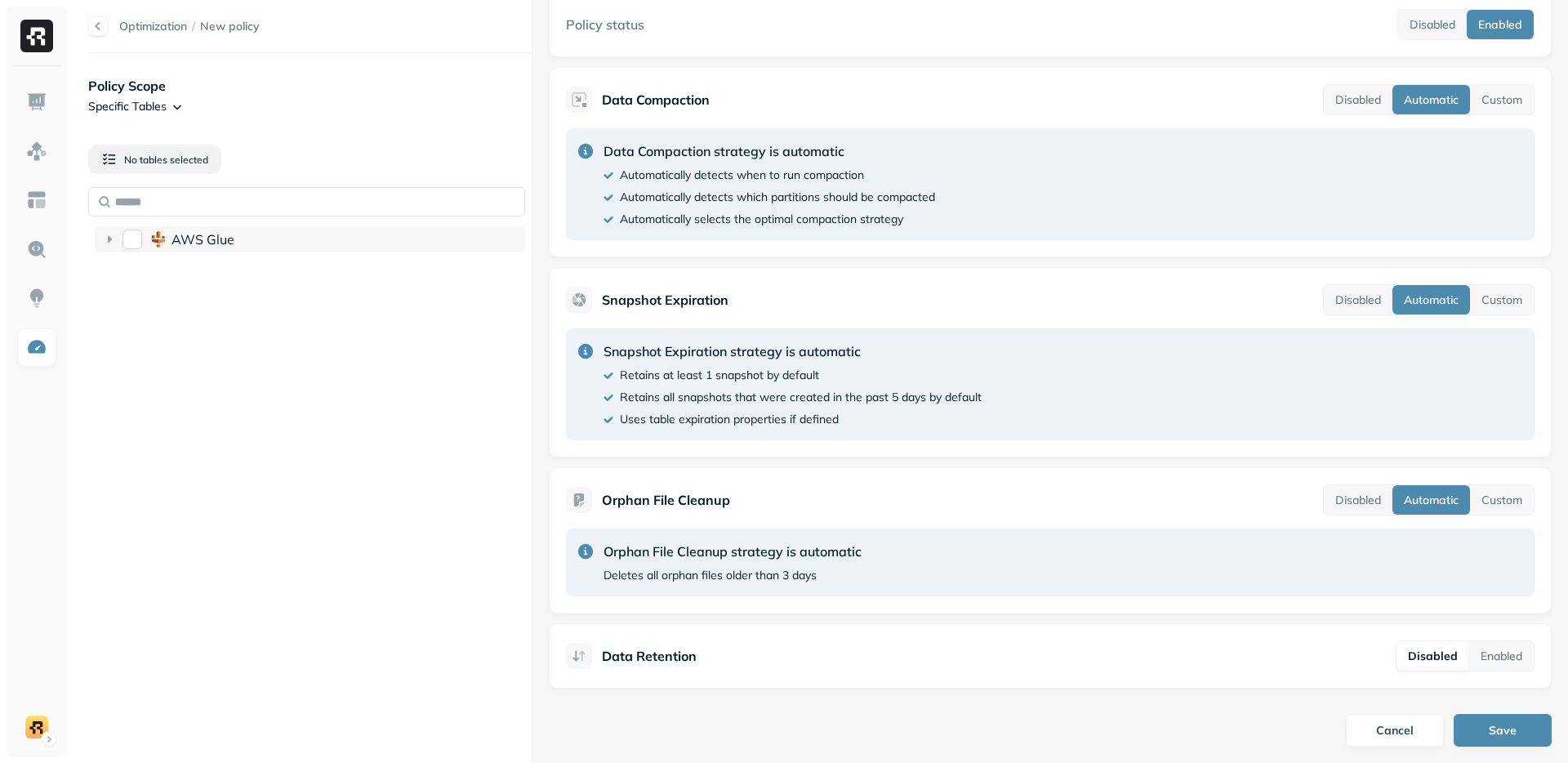
click at [163, 239] on icon at bounding box center [162, 242] width 7 height 8
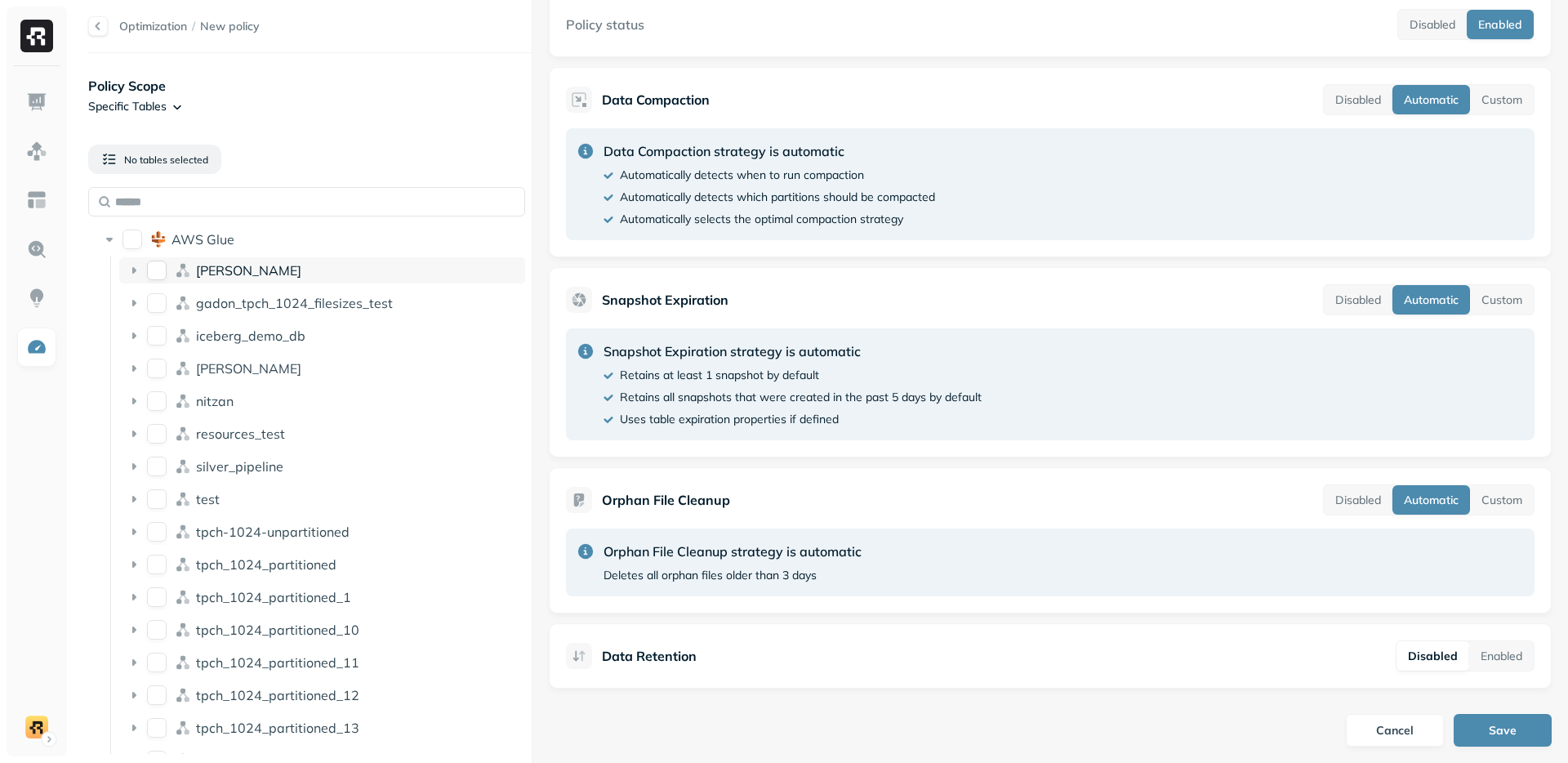
click at [181, 279] on div "dean" at bounding box center [323, 270] width 407 height 26
click at [154, 274] on button "dean" at bounding box center [157, 270] width 20 height 20
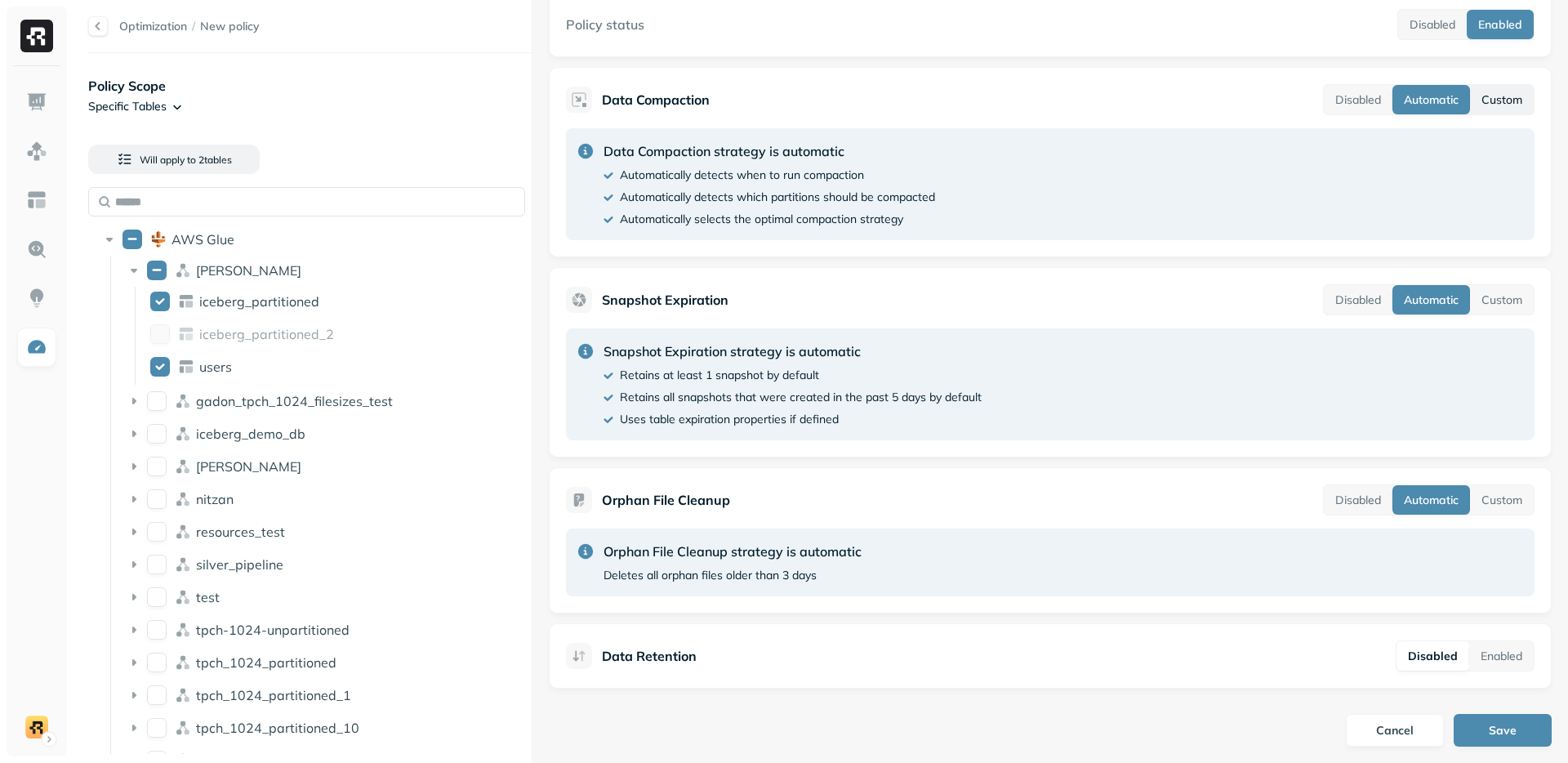
click at [1516, 90] on button "Custom" at bounding box center [1502, 100] width 64 height 29
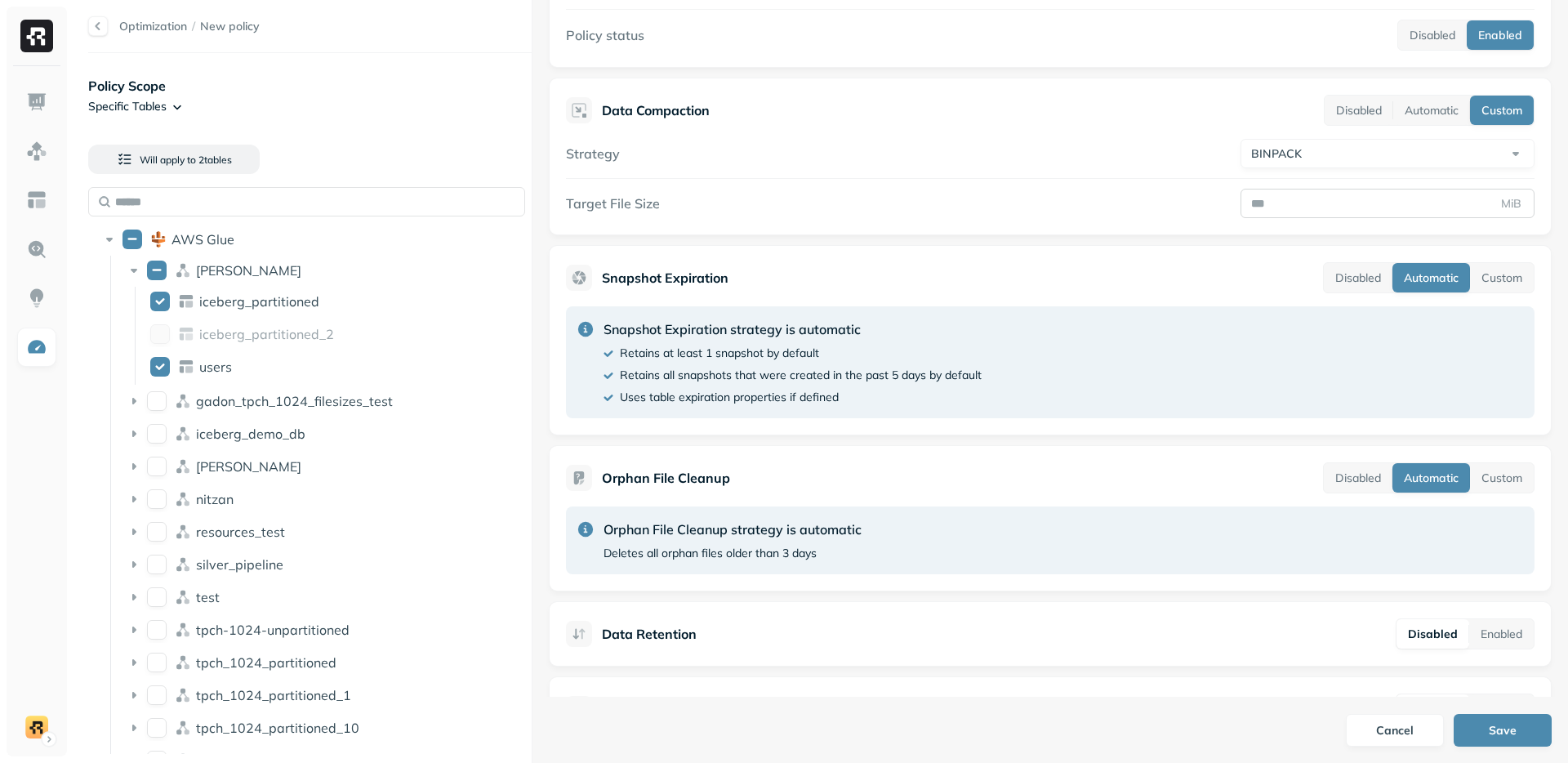
scroll to position [162, 0]
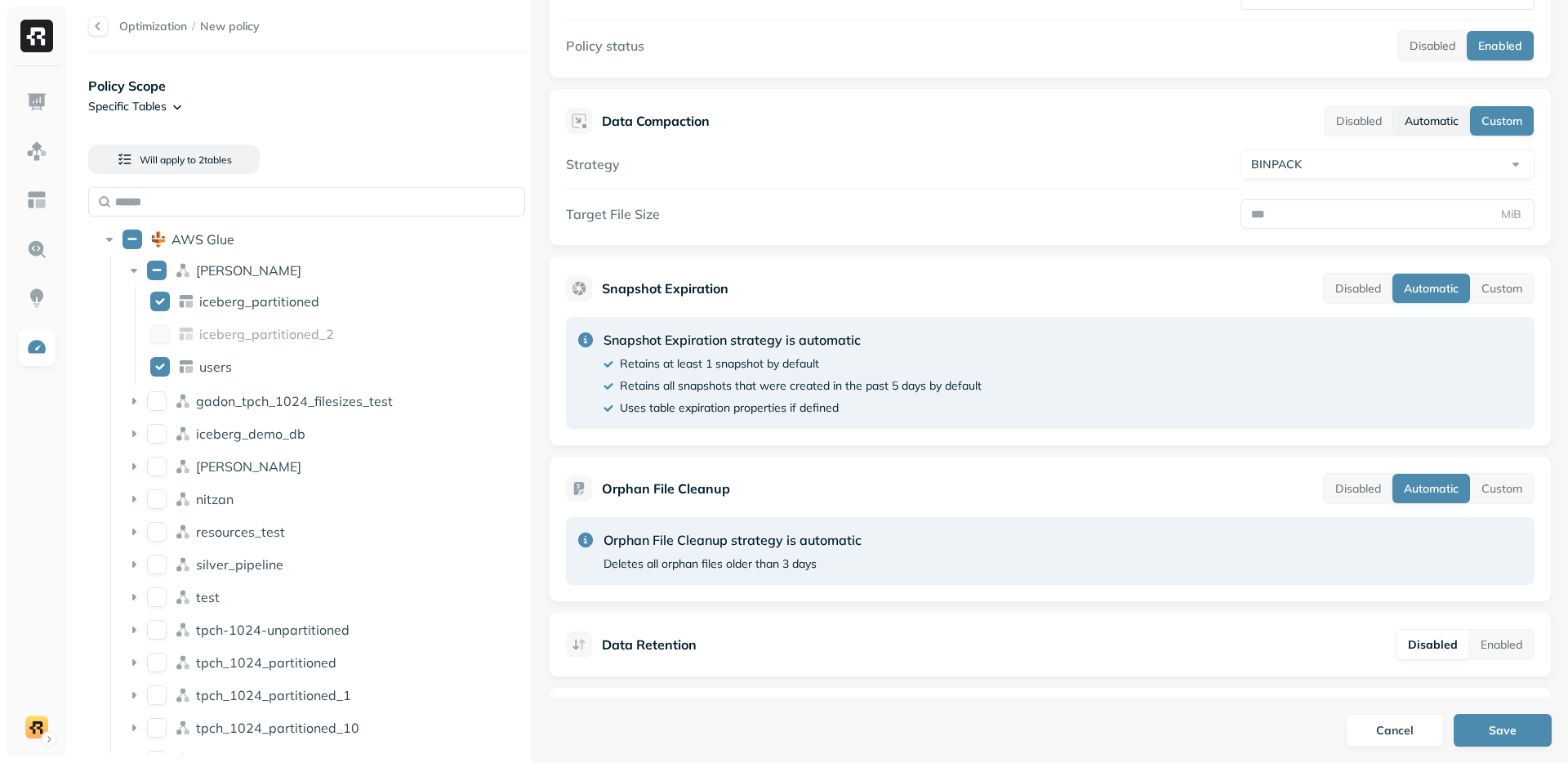
click at [1410, 131] on button "Automatic" at bounding box center [1431, 121] width 77 height 29
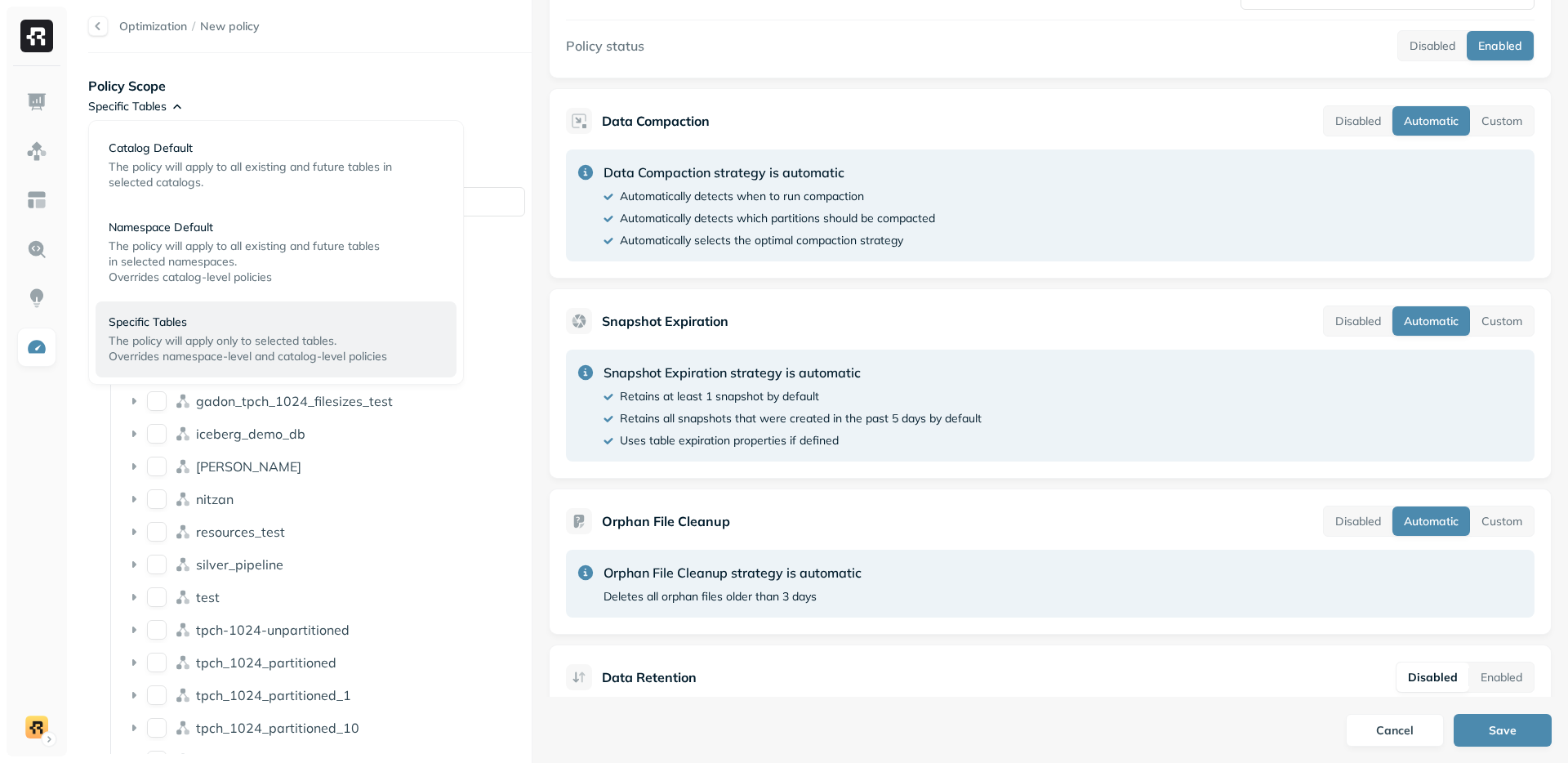
click at [166, 112] on html "Optimization / New policy Policy Scope Specific Tables Will apply to 2 table s …" at bounding box center [784, 381] width 1568 height 763
click at [167, 152] on p "Catalog Default" at bounding box center [269, 148] width 322 height 16
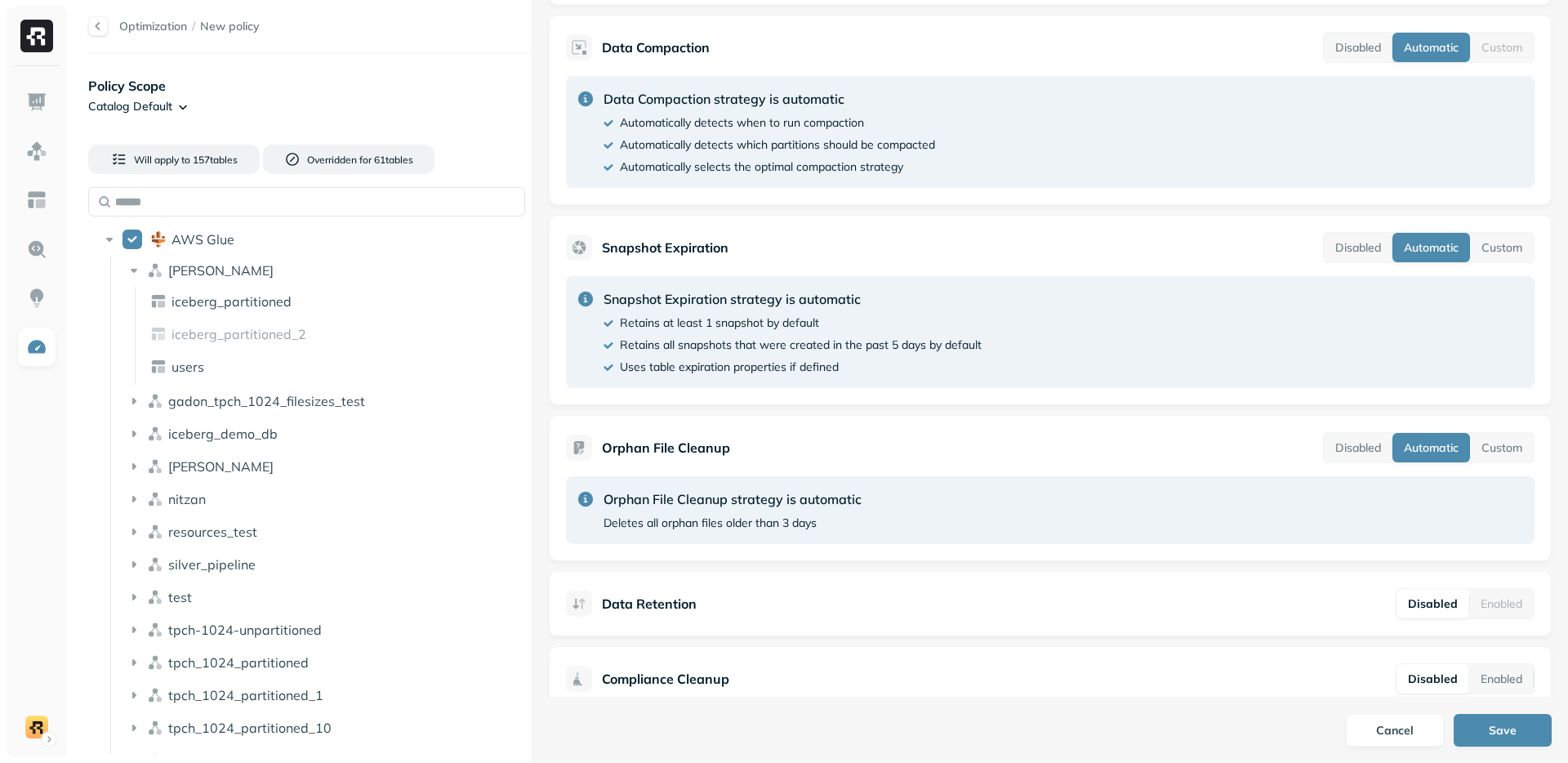
scroll to position [267, 0]
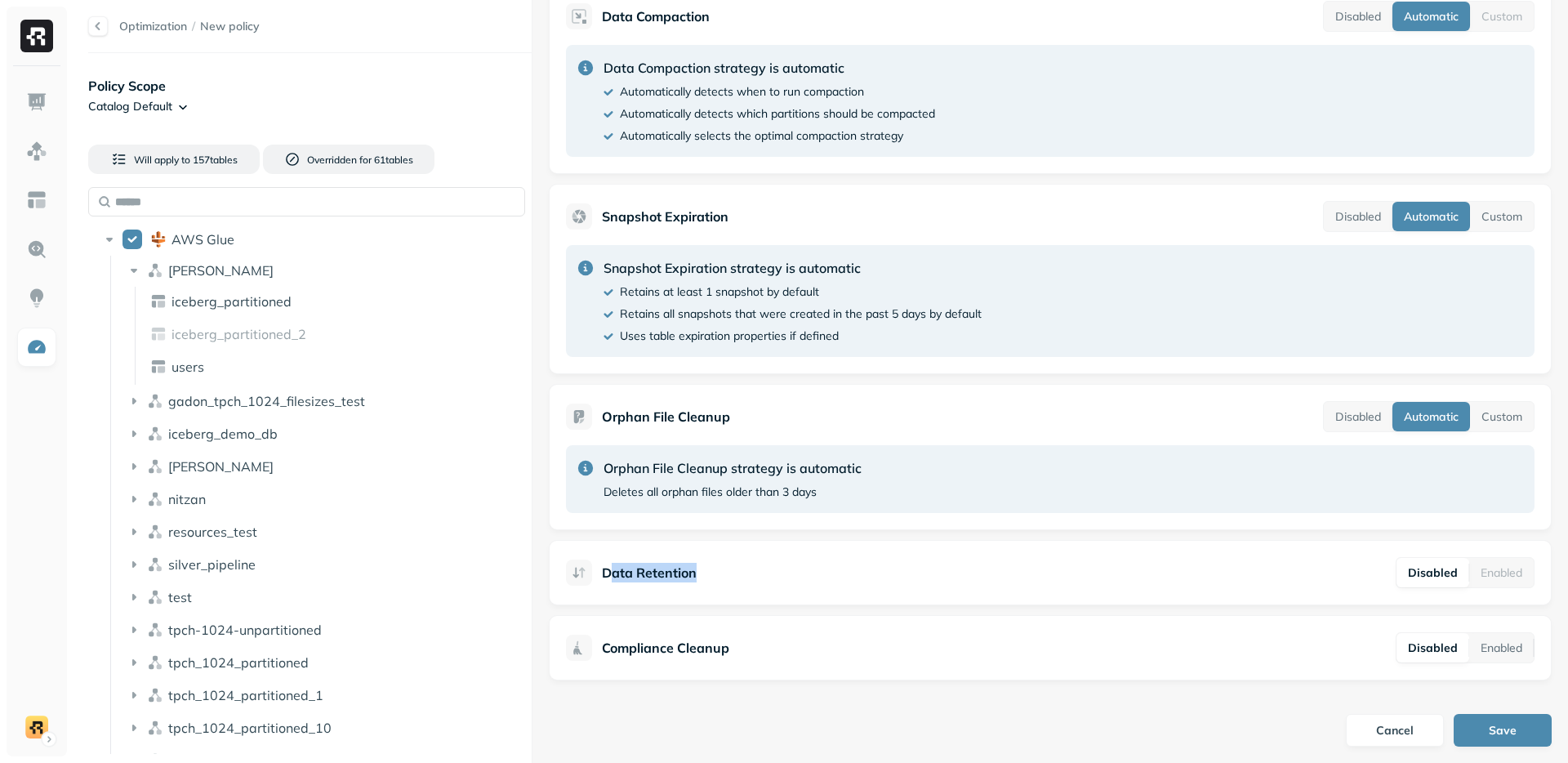
drag, startPoint x: 615, startPoint y: 578, endPoint x: 702, endPoint y: 578, distance: 87.0
click at [702, 578] on div "Data Retention Disabled Enabled" at bounding box center [1050, 572] width 969 height 31
click at [178, 103] on html "Optimization / New policy Policy Scope Catalog Default Will apply to 157 table …" at bounding box center [784, 381] width 1568 height 763
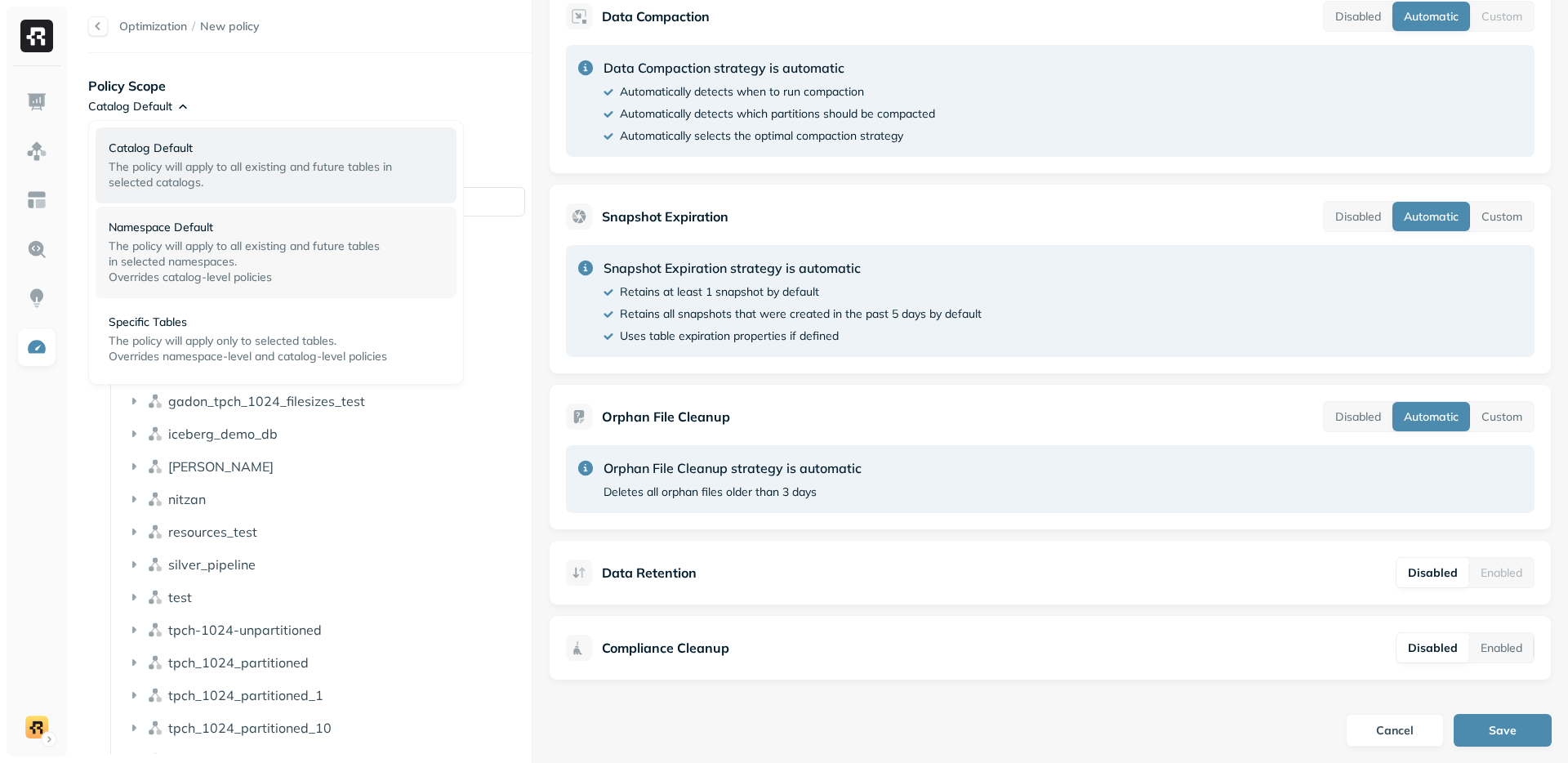
click at [168, 236] on div "Namespace Default The policy will apply to all existing and future tables in se…" at bounding box center [275, 252] width 335 height 65
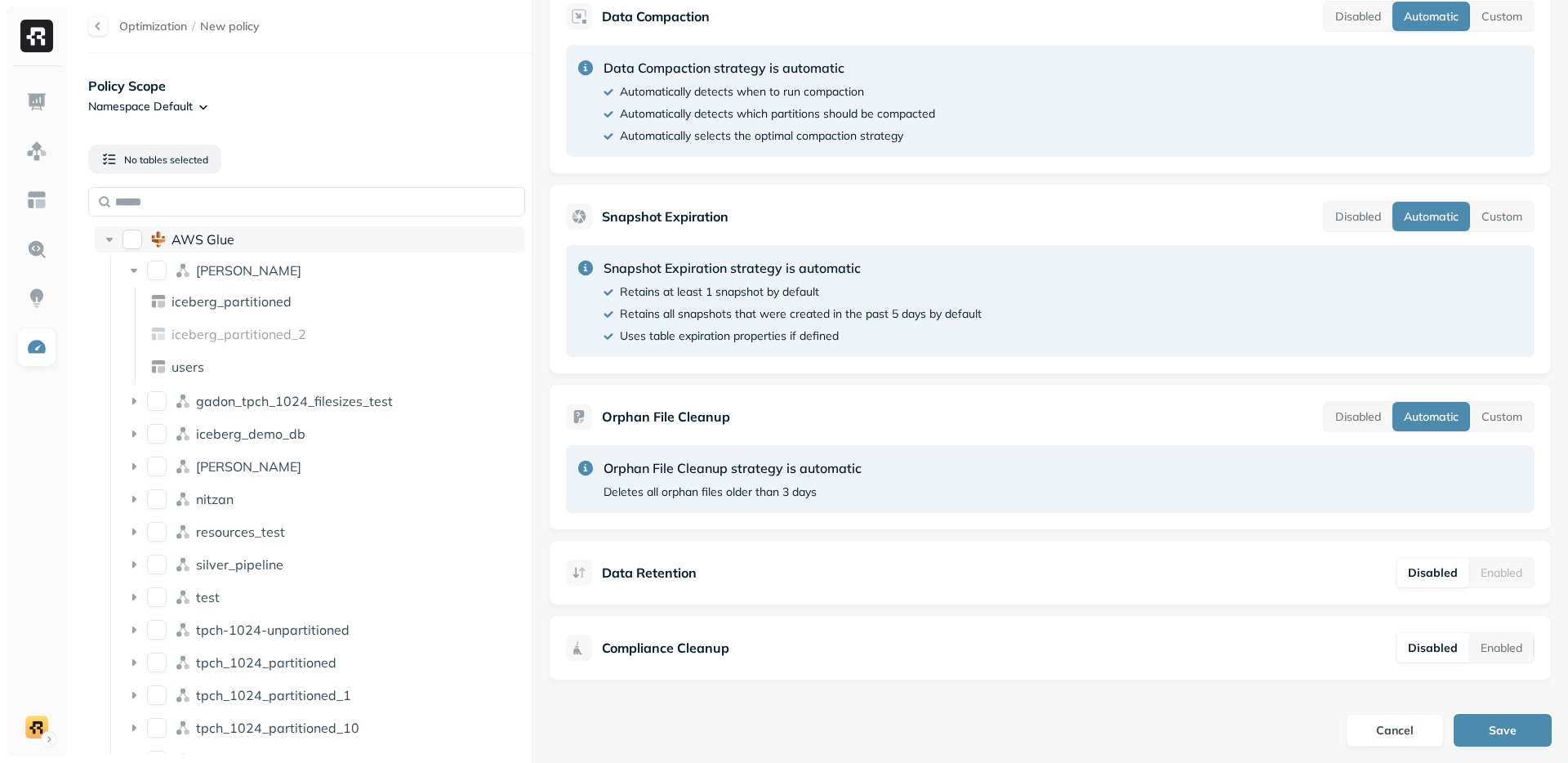
click at [141, 238] on button "AWS Glue" at bounding box center [132, 239] width 20 height 20
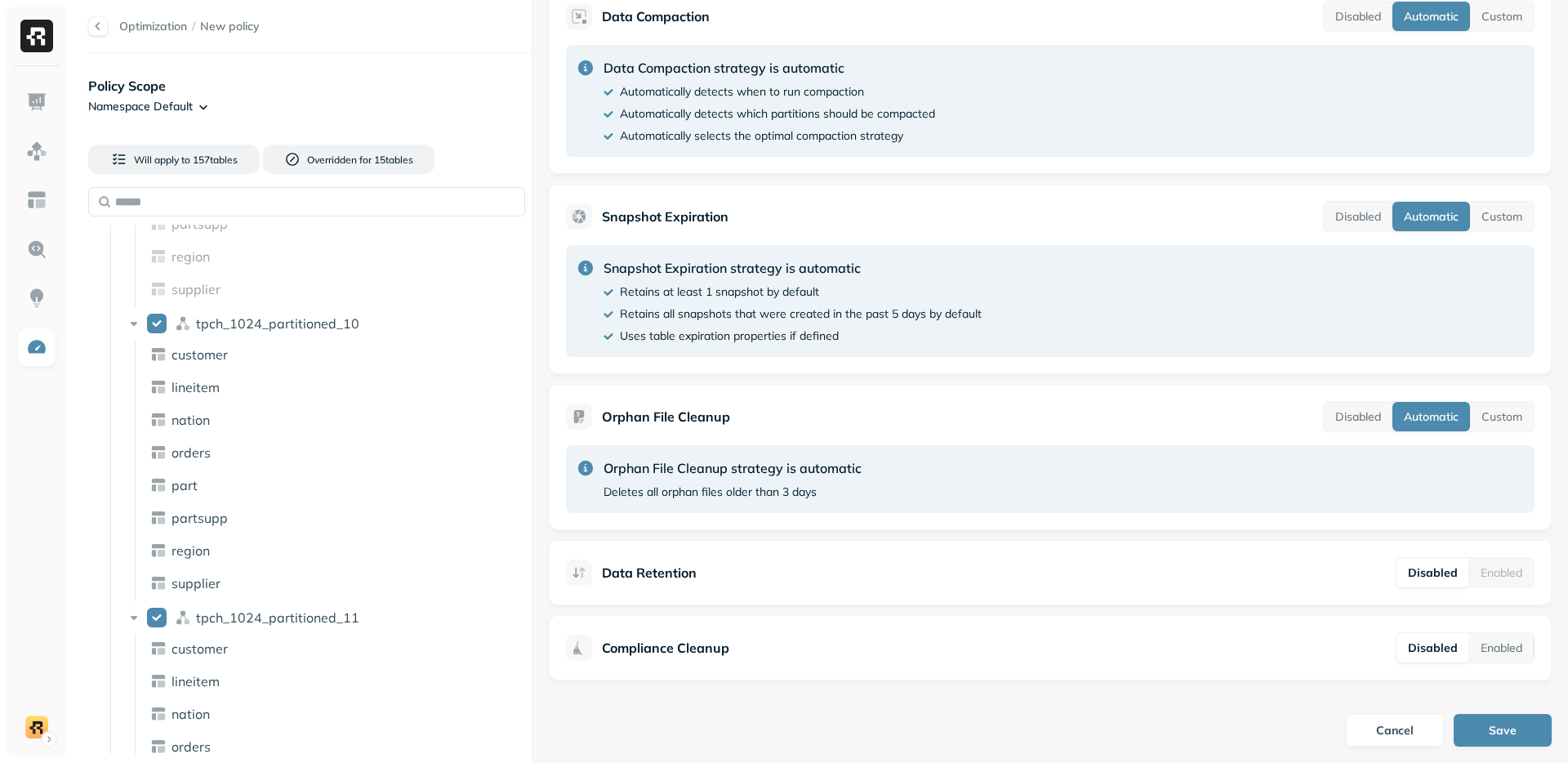
scroll to position [3256, 0]
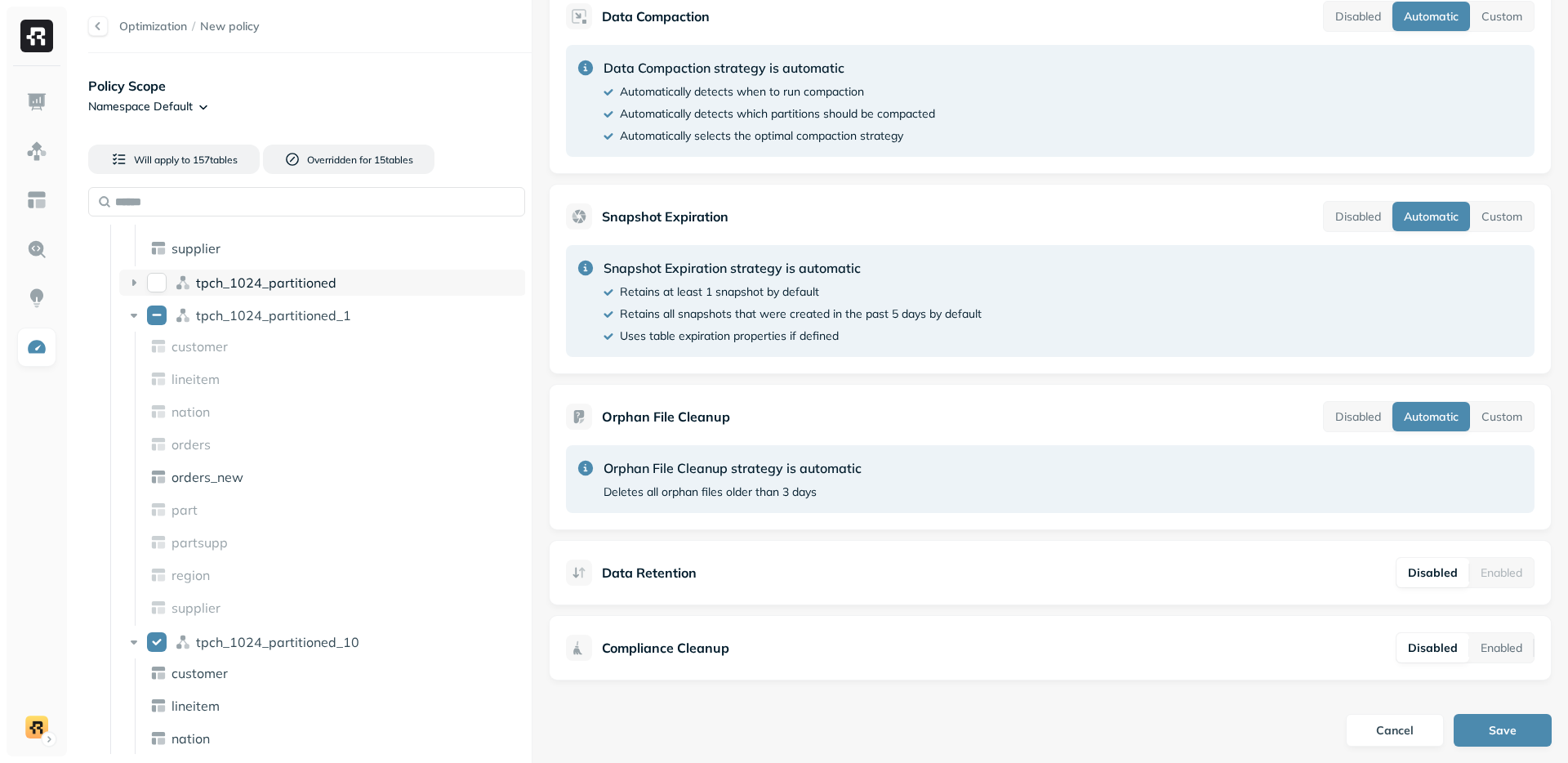
click at [159, 281] on button "tpch_1024_partitioned" at bounding box center [157, 282] width 20 height 20
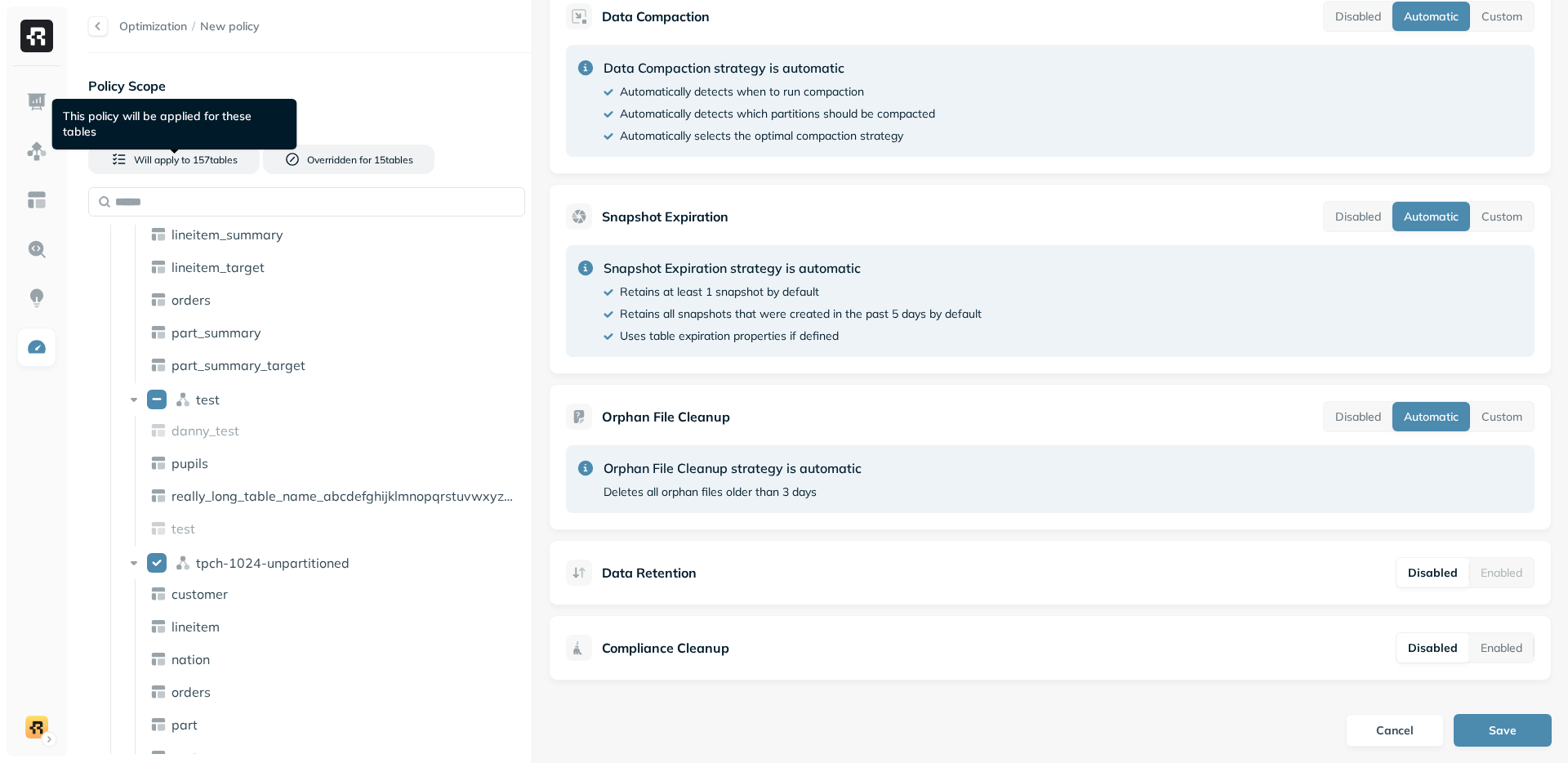
click at [180, 118] on div "This policy will be applied for these tables This policy will be applied for th…" at bounding box center [174, 124] width 245 height 50
click at [176, 117] on div "This policy will be applied for these tables This policy will be applied for th…" at bounding box center [174, 124] width 245 height 50
click at [213, 86] on p "Policy Scope" at bounding box center [310, 86] width 443 height 20
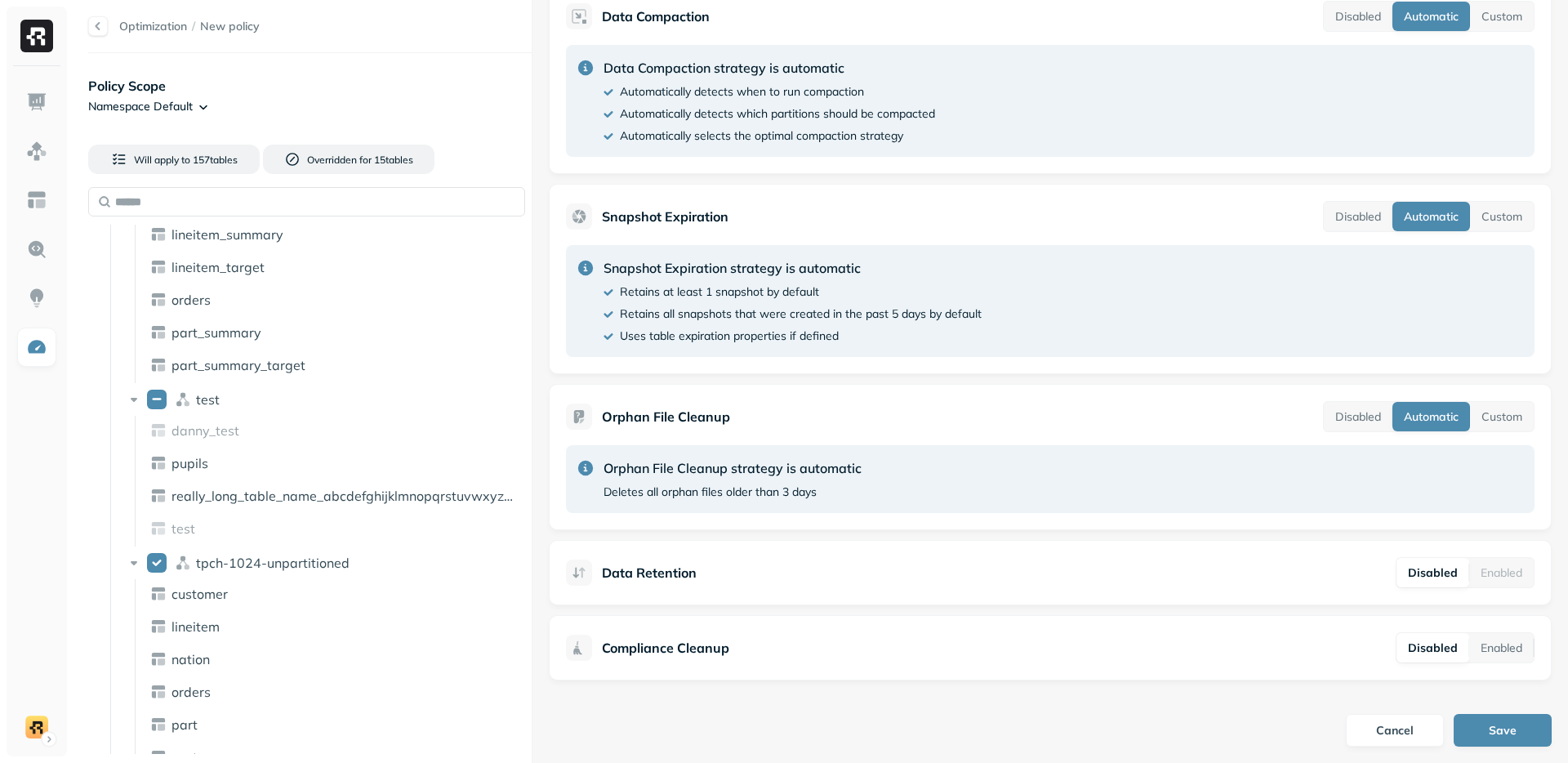
click at [171, 115] on div "Policy Scope Namespace Default Will apply to 157 table s Overridden for 15 tabl…" at bounding box center [310, 415] width 443 height 691
click at [175, 101] on html "Optimization / New policy Policy Scope Namespace Default Will apply to 157 tabl…" at bounding box center [784, 381] width 1568 height 763
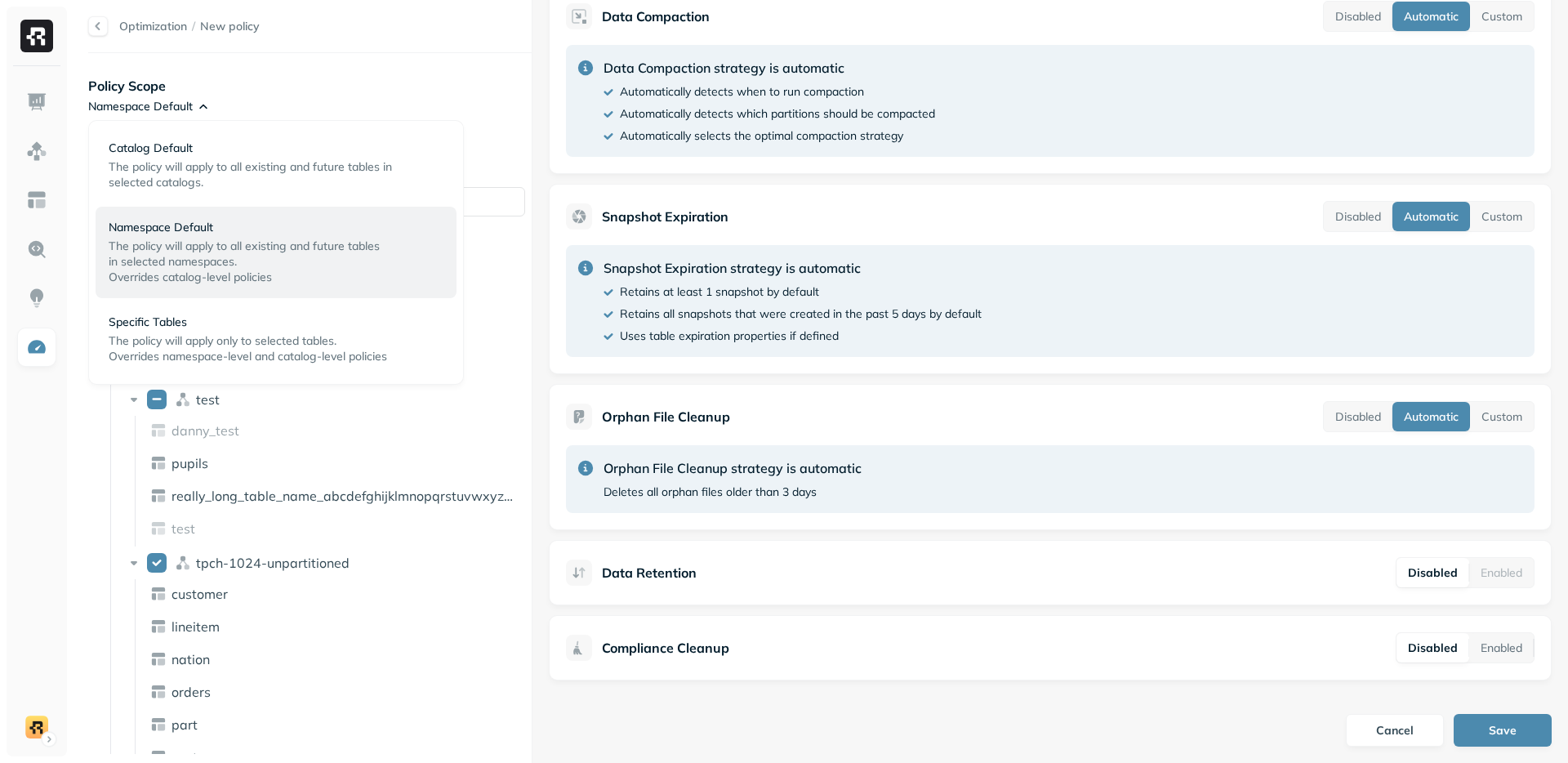
drag, startPoint x: 167, startPoint y: 327, endPoint x: 149, endPoint y: 301, distance: 31.6
click at [167, 327] on p "Specific Tables" at bounding box center [269, 322] width 322 height 16
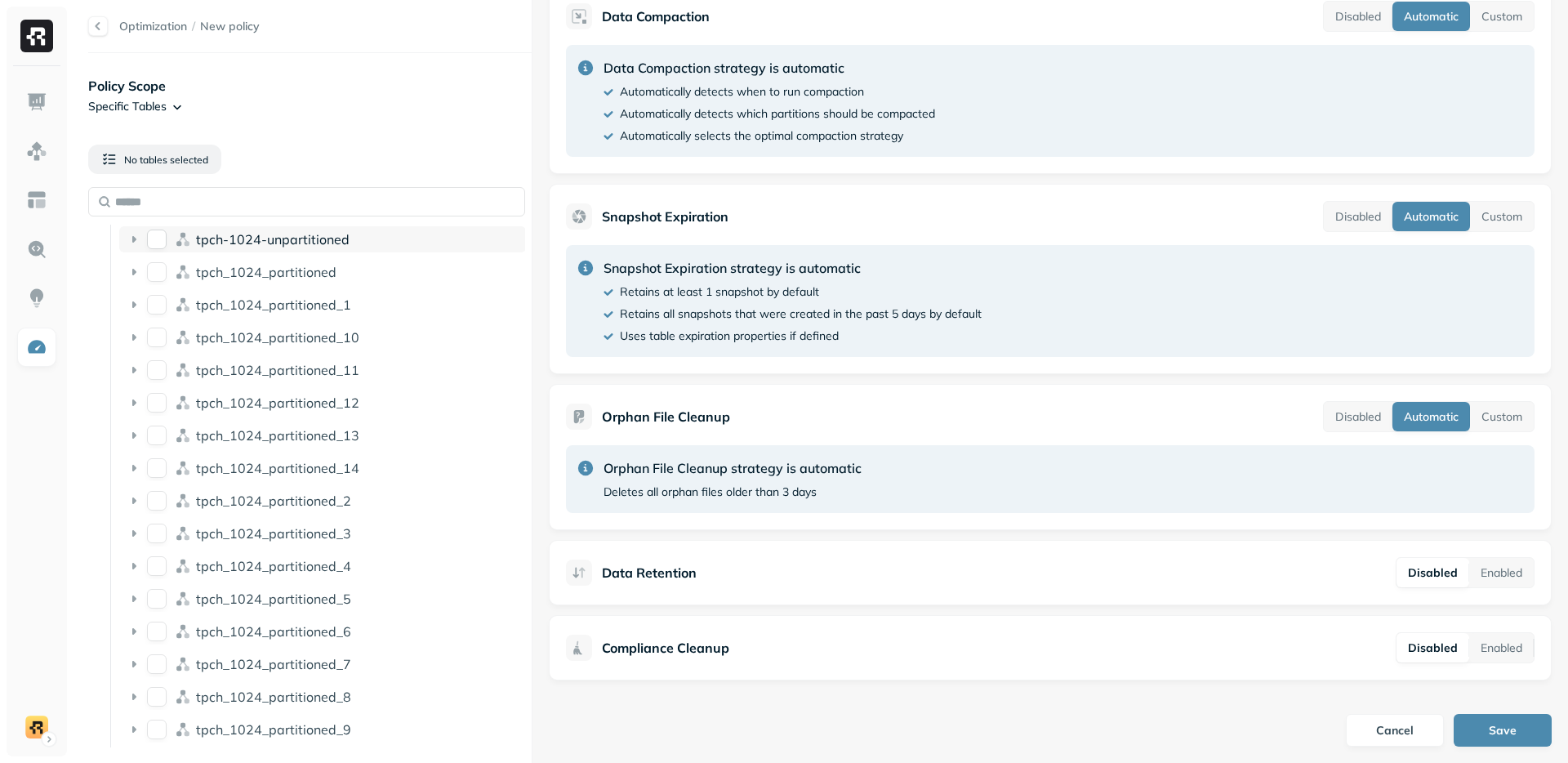
click at [152, 243] on button "tpch-1024-unpartitioned" at bounding box center [157, 239] width 20 height 20
click at [161, 275] on button "tpch_1024_partitioned" at bounding box center [157, 272] width 20 height 20
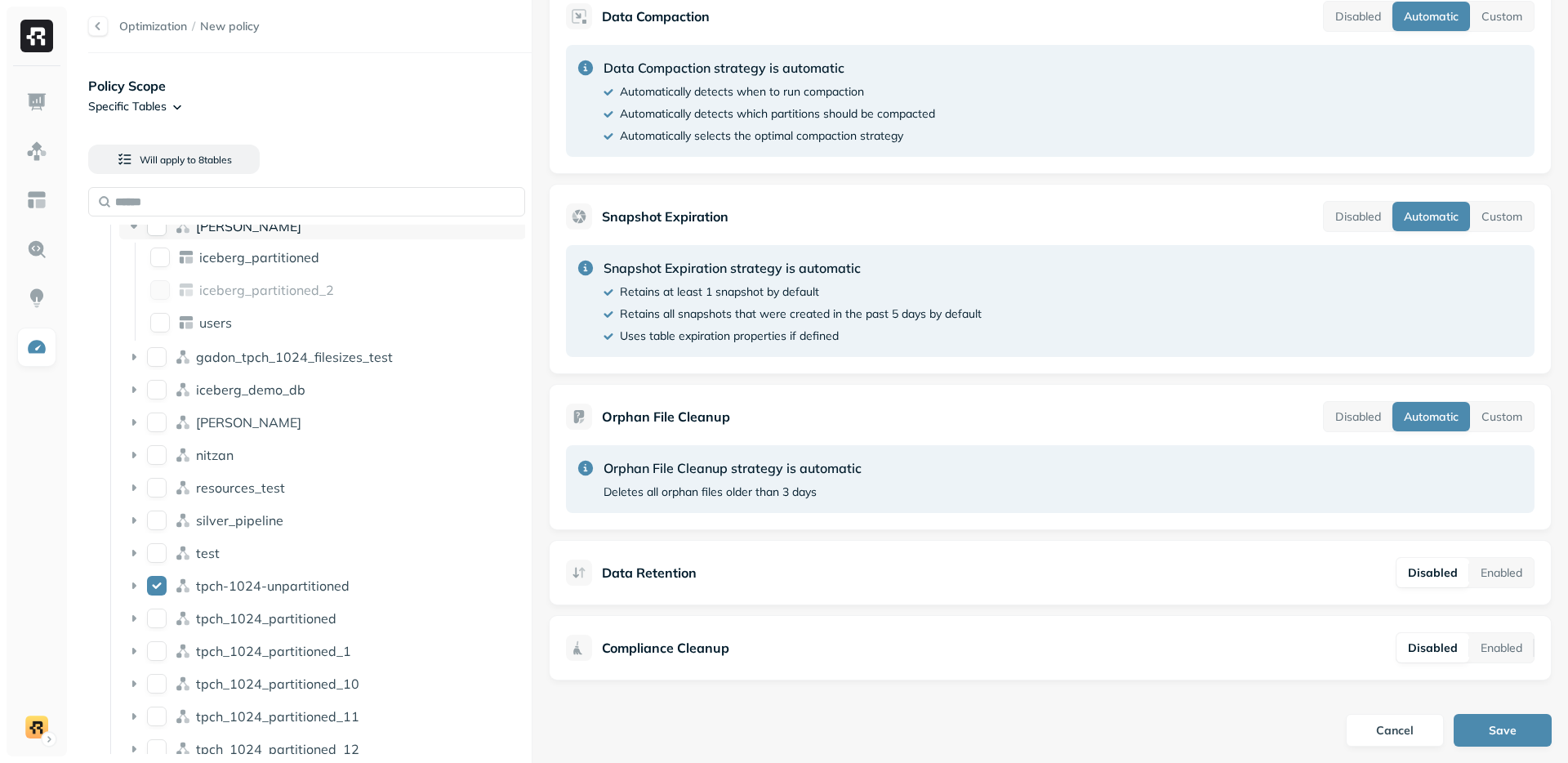
scroll to position [0, 0]
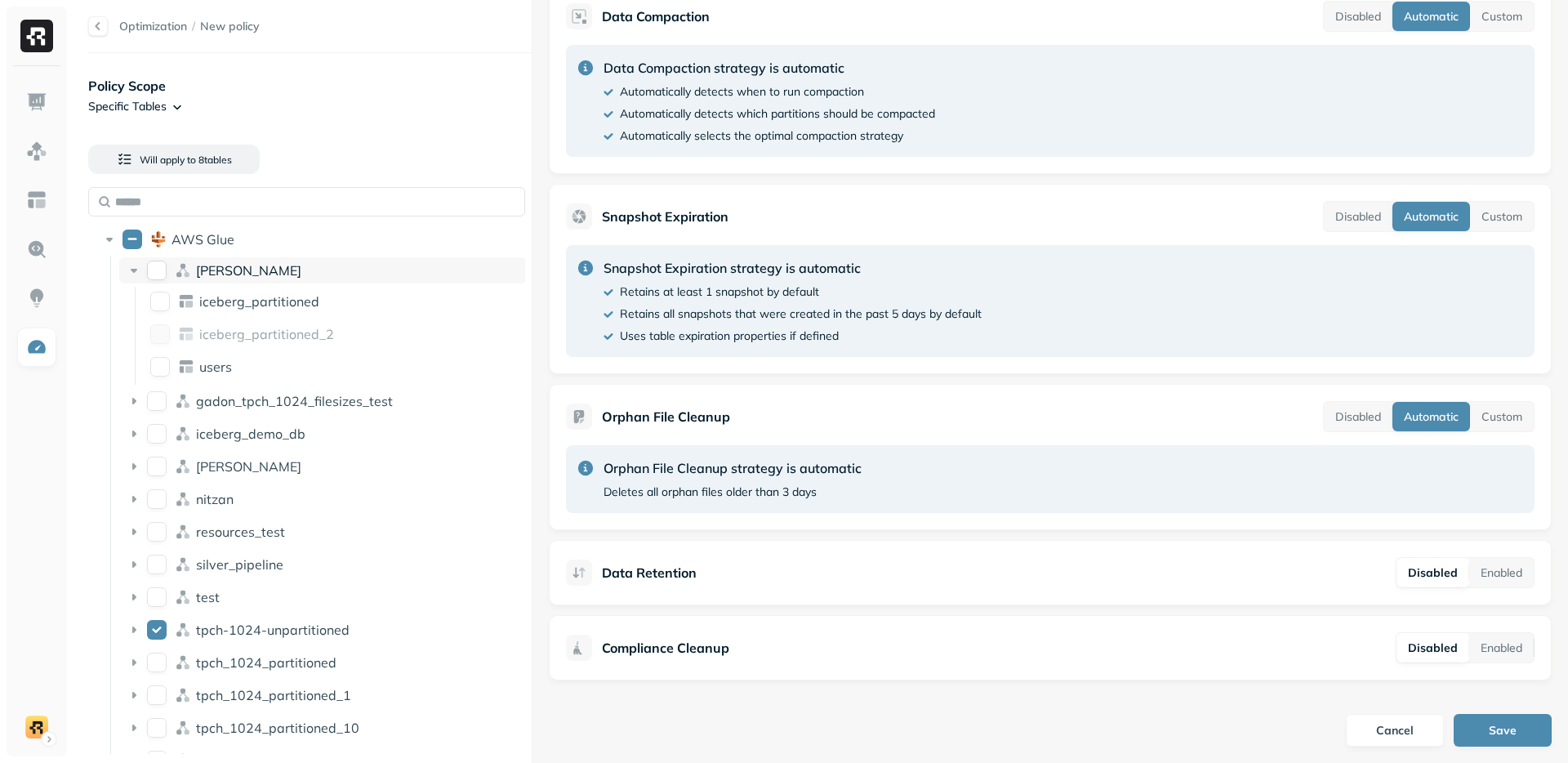
click at [150, 265] on button "dean" at bounding box center [157, 270] width 20 height 20
click at [159, 392] on button "gadon_tpch_1024_filesizes_test" at bounding box center [157, 401] width 20 height 20
click at [164, 433] on button "iceberg_demo_db" at bounding box center [157, 434] width 20 height 20
click at [161, 466] on button "lee" at bounding box center [157, 466] width 20 height 20
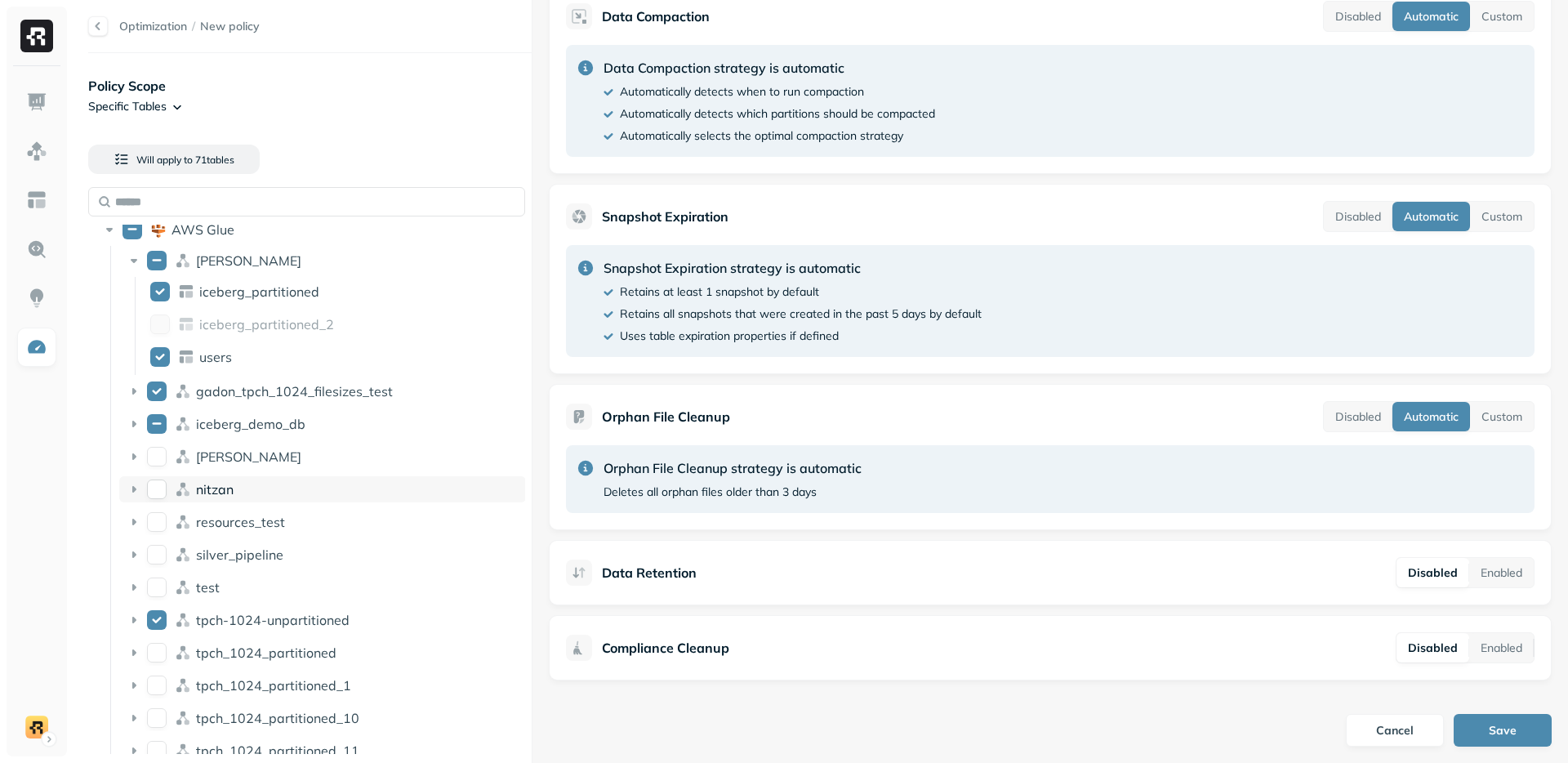
click at [163, 490] on button "nitzan" at bounding box center [157, 489] width 20 height 20
click at [158, 510] on div "resources_test" at bounding box center [323, 522] width 407 height 26
click at [159, 585] on button "silver_pipeline" at bounding box center [157, 587] width 20 height 20
click at [165, 616] on button "test" at bounding box center [157, 620] width 20 height 20
click at [162, 682] on button "tpch_1024_partitioned" at bounding box center [157, 685] width 20 height 20
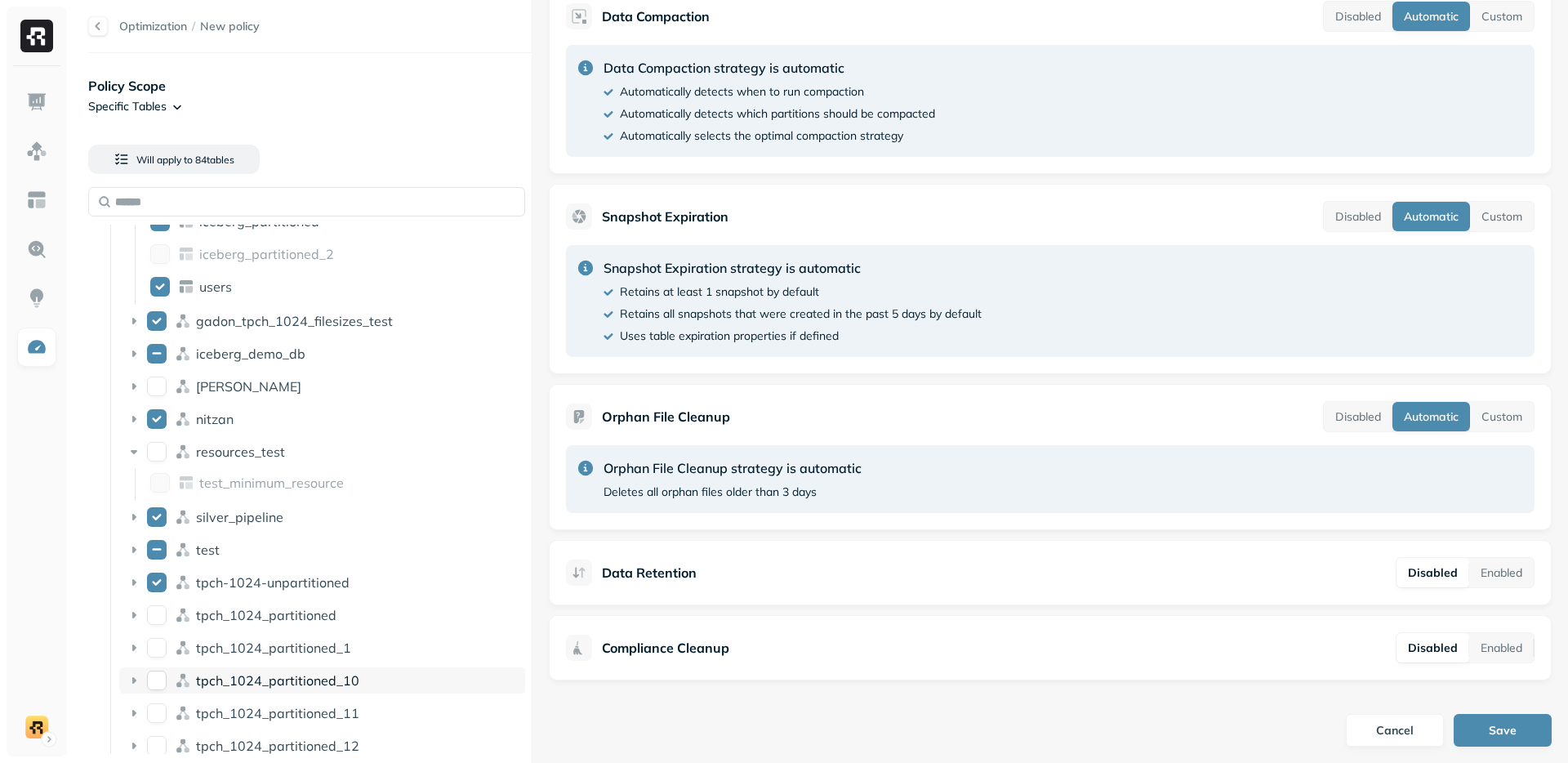
scroll to position [91, 0]
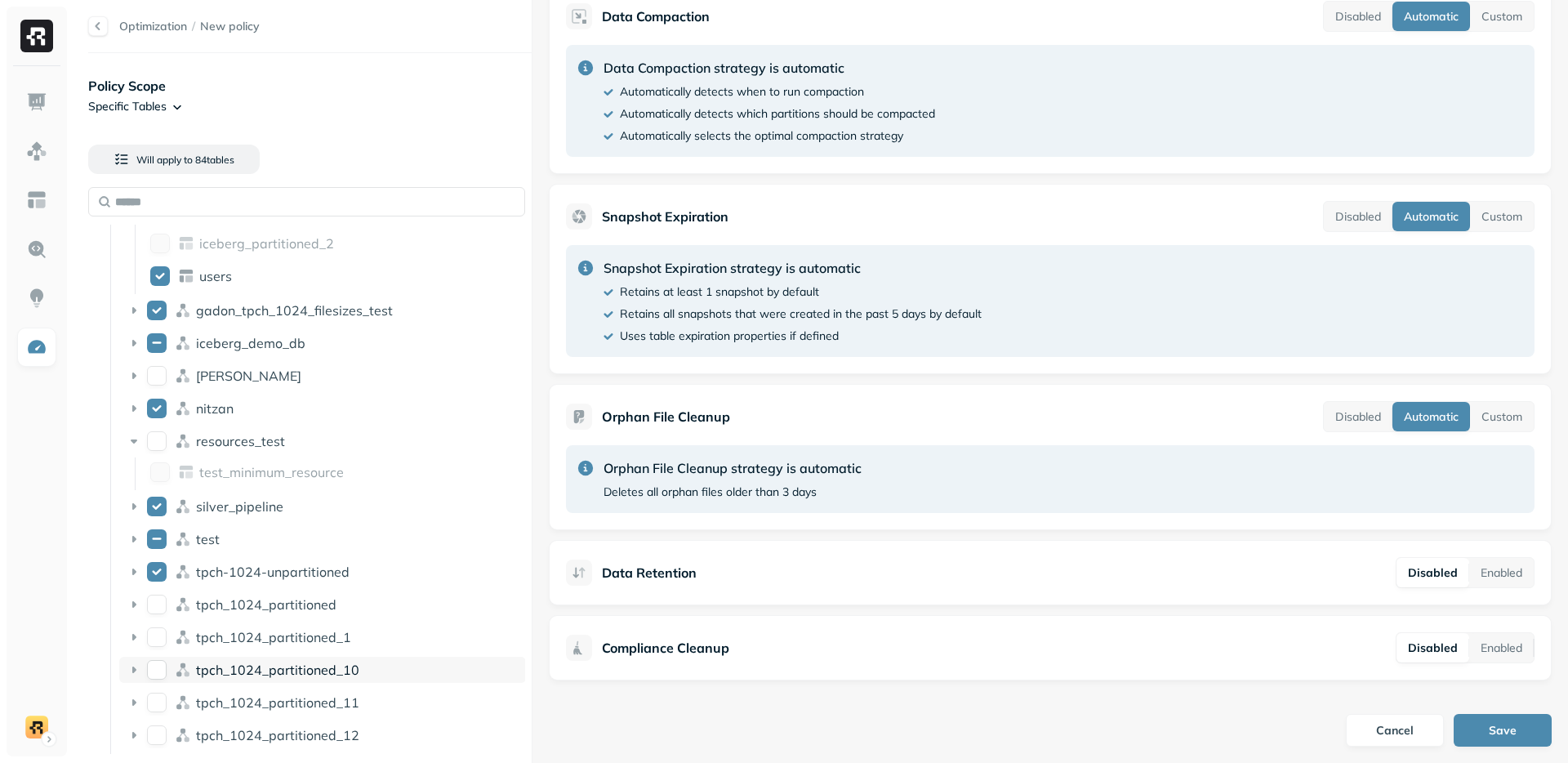
click at [158, 677] on button "tpch_1024_partitioned_10" at bounding box center [157, 669] width 20 height 20
click at [153, 702] on button "tpch_1024_partitioned_11" at bounding box center [157, 702] width 20 height 20
click at [1498, 577] on button "Enabled" at bounding box center [1501, 572] width 65 height 29
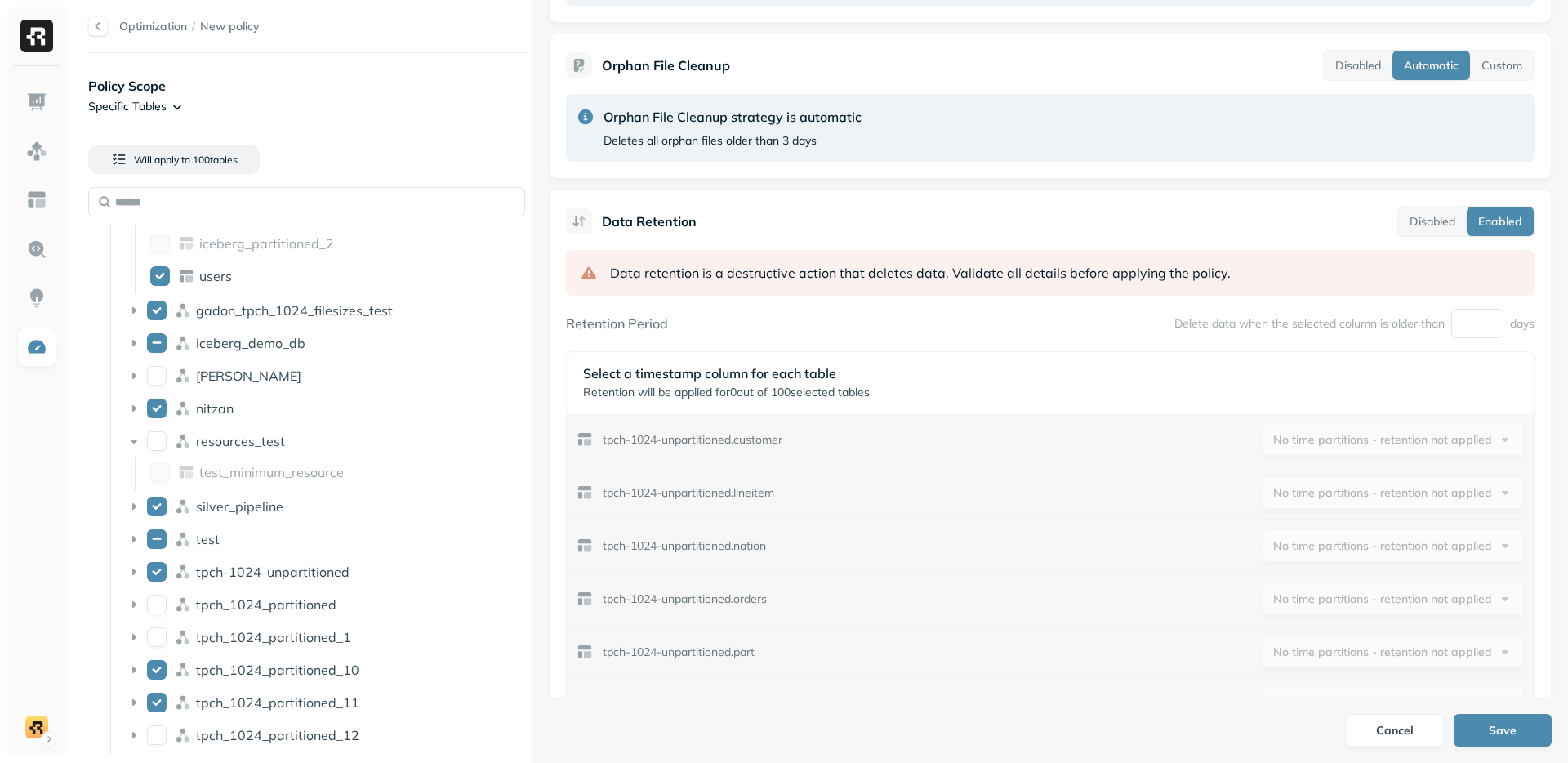
scroll to position [650, 0]
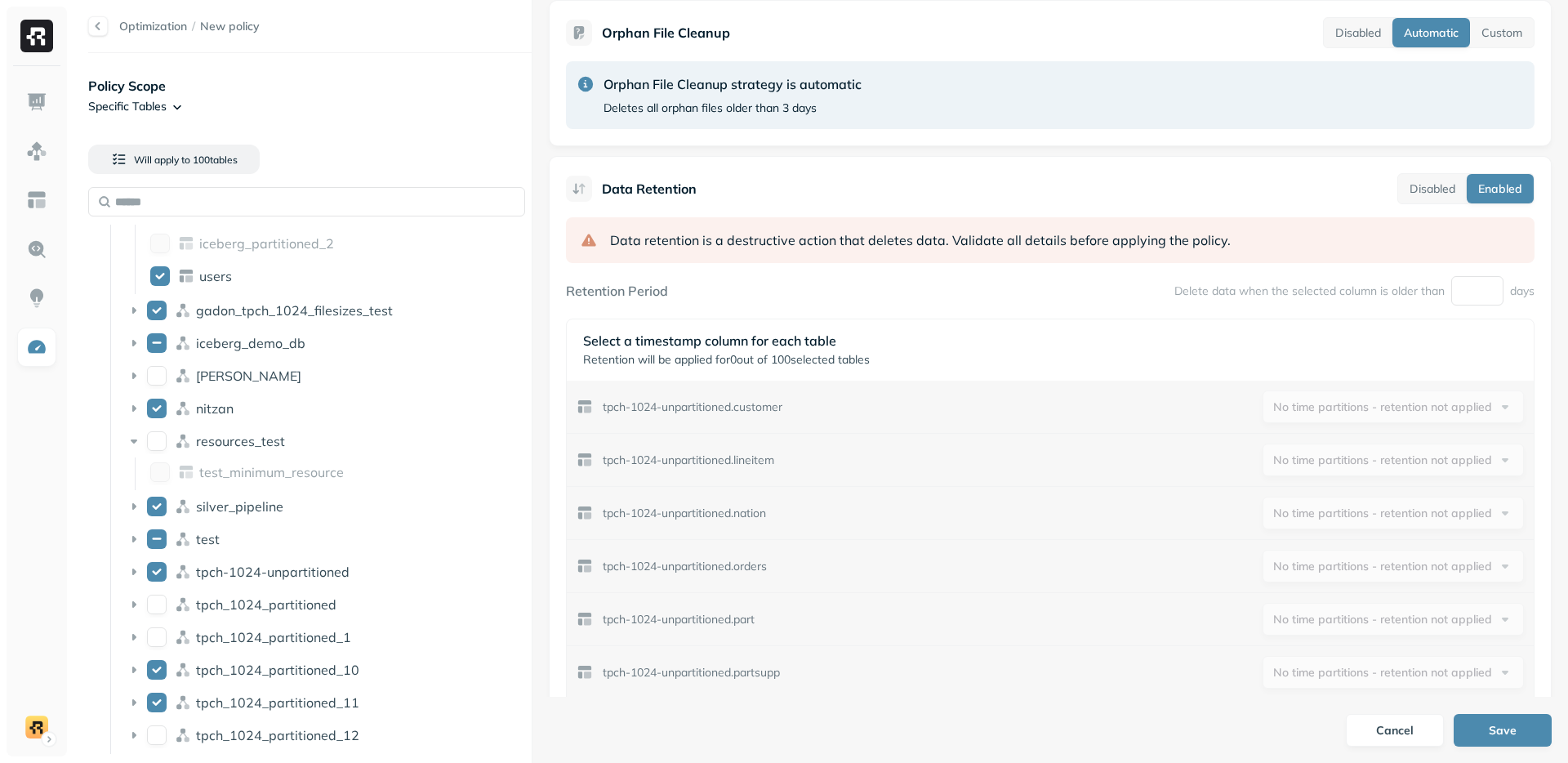
click at [617, 292] on label "Retention Period" at bounding box center [617, 290] width 102 height 16
click at [618, 292] on label "Retention Period" at bounding box center [617, 290] width 102 height 16
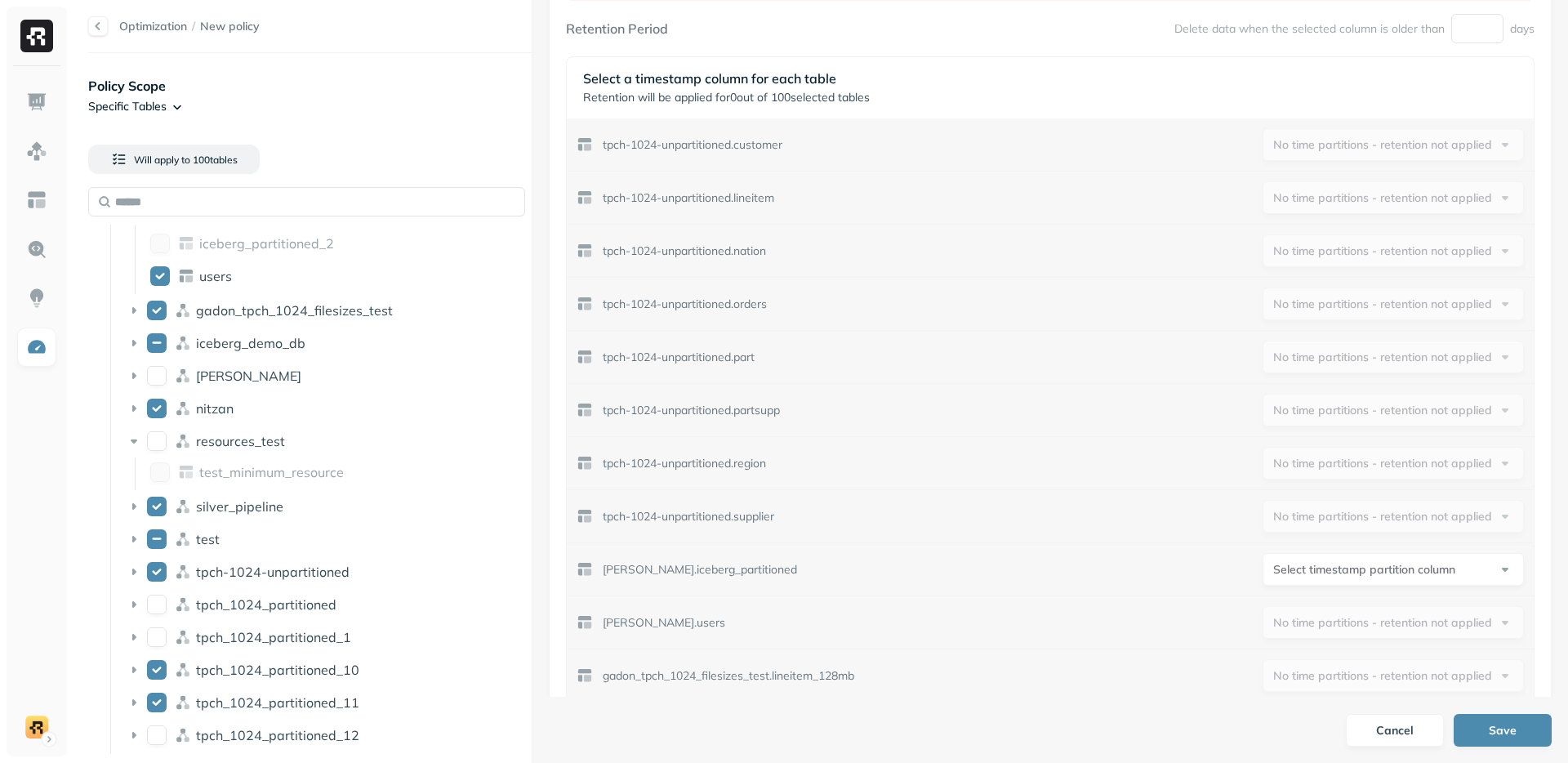
scroll to position [987, 0]
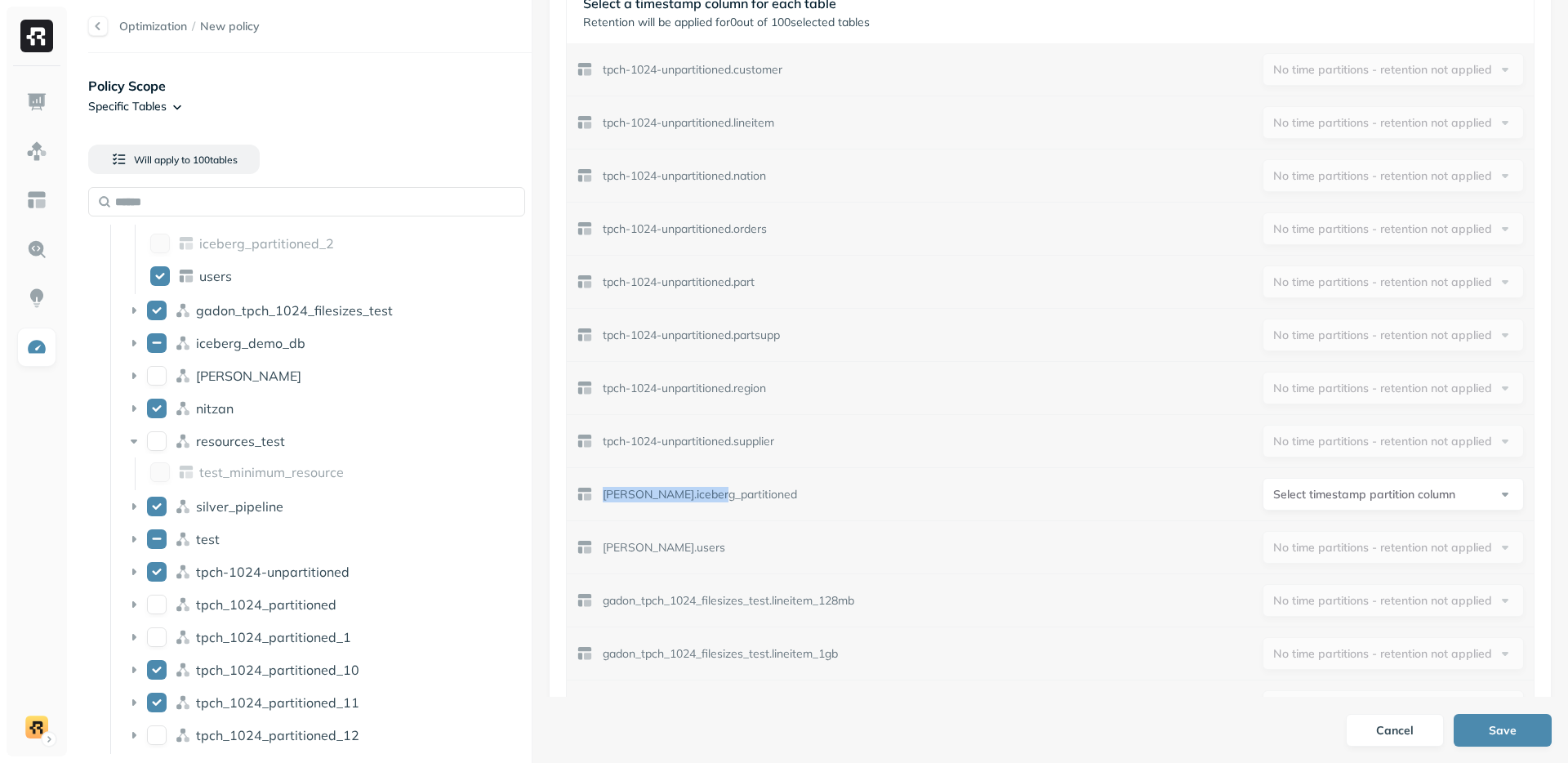
drag, startPoint x: 600, startPoint y: 492, endPoint x: 710, endPoint y: 498, distance: 110.2
click at [710, 498] on div "dean.iceberg_partitioned" at bounding box center [687, 494] width 221 height 16
click at [724, 492] on p "dean.iceberg_partitioned" at bounding box center [700, 495] width 195 height 16
drag, startPoint x: 723, startPoint y: 492, endPoint x: 619, endPoint y: 488, distance: 104.1
click at [619, 488] on p "dean.iceberg_partitioned" at bounding box center [700, 495] width 195 height 16
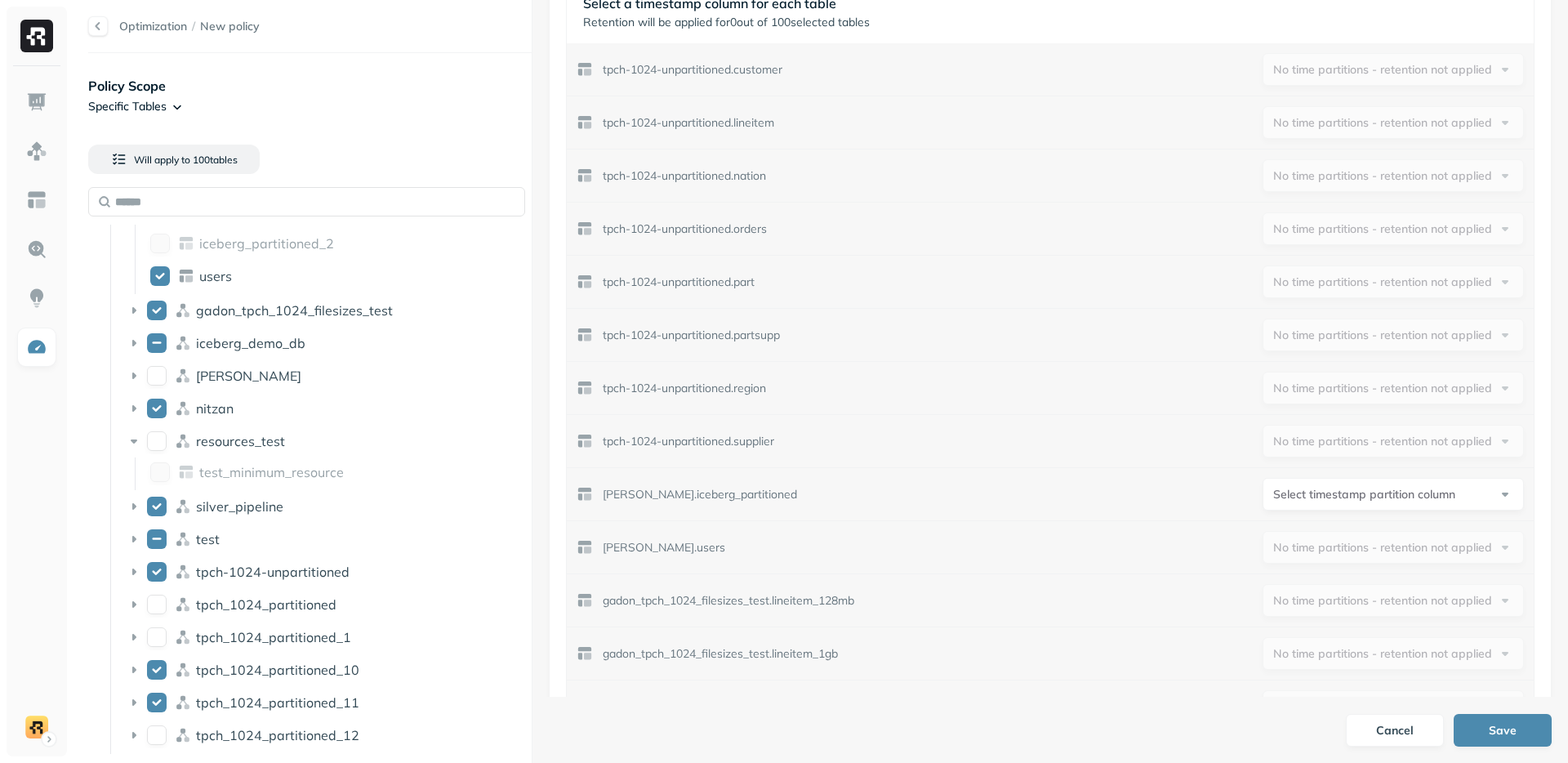
drag, startPoint x: 619, startPoint y: 488, endPoint x: 1074, endPoint y: 488, distance: 455.0
click at [620, 488] on p "dean.iceberg_partitioned" at bounding box center [700, 495] width 195 height 16
click at [1461, 495] on html "Optimization / New policy Policy Scope Specific Tables Will apply to 100 table …" at bounding box center [784, 381] width 1568 height 763
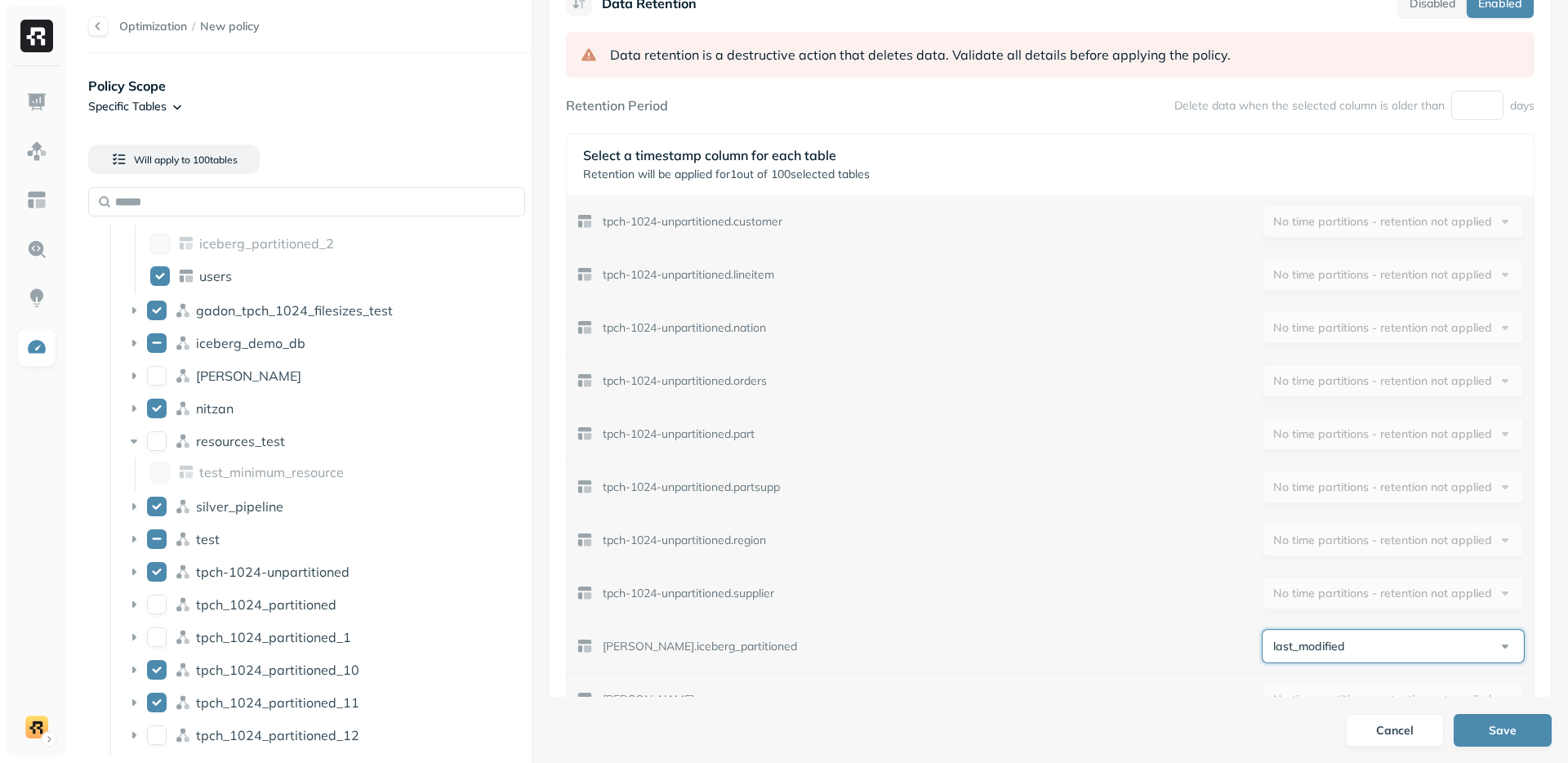
scroll to position [770, 0]
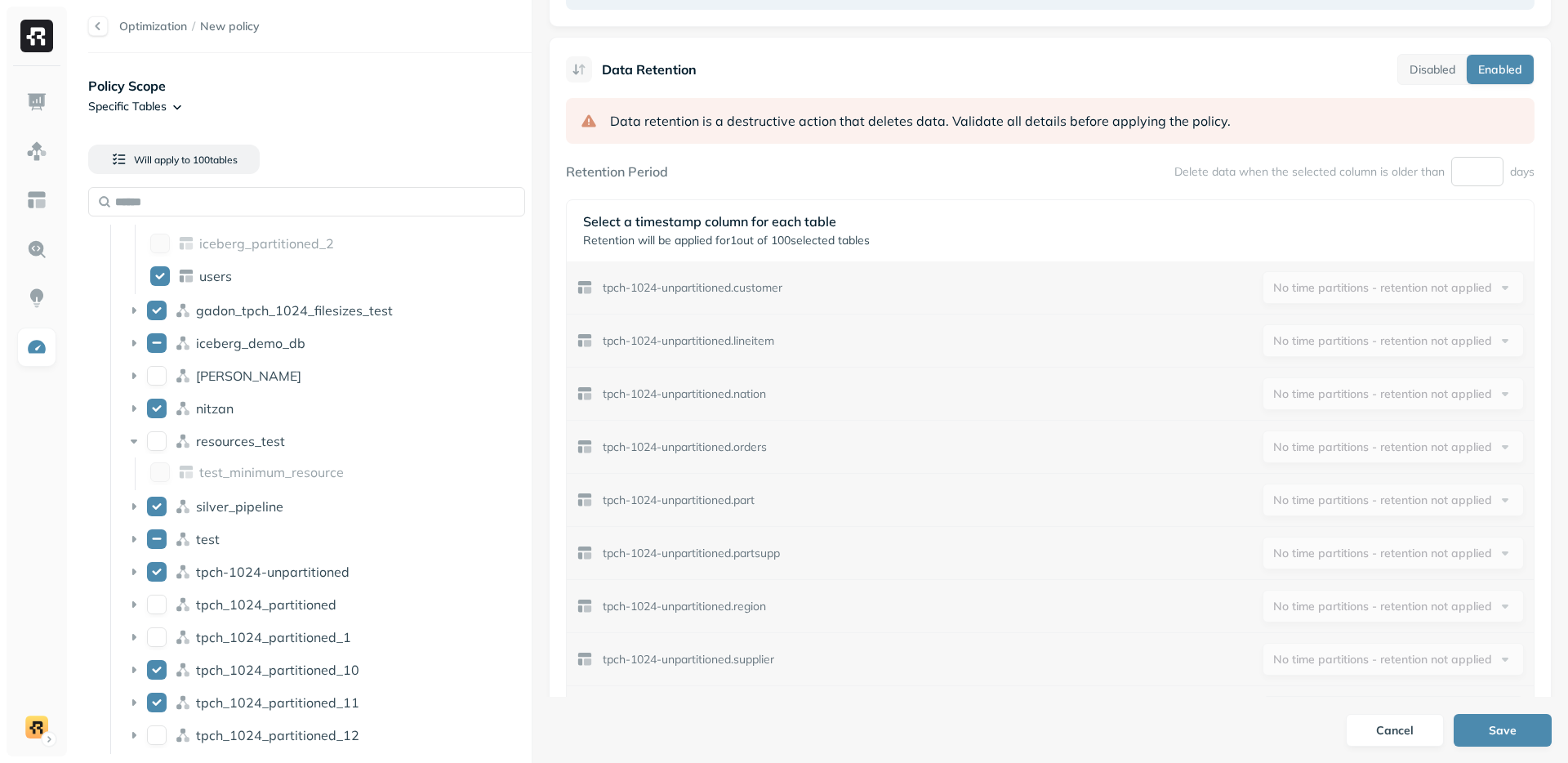
click at [1470, 170] on input "number" at bounding box center [1477, 171] width 52 height 29
type input "***"
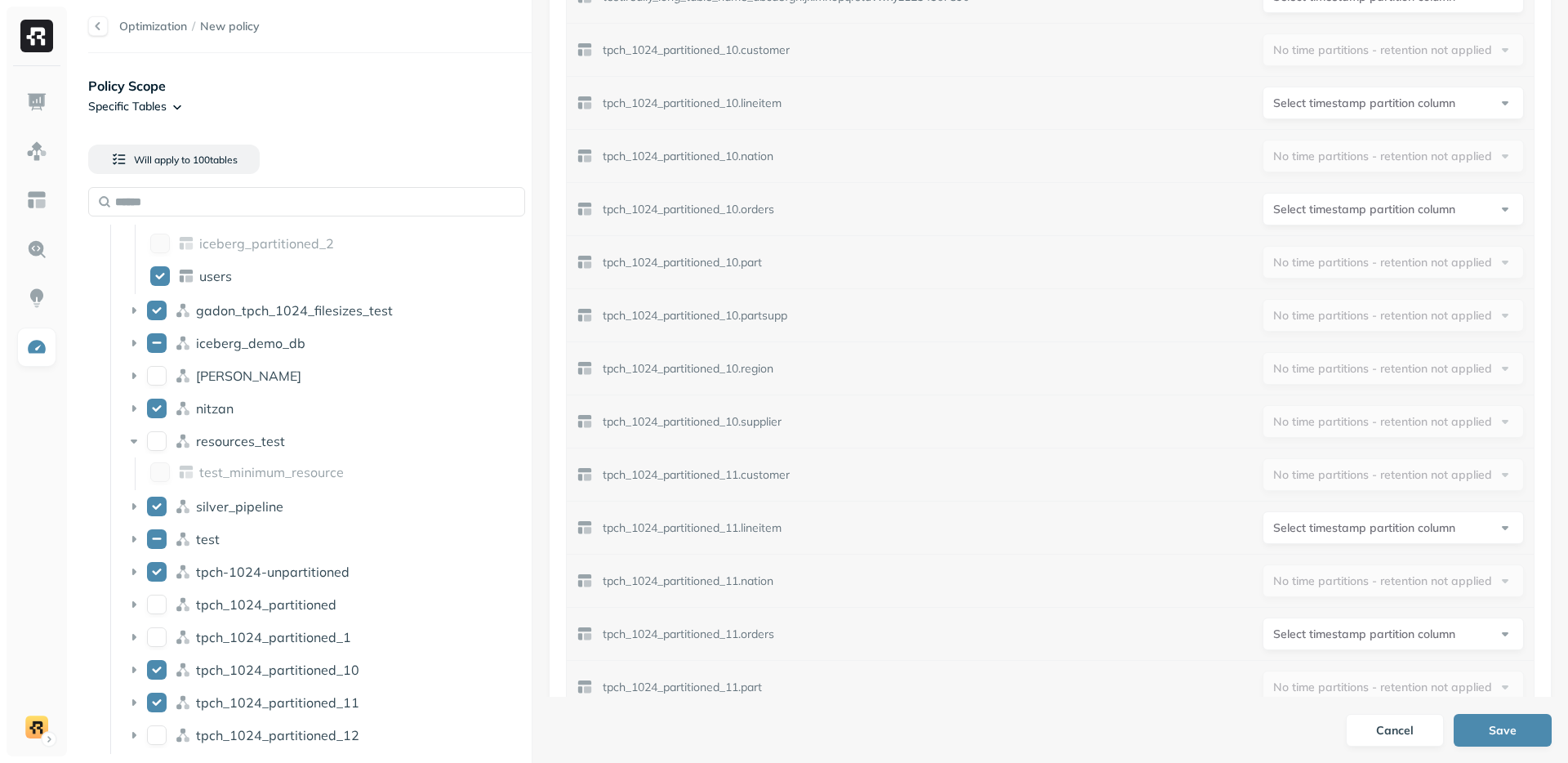
scroll to position [5753, 0]
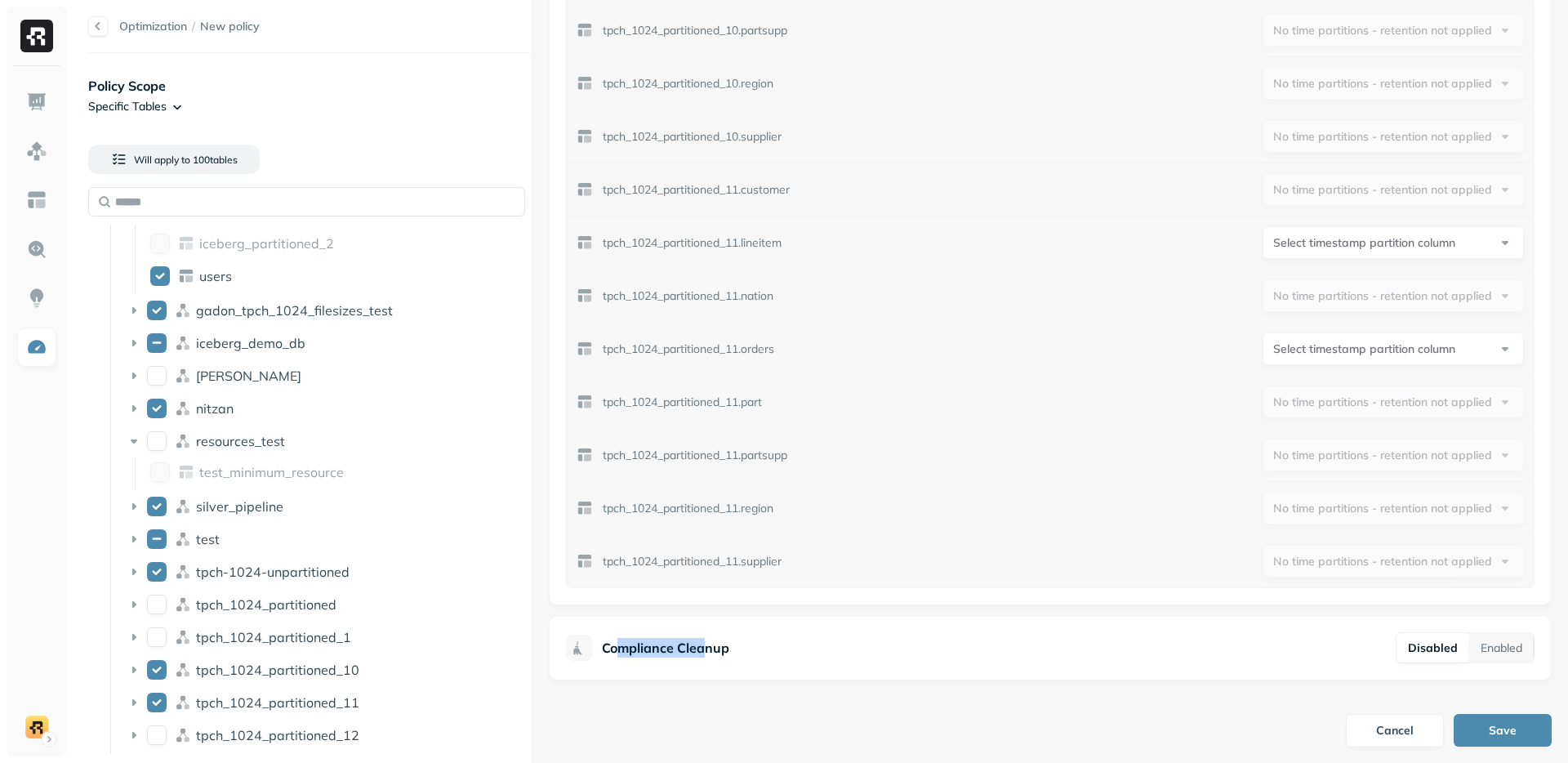
drag, startPoint x: 641, startPoint y: 650, endPoint x: 702, endPoint y: 655, distance: 61.2
click at [702, 655] on p "Compliance Cleanup" at bounding box center [665, 648] width 127 height 20
click at [701, 655] on p "Compliance Cleanup" at bounding box center [665, 648] width 127 height 20
click at [848, 632] on div "Compliance Cleanup Disabled Enabled" at bounding box center [1050, 648] width 969 height 31
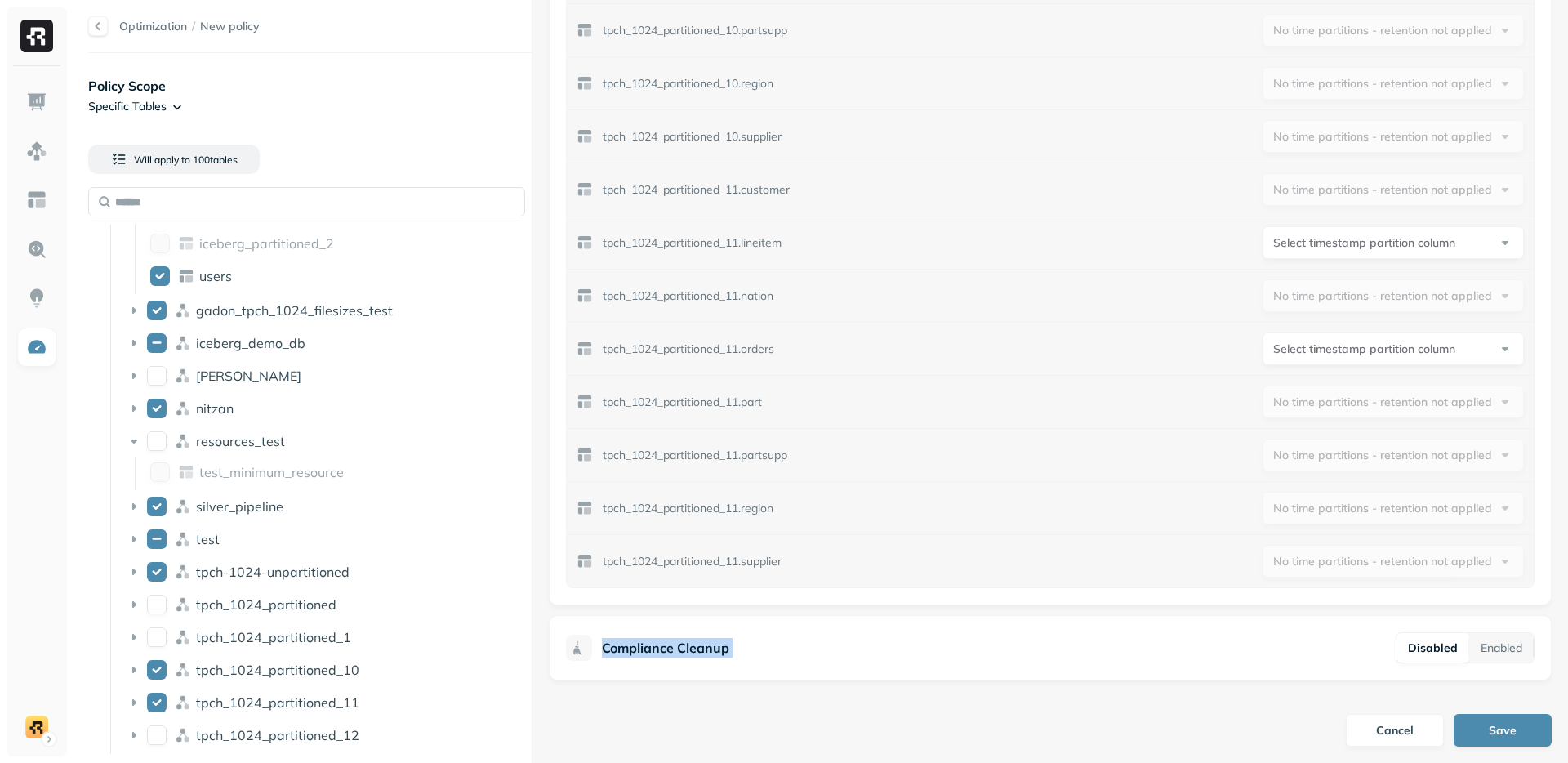
click at [848, 632] on div "Compliance Cleanup Disabled Enabled" at bounding box center [1050, 648] width 969 height 31
click at [1508, 645] on button "Enabled" at bounding box center [1501, 648] width 65 height 29
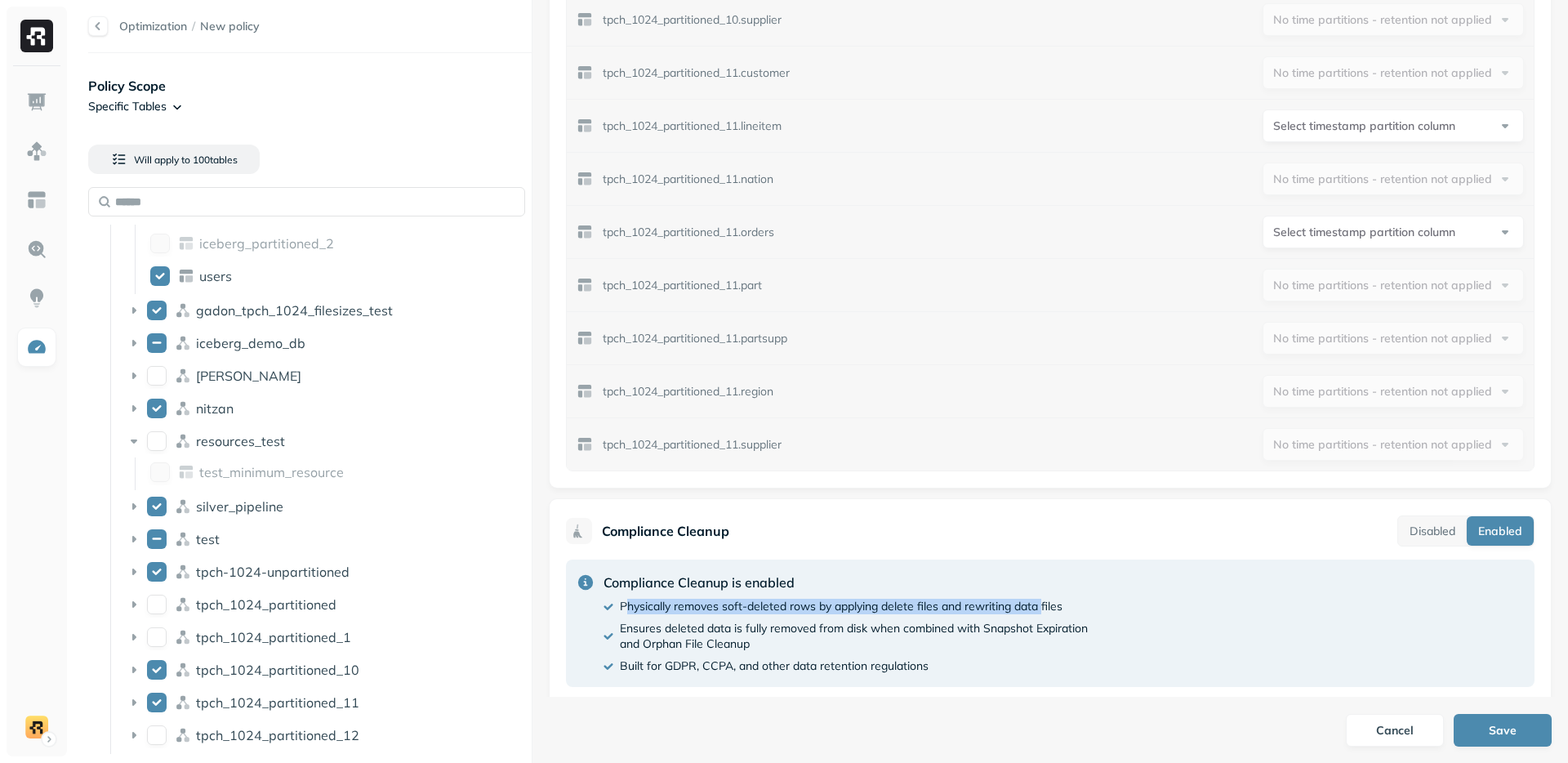
drag, startPoint x: 629, startPoint y: 606, endPoint x: 1045, endPoint y: 611, distance: 416.0
click at [1045, 611] on p "Physically removes soft-deleted rows by applying delete files and rewriting dat…" at bounding box center [841, 606] width 442 height 16
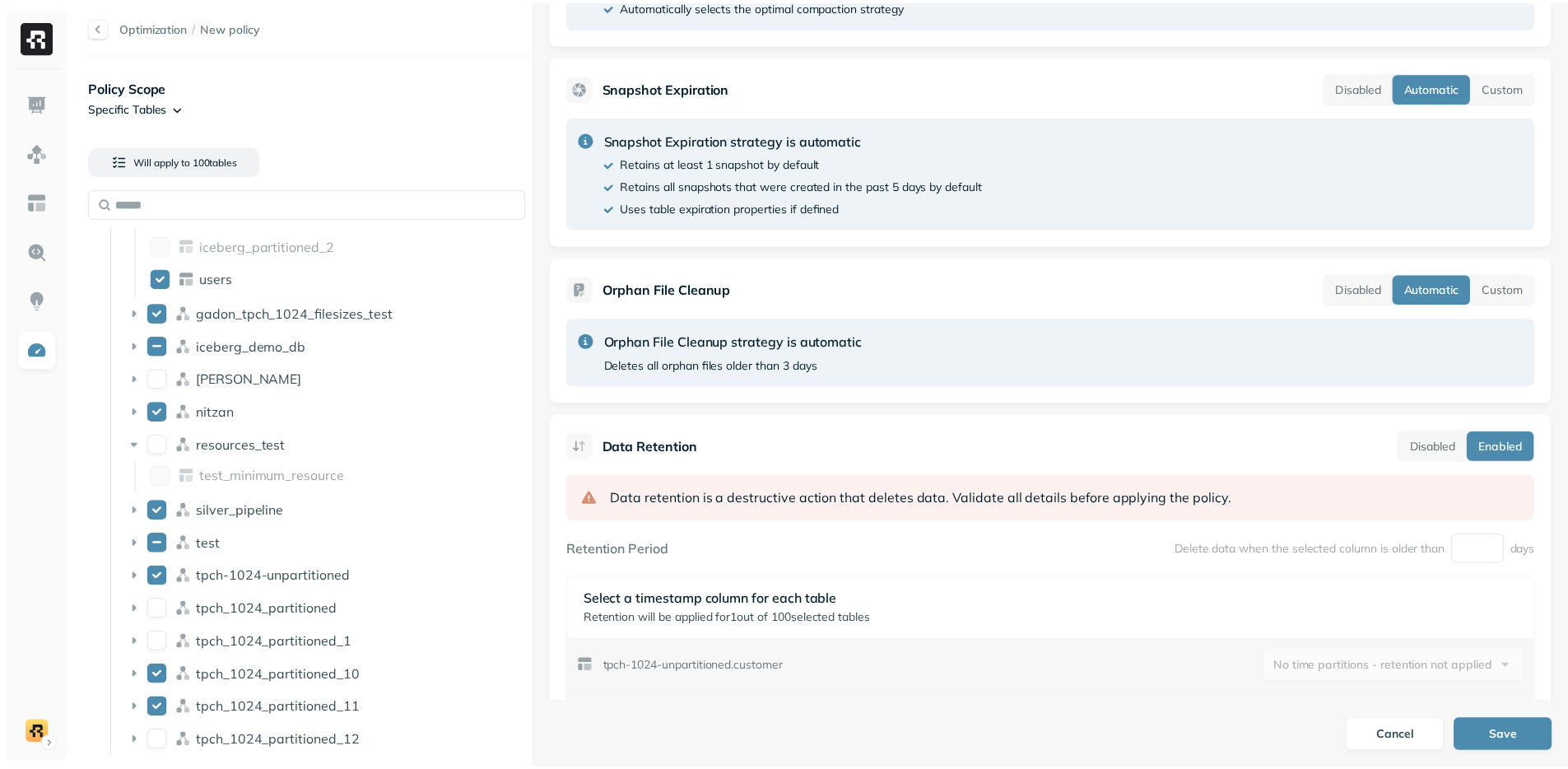
scroll to position [0, 0]
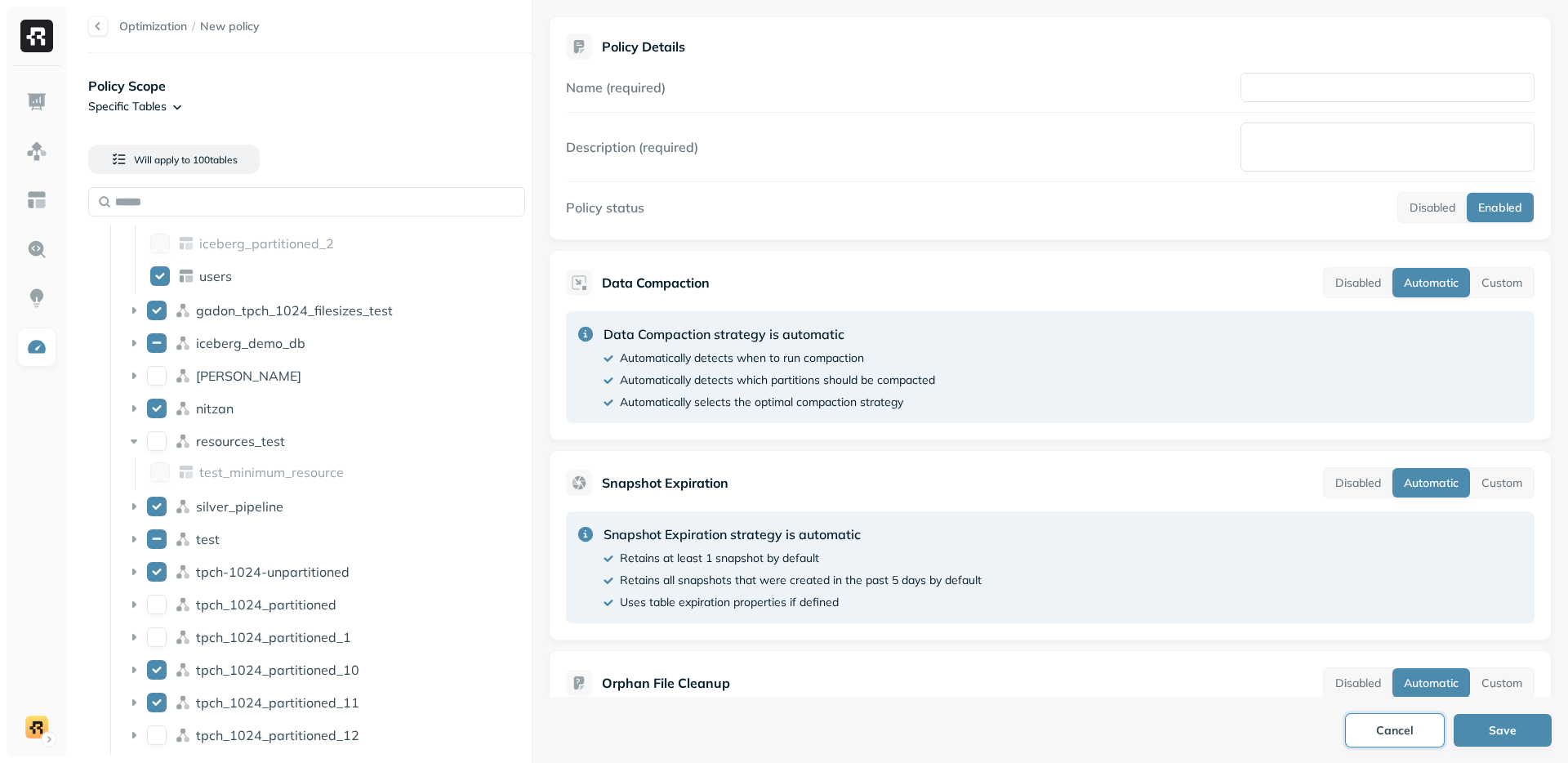
click at [1378, 725] on button "Cancel" at bounding box center [1395, 730] width 98 height 33
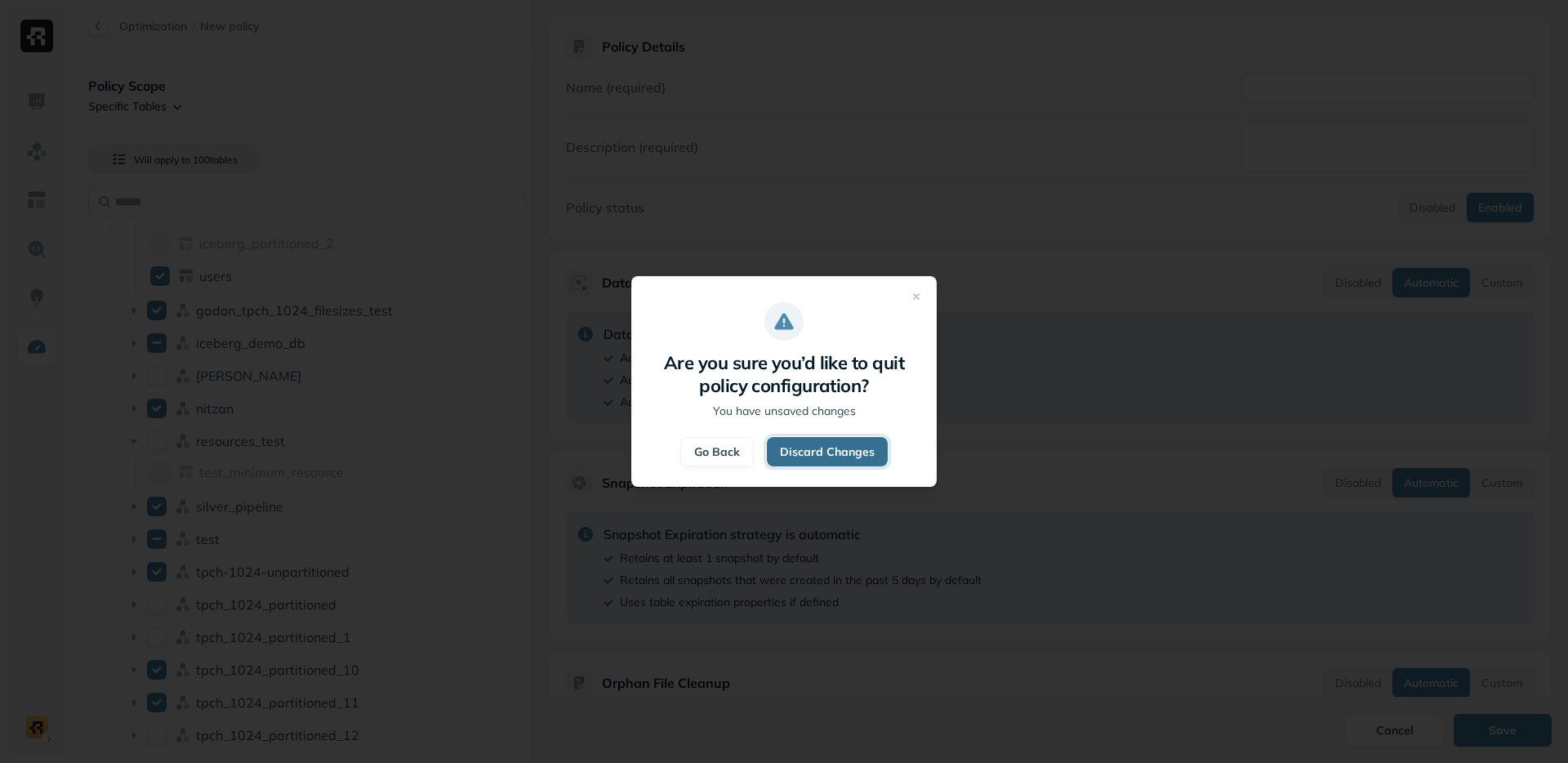
click at [798, 452] on button "Discard Changes" at bounding box center [828, 452] width 121 height 29
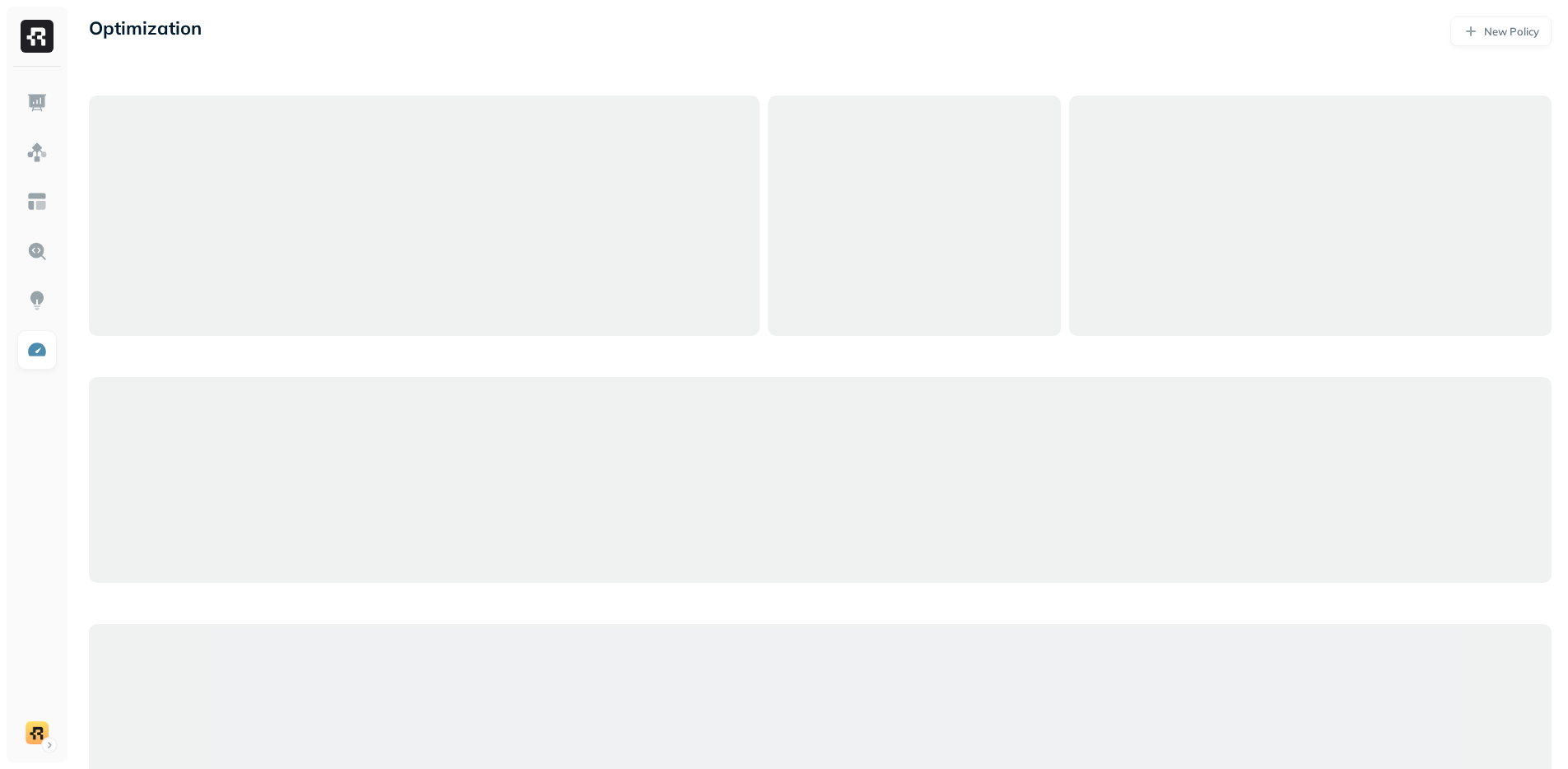
click at [642, 70] on div "Optimization New Policy" at bounding box center [820, 440] width 1496 height 881
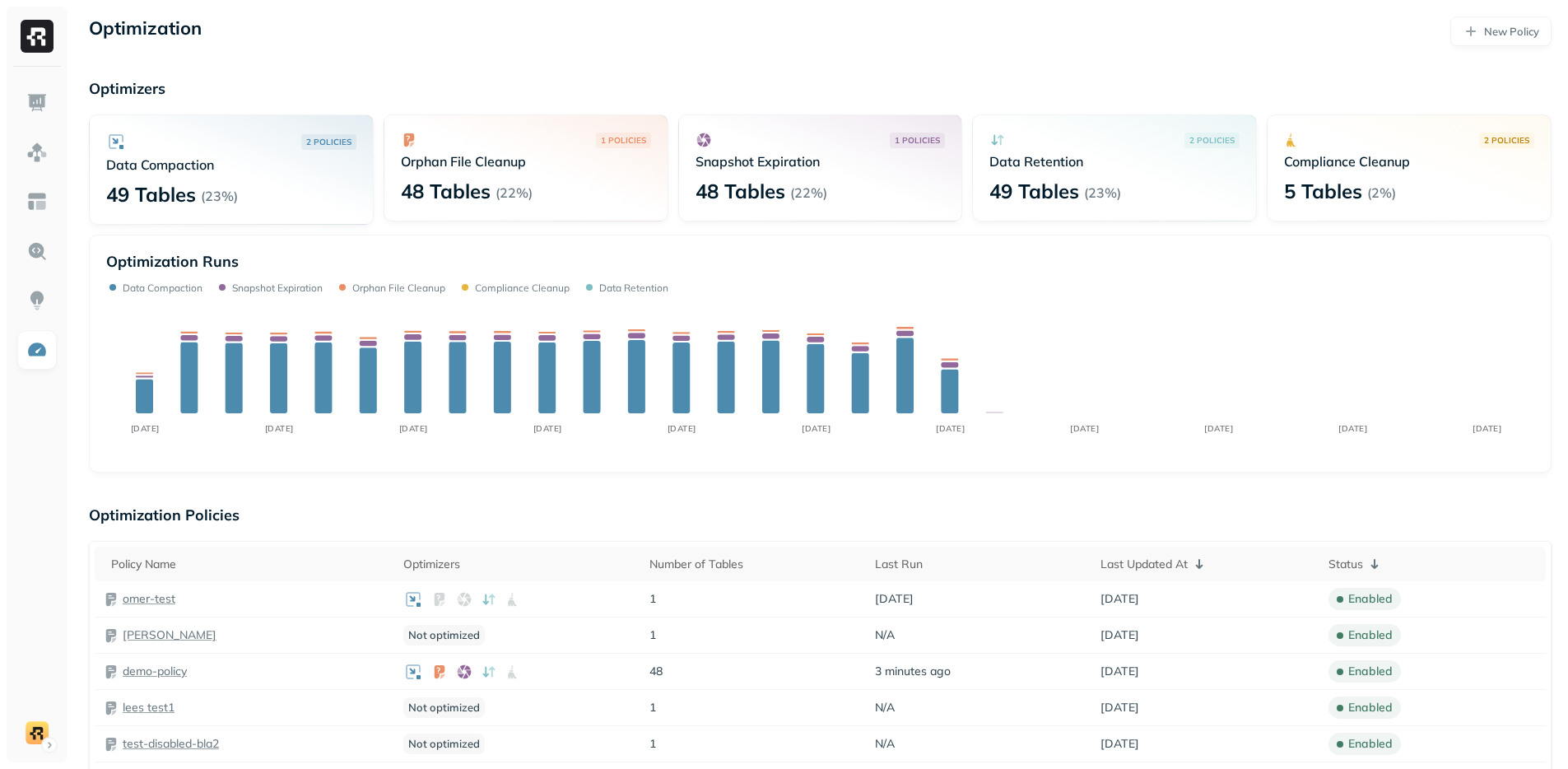
click at [381, 516] on p "Optimization Policies" at bounding box center [820, 515] width 1462 height 19
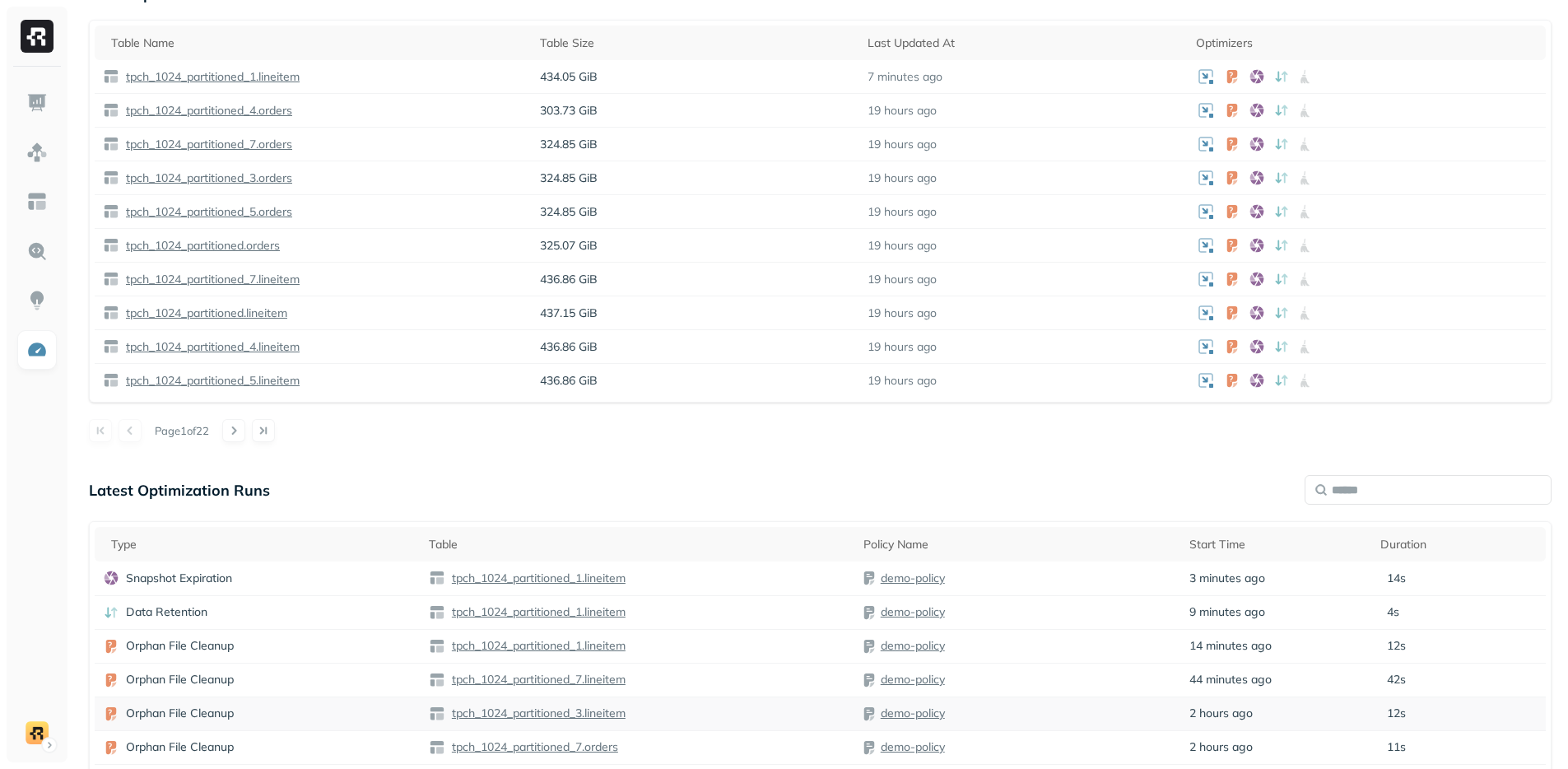
scroll to position [1228, 0]
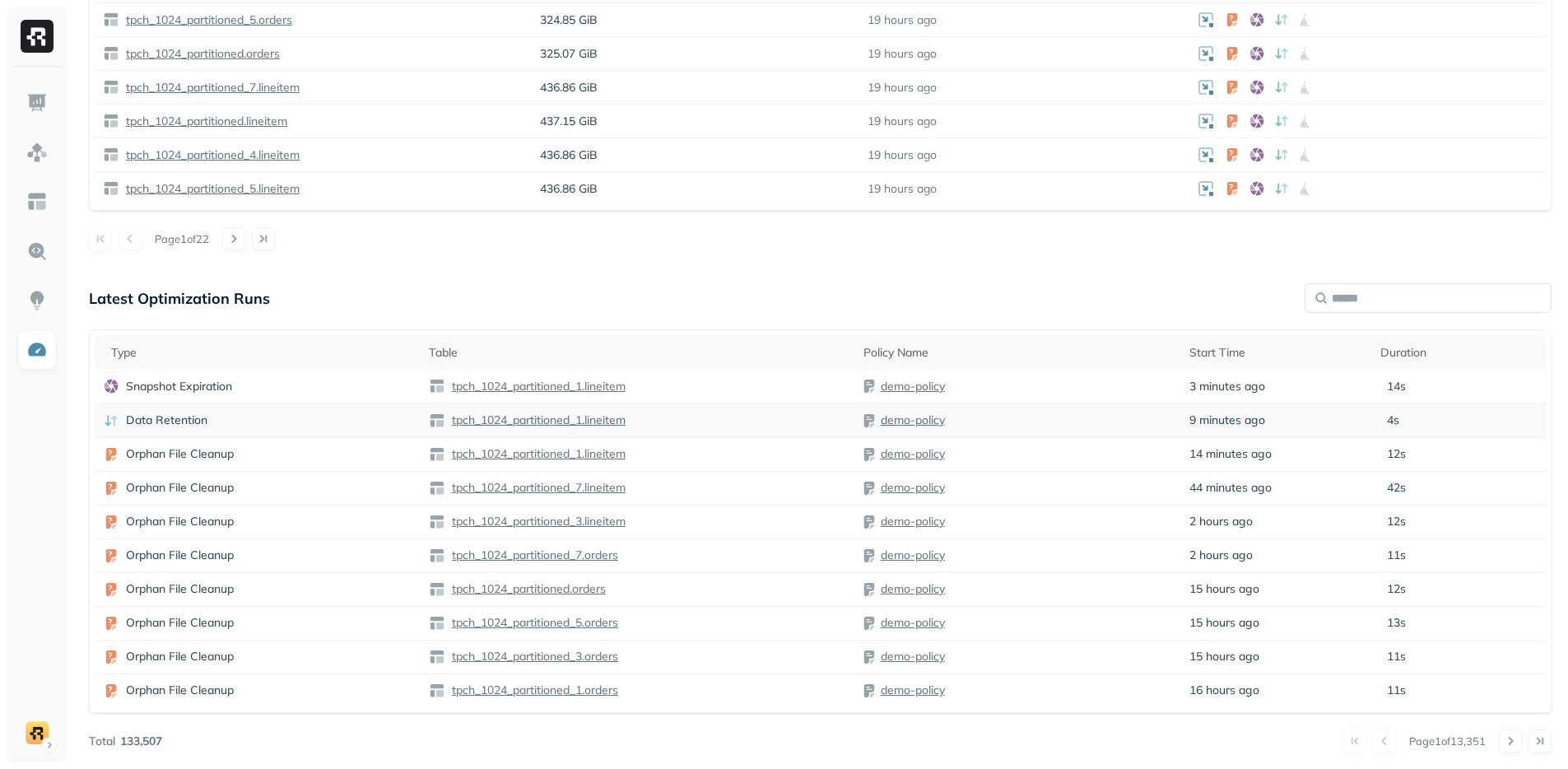
click at [320, 420] on div "Data Retention" at bounding box center [257, 421] width 310 height 17
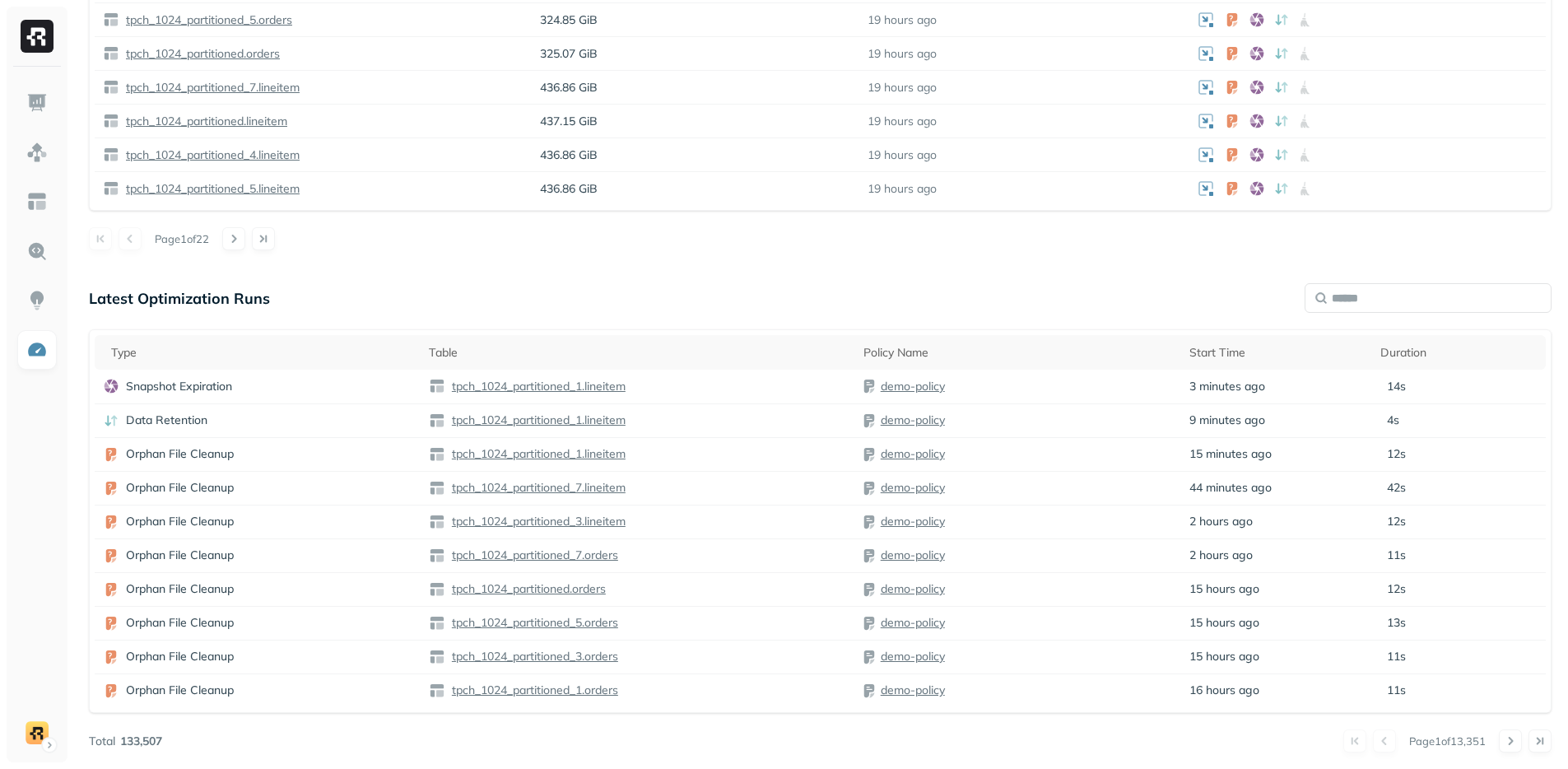
click at [727, 398] on td "tpch_1024_partitioned_1.lineitem" at bounding box center [638, 387] width 435 height 34
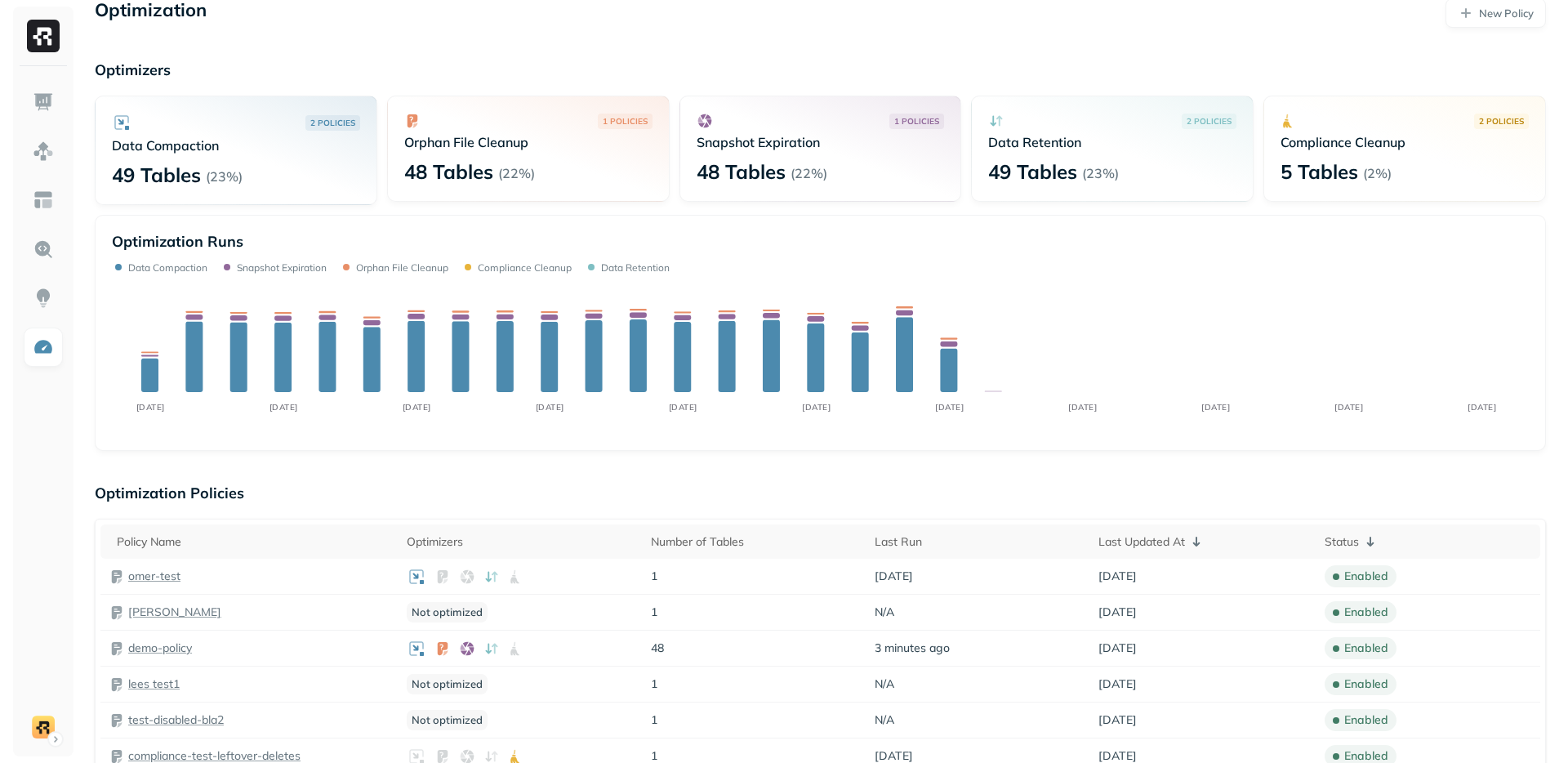
scroll to position [0, 0]
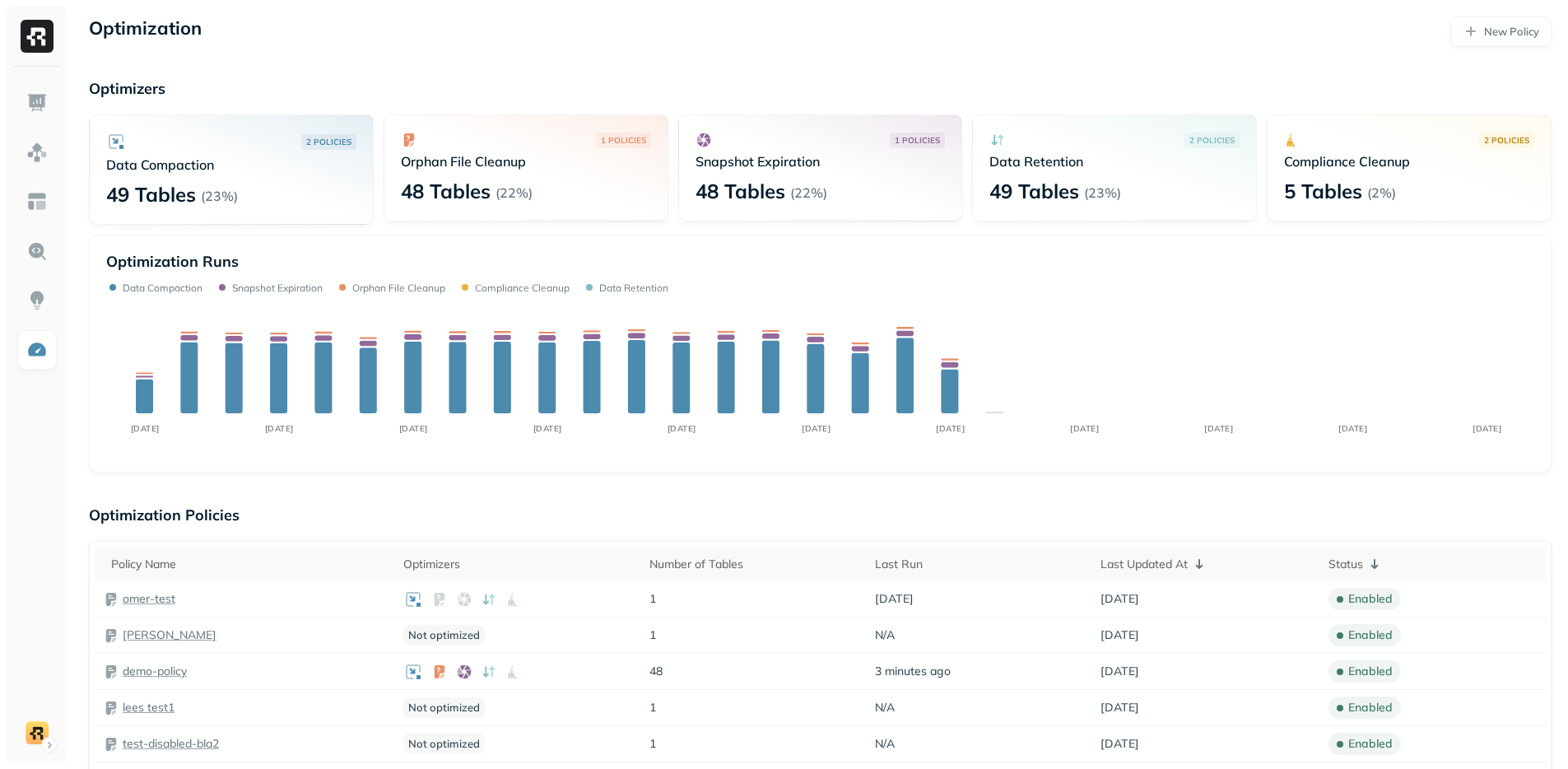
click at [38, 189] on link at bounding box center [37, 201] width 39 height 39
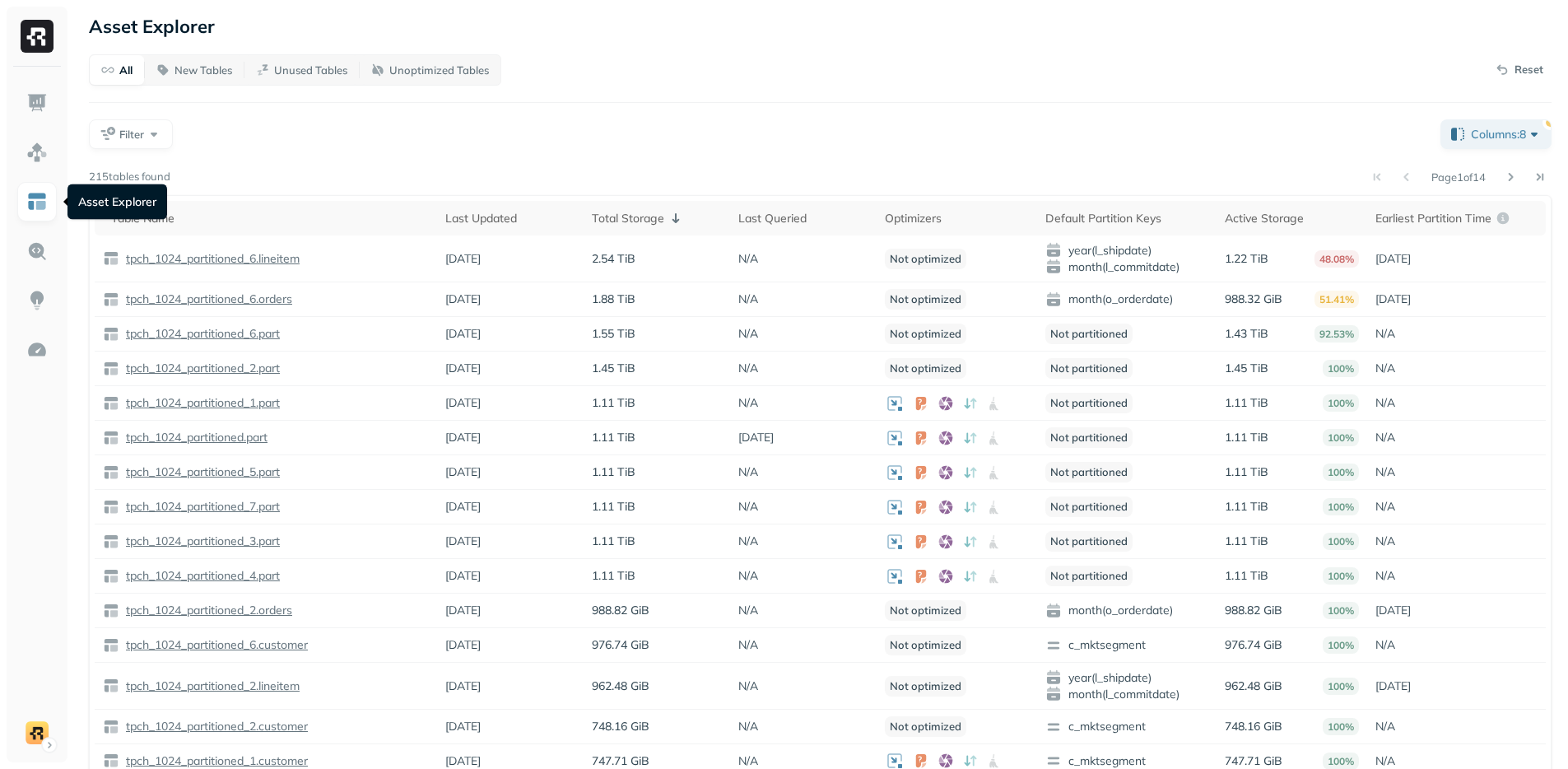
drag, startPoint x: 635, startPoint y: 134, endPoint x: 613, endPoint y: 133, distance: 22.0
click at [635, 134] on div "Filter" at bounding box center [758, 134] width 1339 height 30
click at [38, 209] on img at bounding box center [37, 202] width 22 height 22
click at [631, 152] on div "All New Tables Unused Tables Unoptimized Tables Reset Filter Columns: 8 Page 1 …" at bounding box center [820, 436] width 1462 height 763
click at [700, 118] on div "All New Tables Unused Tables Unoptimized Tables Reset Filter Columns: 8 Page 1 …" at bounding box center [820, 436] width 1462 height 763
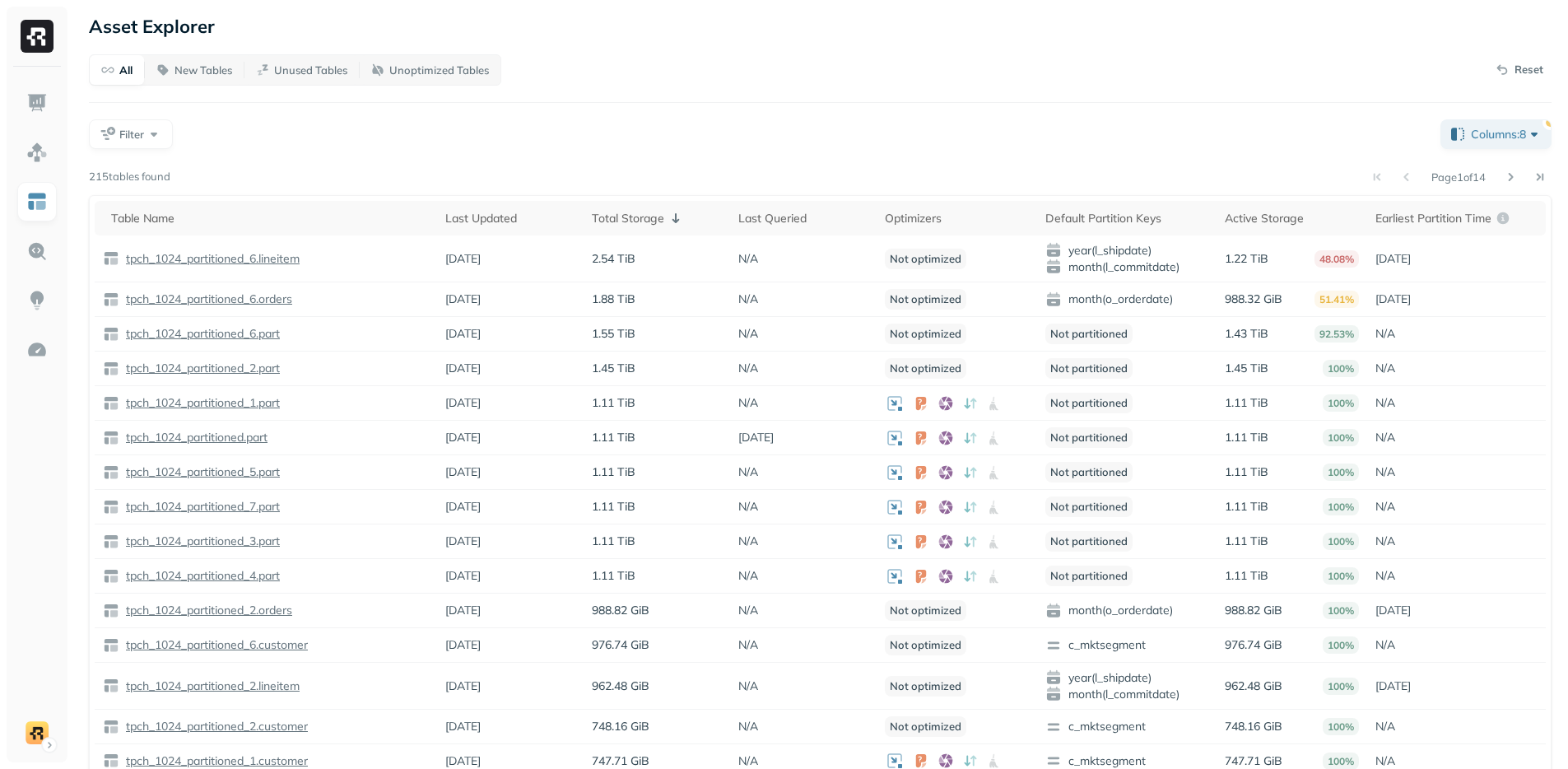
click at [773, 125] on div "Filter" at bounding box center [758, 134] width 1339 height 30
click at [10, 327] on div at bounding box center [38, 414] width 61 height 696
click at [37, 351] on img at bounding box center [37, 350] width 22 height 22
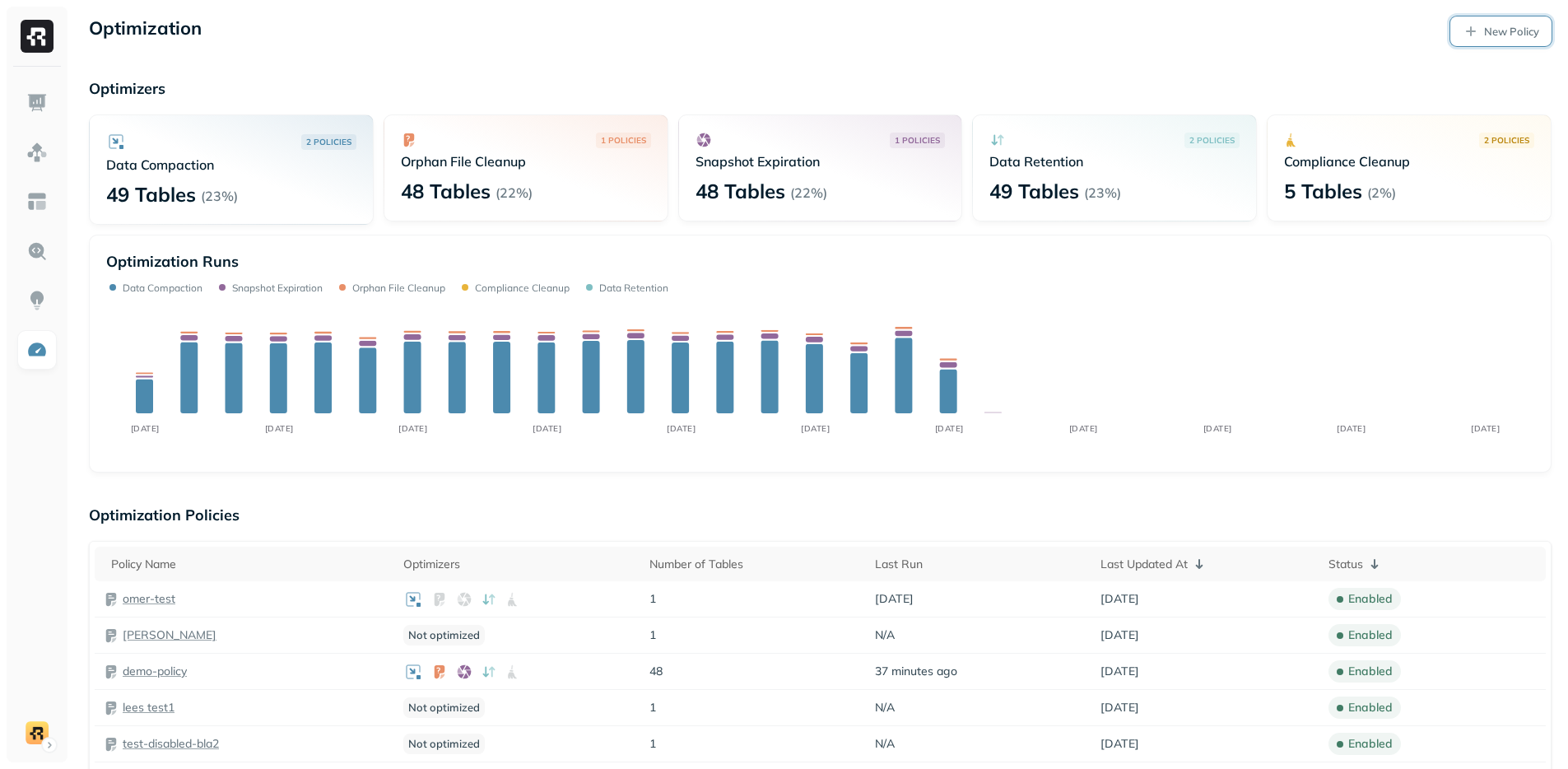
click at [1499, 22] on link "New Policy" at bounding box center [1501, 31] width 101 height 30
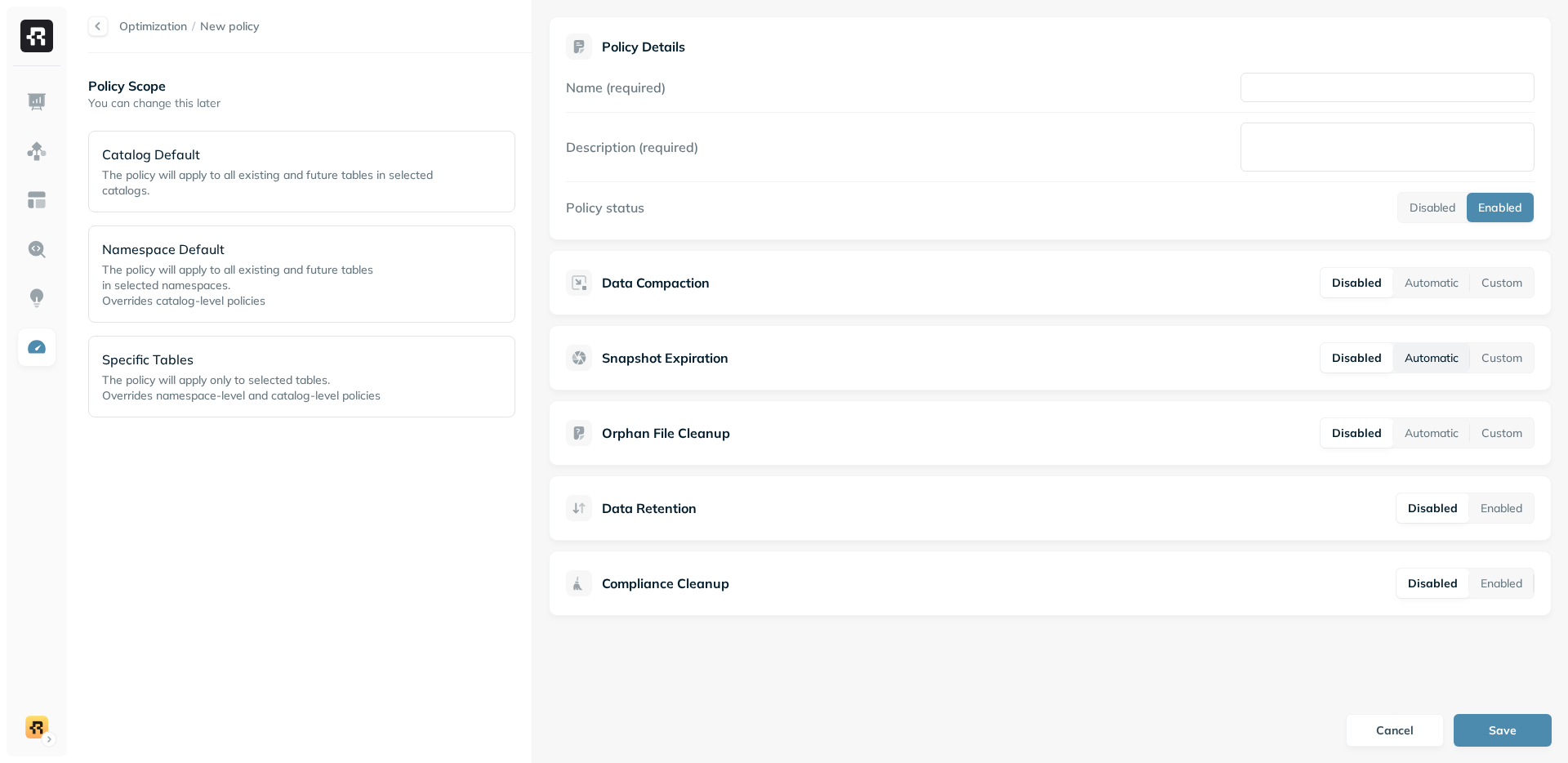
click at [1425, 355] on button "Automatic" at bounding box center [1431, 358] width 77 height 29
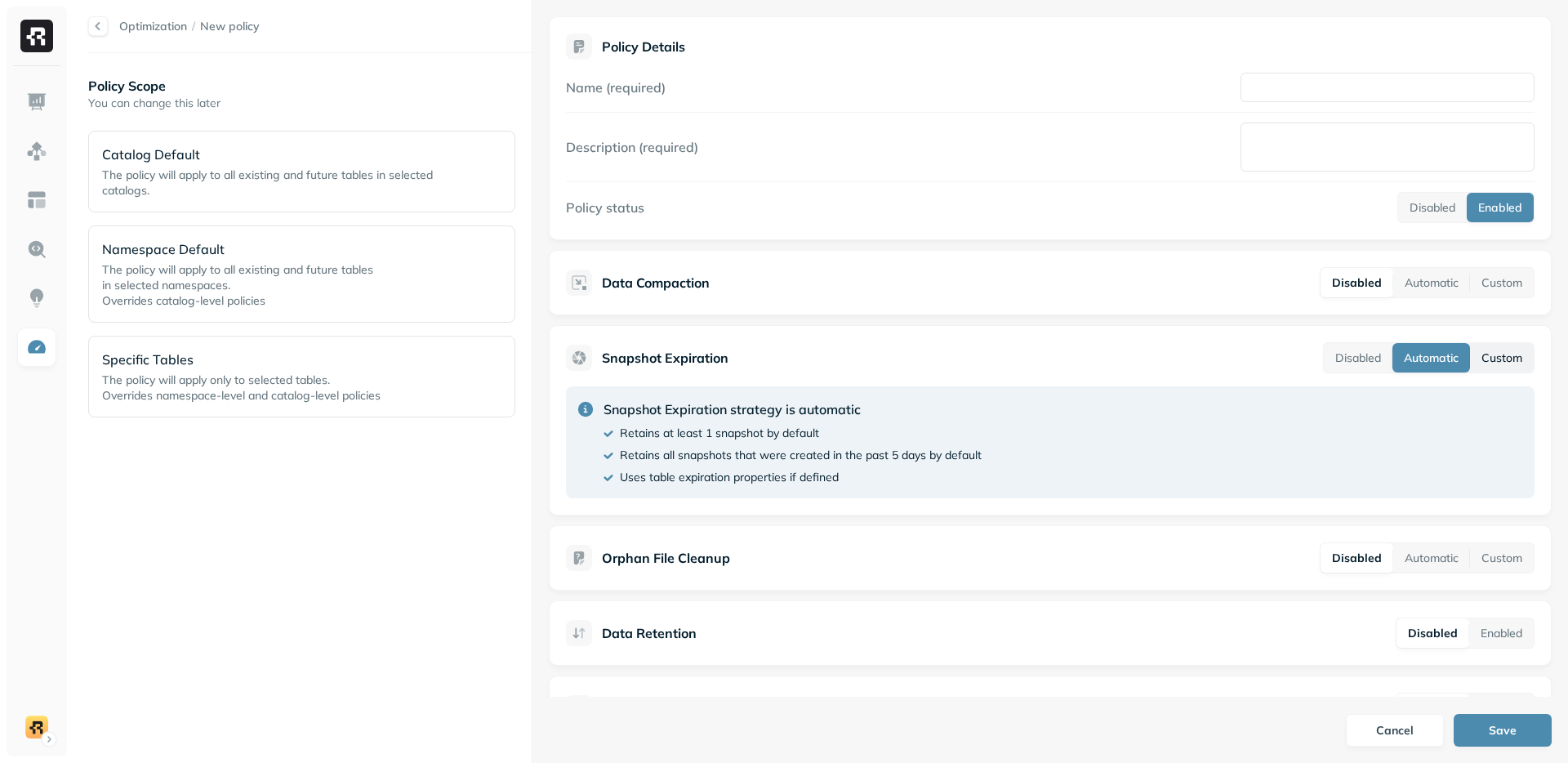
click at [1485, 359] on button "Custom" at bounding box center [1502, 358] width 64 height 29
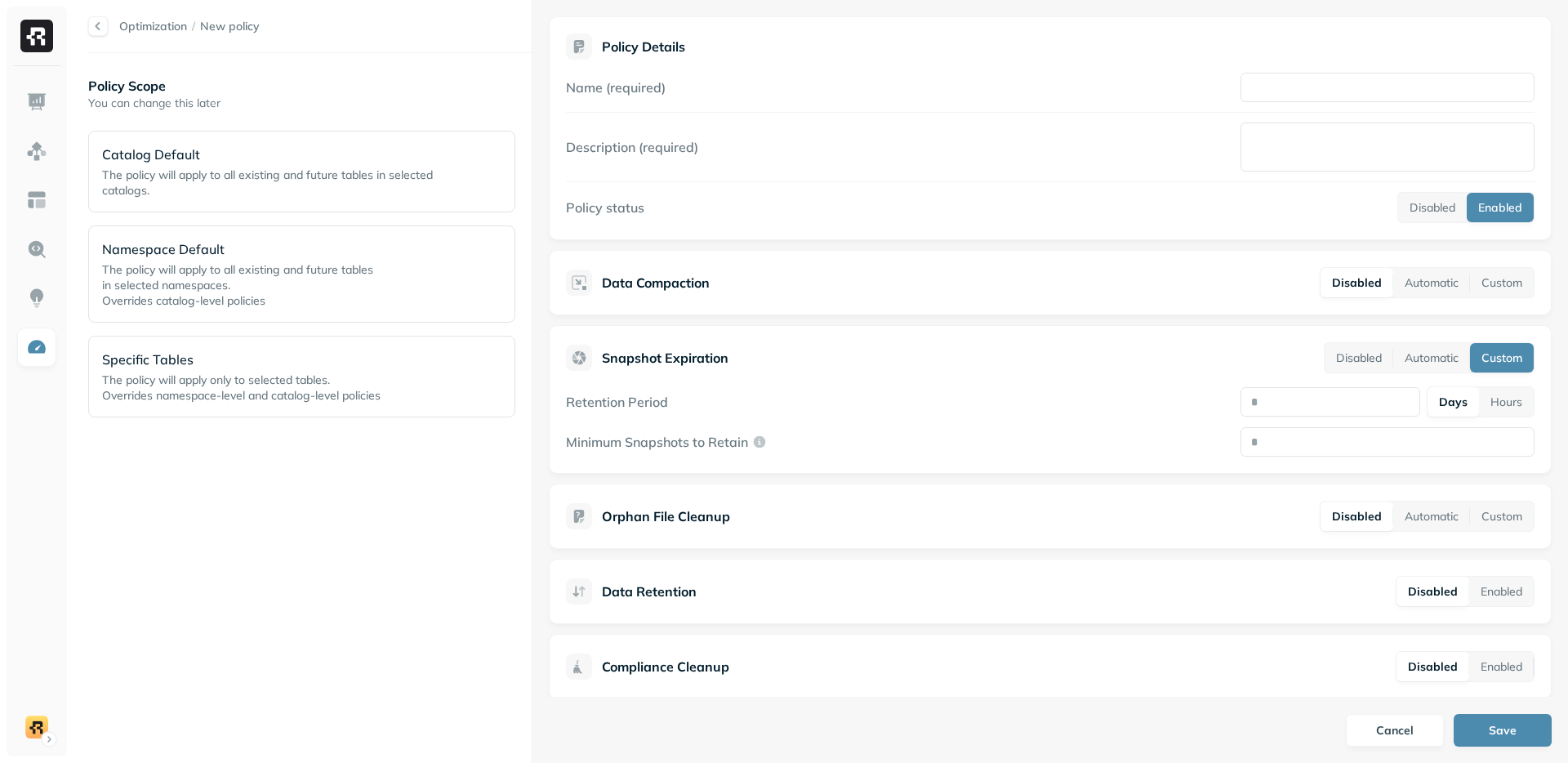
click at [1470, 343] on button "Custom" at bounding box center [1502, 358] width 64 height 29
click at [330, 488] on div "Policy Scope You can change this later Catalog Default The policy will apply to…" at bounding box center [310, 408] width 443 height 677
